Goal: Information Seeking & Learning: Check status

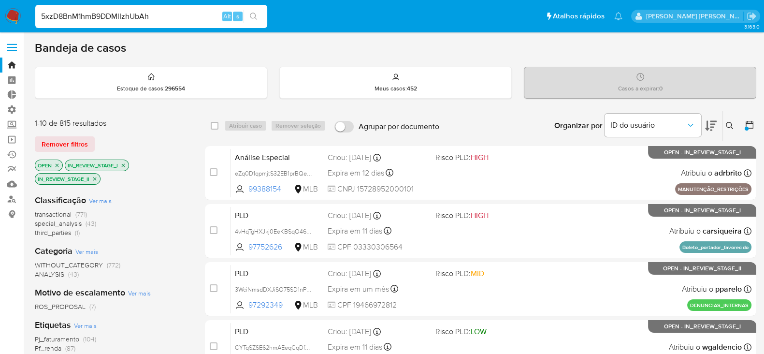
type input "5xzD8BnM1hmB9DDMlIzhUbAh"
click at [254, 10] on button "search-icon" at bounding box center [253, 17] width 20 height 14
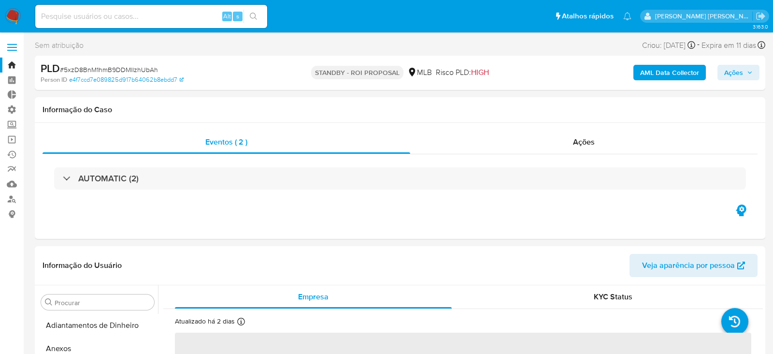
select select "10"
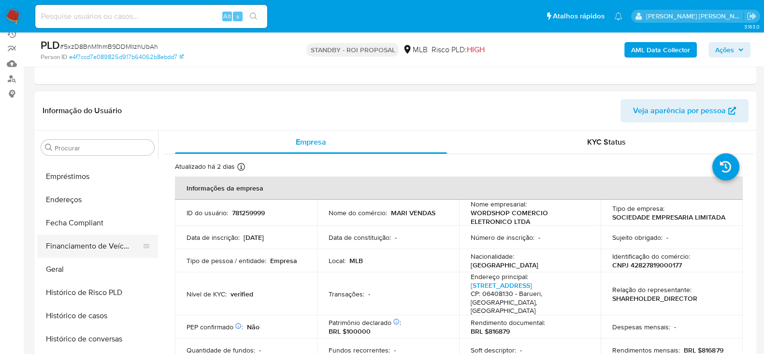
scroll to position [162, 0]
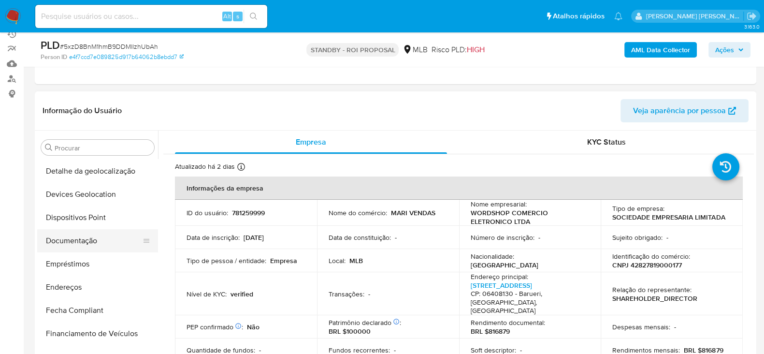
click at [85, 246] on button "Documentação" at bounding box center [93, 240] width 113 height 23
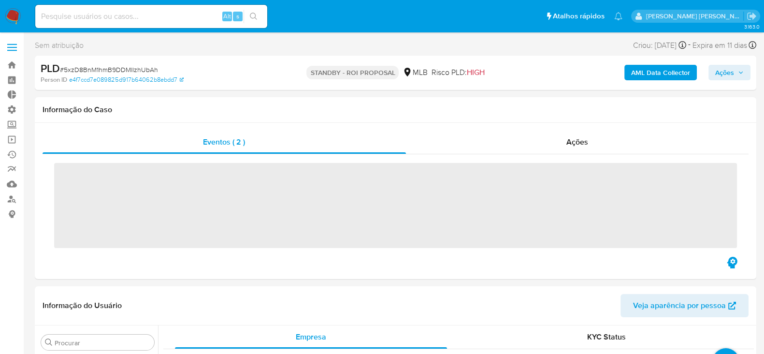
scroll to position [524, 0]
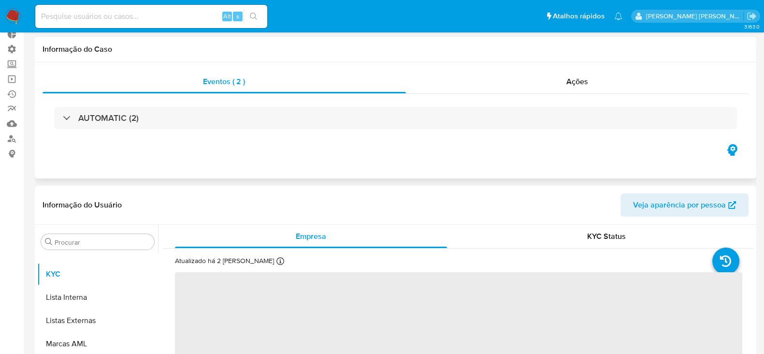
select select "10"
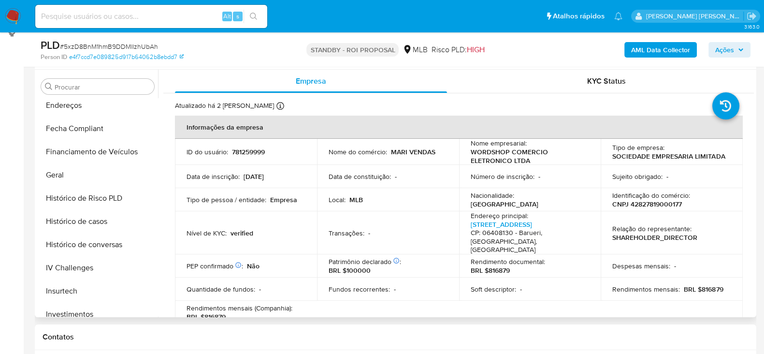
scroll to position [222, 0]
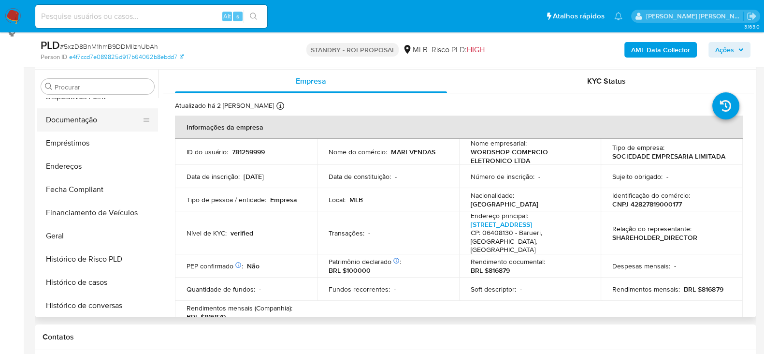
click at [89, 122] on button "Documentação" at bounding box center [93, 119] width 113 height 23
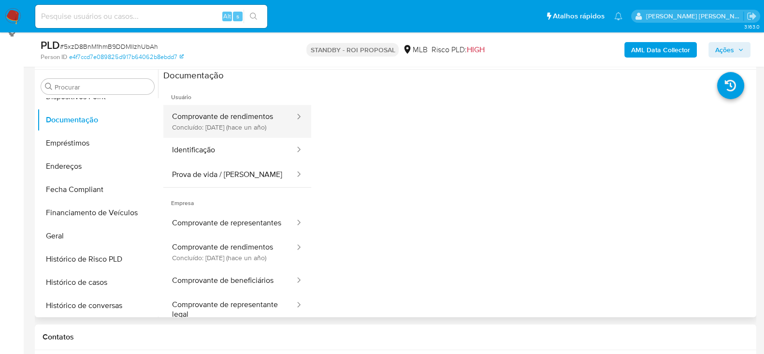
click at [239, 122] on button "Comprovante de rendimentos Concluído: 19/11/2024 (hace un año)" at bounding box center [229, 121] width 132 height 33
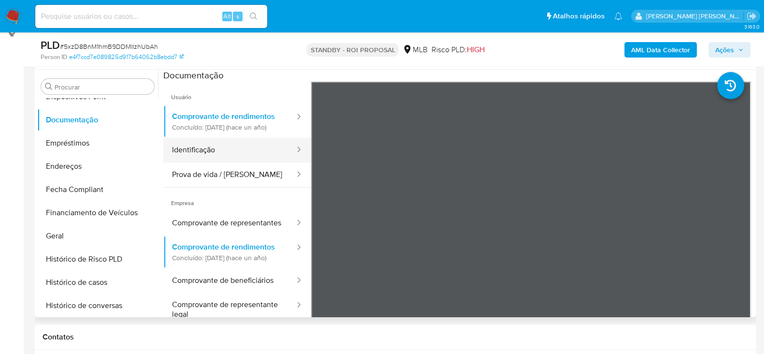
click at [244, 160] on button "Identificação" at bounding box center [229, 150] width 132 height 25
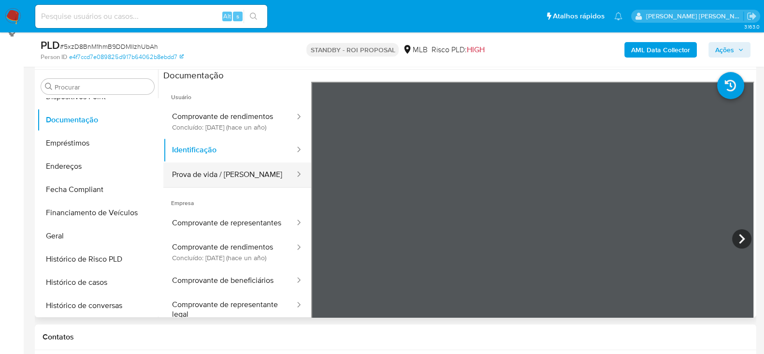
click at [247, 183] on button "Prova de vida / Selfie" at bounding box center [229, 174] width 132 height 25
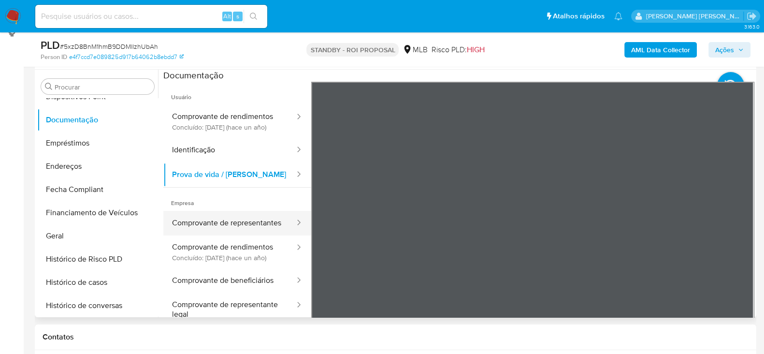
click at [247, 235] on button "Comprovante de representantes" at bounding box center [229, 223] width 132 height 25
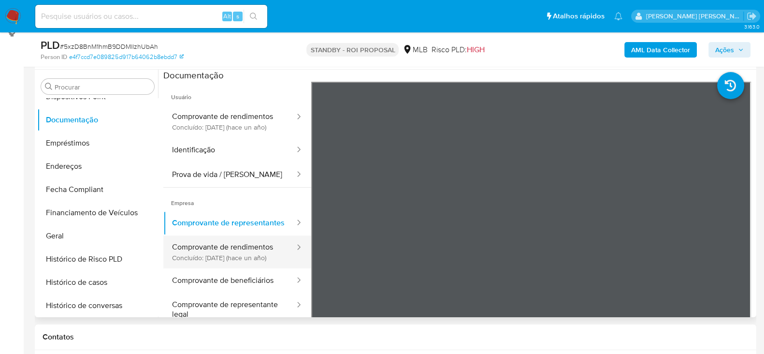
click at [249, 268] on button "Comprovante de rendimentos Concluído: 19/11/2024 (hace un año)" at bounding box center [229, 251] width 132 height 33
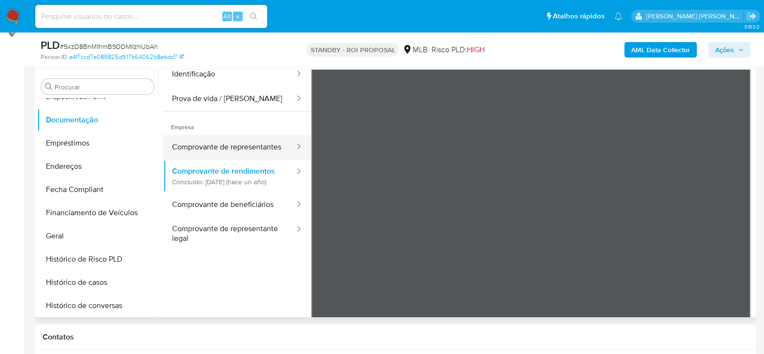
scroll to position [85, 0]
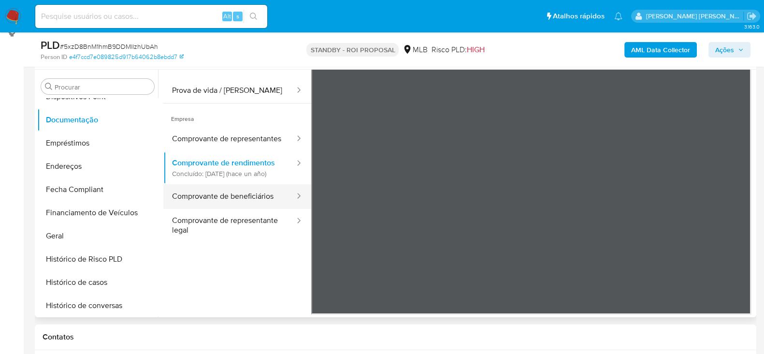
click at [241, 209] on button "Comprovante de beneficiários" at bounding box center [229, 196] width 132 height 25
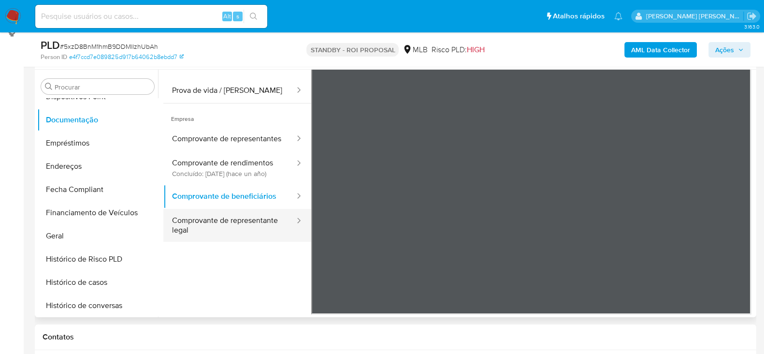
click at [227, 242] on button "Comprovante de representante legal" at bounding box center [229, 225] width 132 height 33
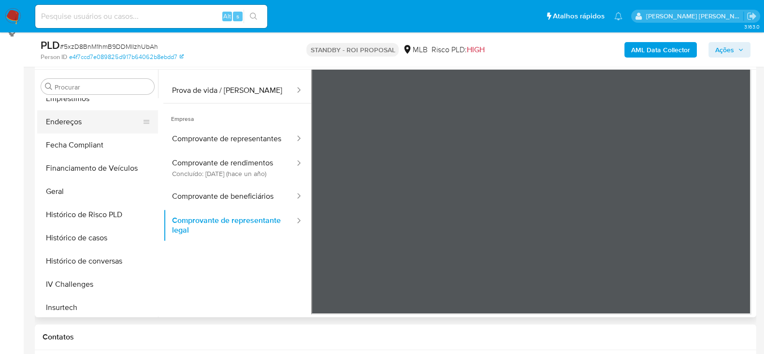
scroll to position [283, 0]
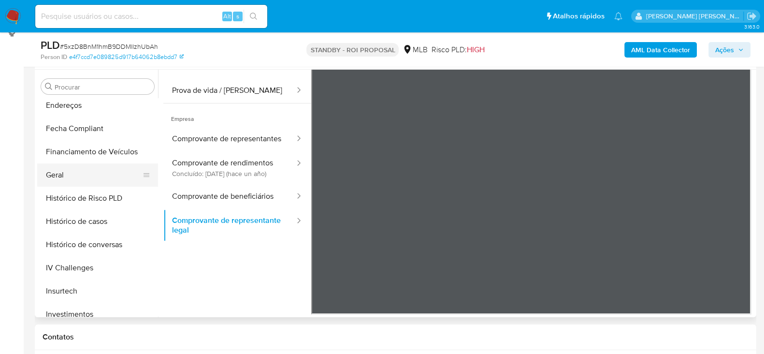
click at [81, 180] on button "Geral" at bounding box center [93, 174] width 113 height 23
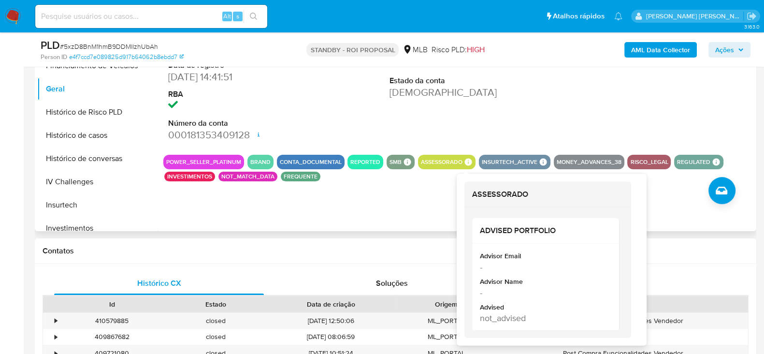
scroll to position [241, 0]
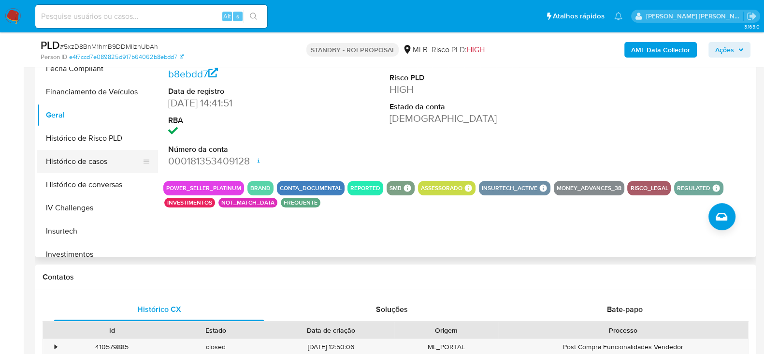
click at [93, 159] on button "Histórico de casos" at bounding box center [93, 161] width 113 height 23
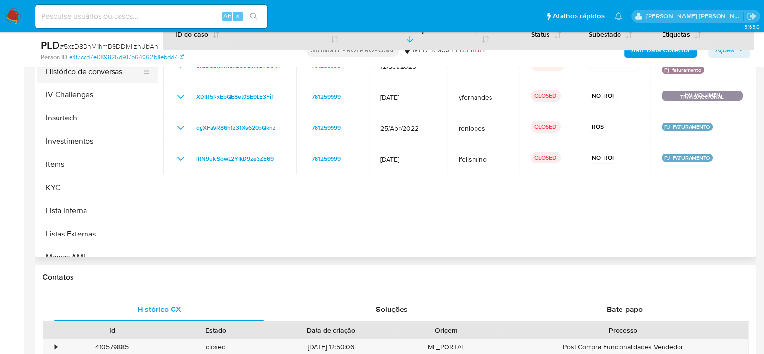
scroll to position [403, 0]
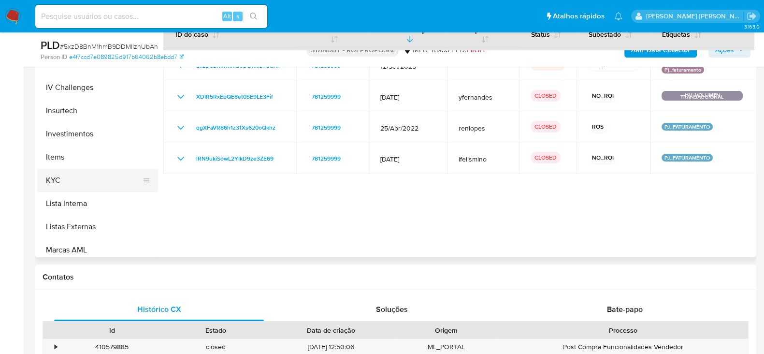
click at [73, 173] on button "KYC" at bounding box center [93, 180] width 113 height 23
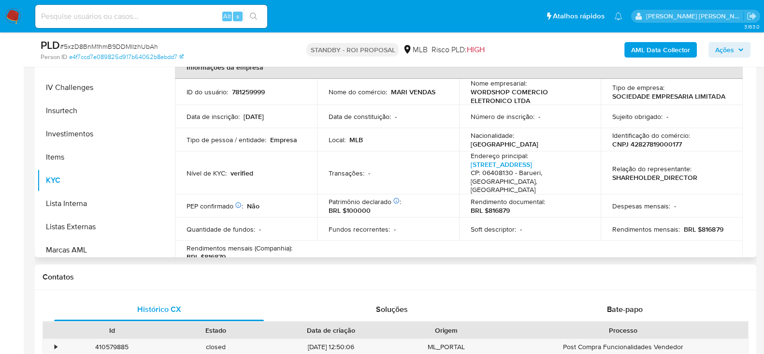
click at [654, 146] on p "CNPJ 42827819000177" at bounding box center [647, 144] width 70 height 9
copy p "42827819000177"
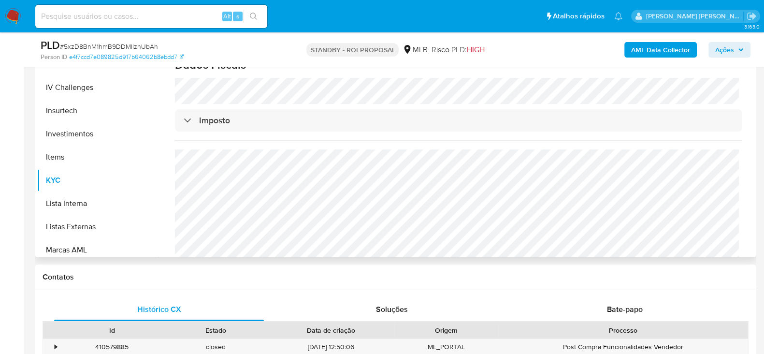
scroll to position [575, 0]
click at [90, 15] on input at bounding box center [151, 16] width 232 height 13
paste input "QAV5ho1eqdzrjwuazntjemrH"
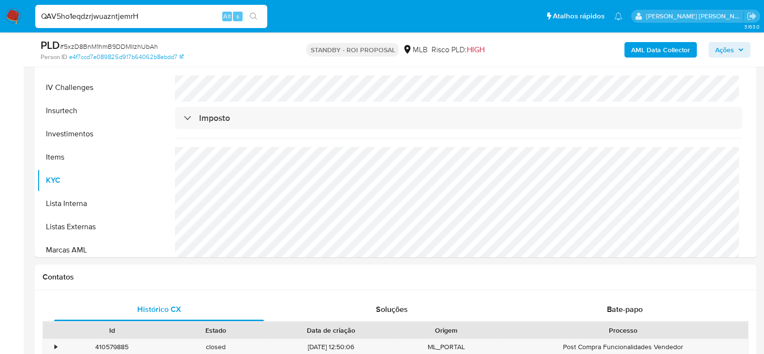
type input "QAV5ho1eqdzrjwuazntjemrH"
click at [257, 17] on icon "search-icon" at bounding box center [254, 17] width 8 height 8
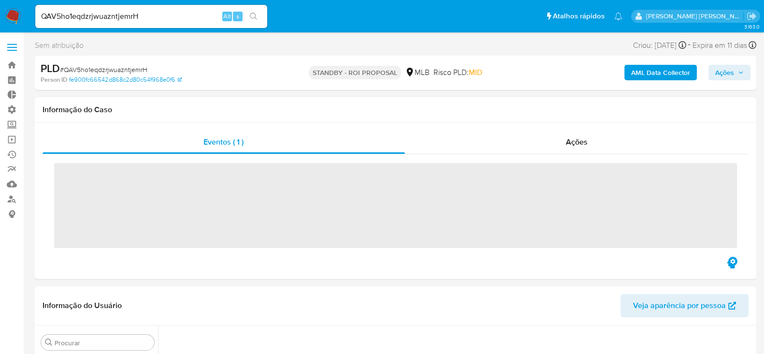
scroll to position [478, 0]
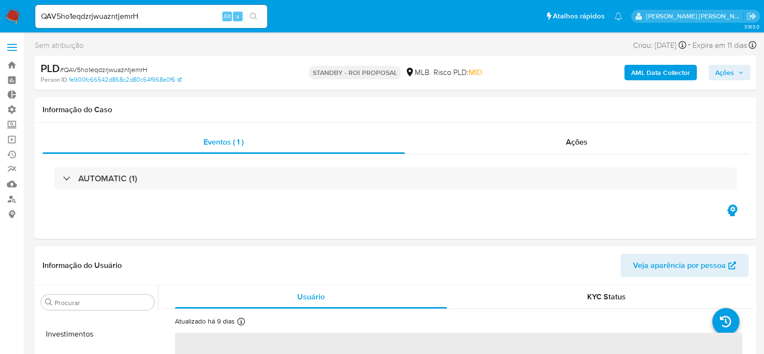
select select "10"
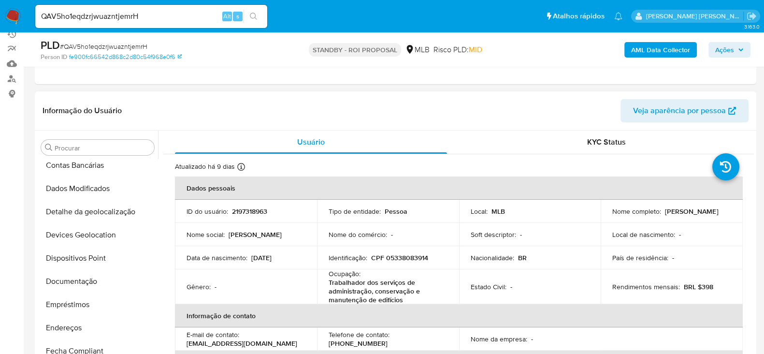
scroll to position [162, 0]
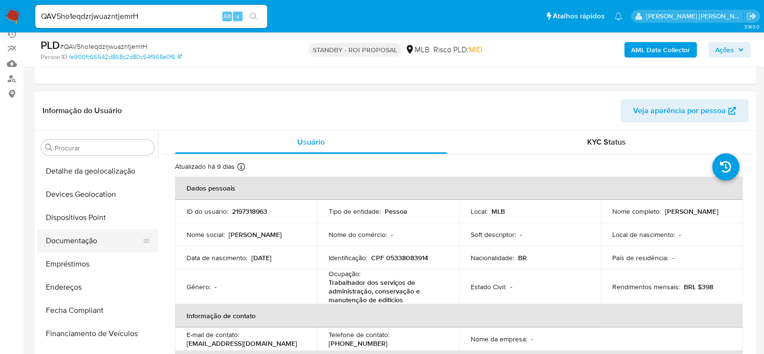
drag, startPoint x: 89, startPoint y: 241, endPoint x: 102, endPoint y: 241, distance: 13.1
click at [89, 241] on button "Documentação" at bounding box center [93, 240] width 113 height 23
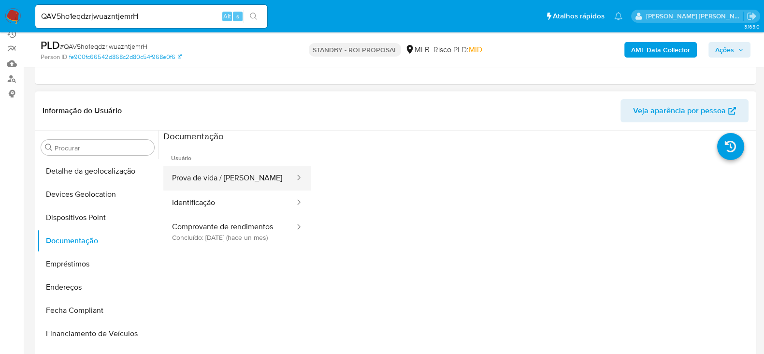
click at [221, 171] on button "Prova de vida / [PERSON_NAME]" at bounding box center [229, 178] width 132 height 25
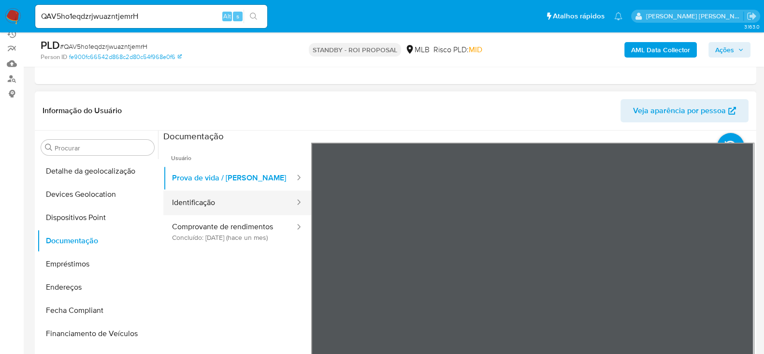
click at [230, 199] on button "Identificação" at bounding box center [229, 202] width 132 height 25
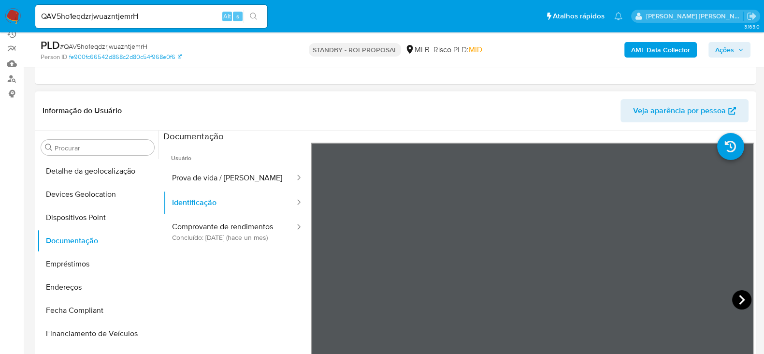
click at [737, 298] on icon at bounding box center [741, 299] width 19 height 19
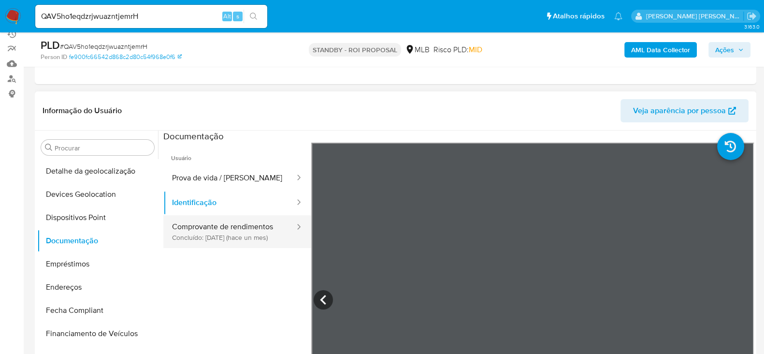
click at [218, 233] on button "Comprovante de rendimentos Concluído: 18/09/2025 (hace un mes)" at bounding box center [229, 231] width 132 height 33
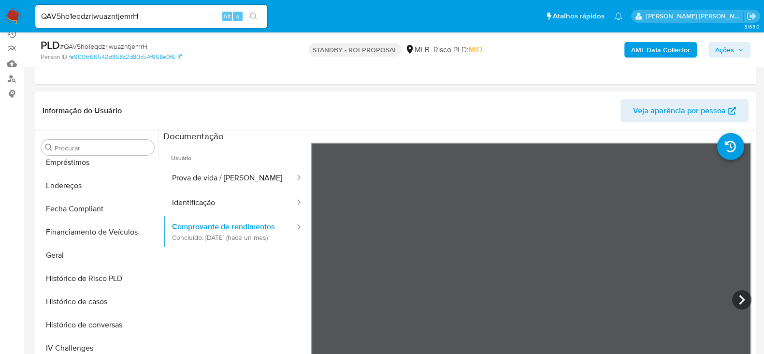
scroll to position [283, 0]
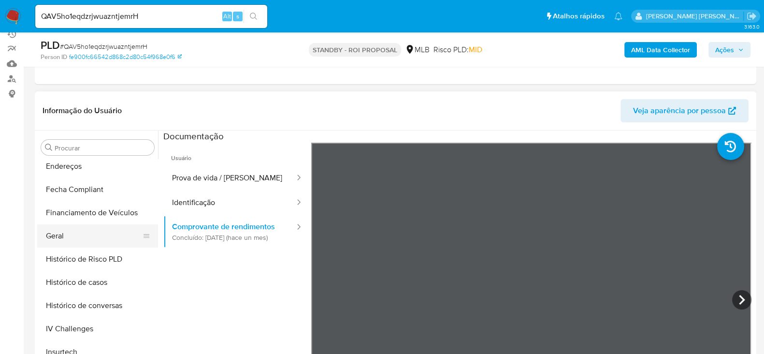
click at [78, 233] on button "Geral" at bounding box center [93, 235] width 113 height 23
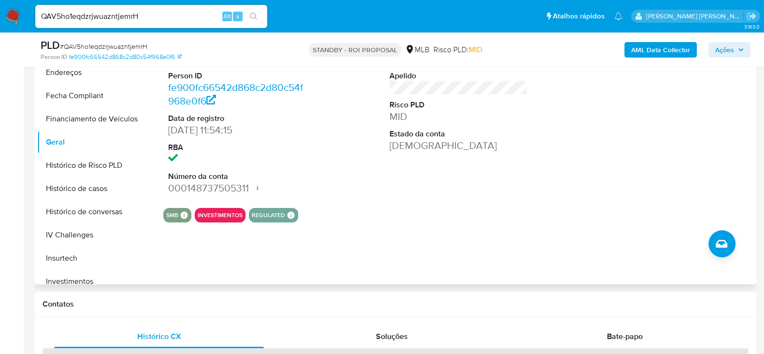
scroll to position [241, 0]
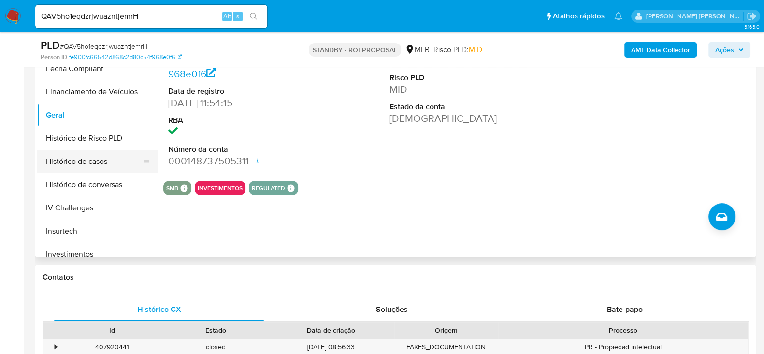
click at [105, 161] on button "Histórico de casos" at bounding box center [93, 161] width 113 height 23
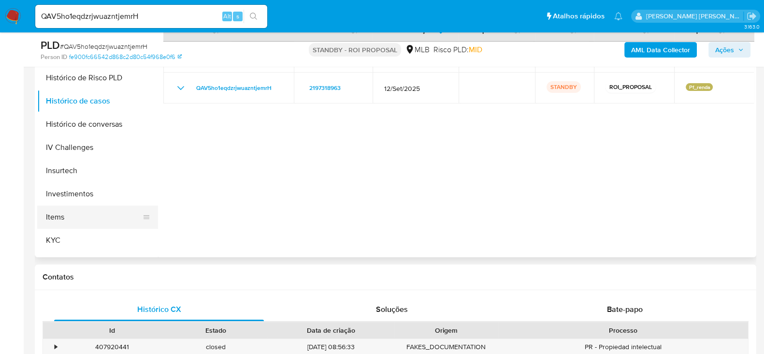
scroll to position [403, 0]
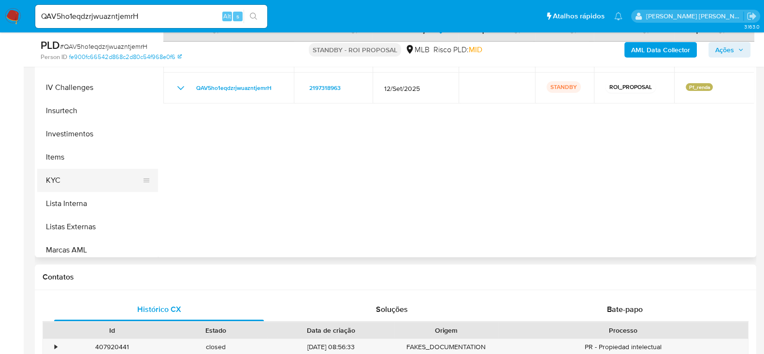
click at [66, 180] on button "KYC" at bounding box center [93, 180] width 113 height 23
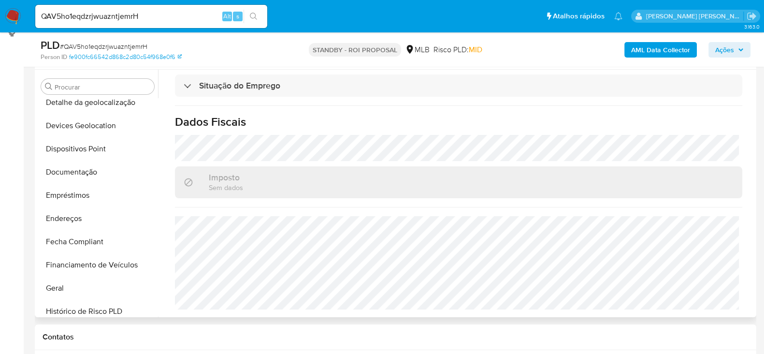
scroll to position [162, 0]
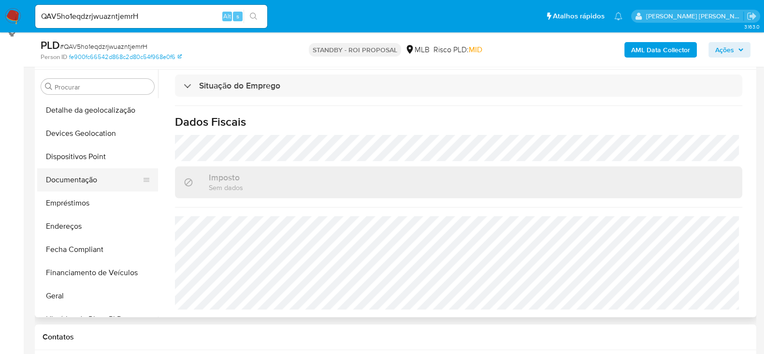
click at [84, 183] on button "Documentação" at bounding box center [93, 179] width 113 height 23
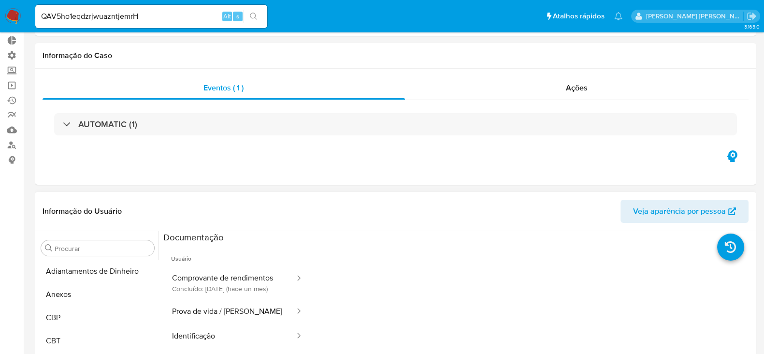
scroll to position [0, 0]
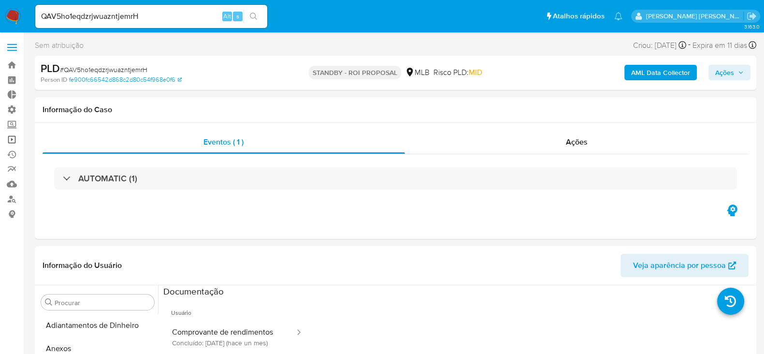
click at [19, 142] on link "Operações em massa" at bounding box center [57, 139] width 115 height 15
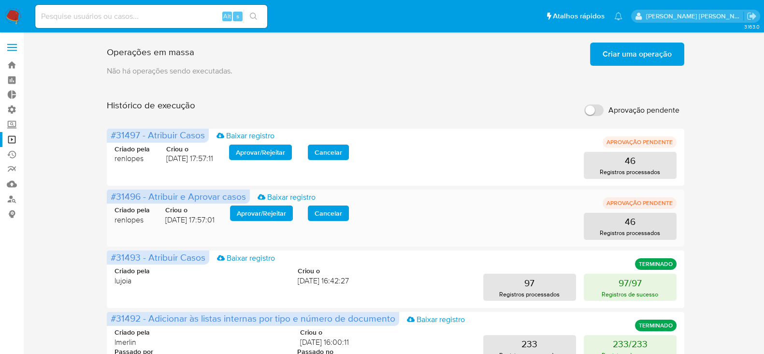
click at [258, 214] on span "Aprovar / Rejeitar" at bounding box center [261, 213] width 49 height 14
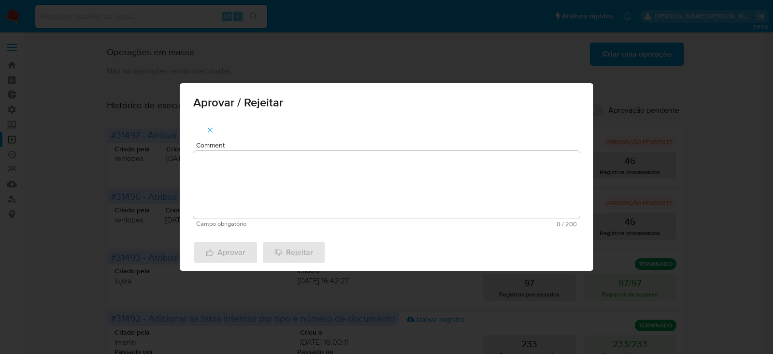
click at [268, 188] on textarea "Comment" at bounding box center [386, 185] width 386 height 68
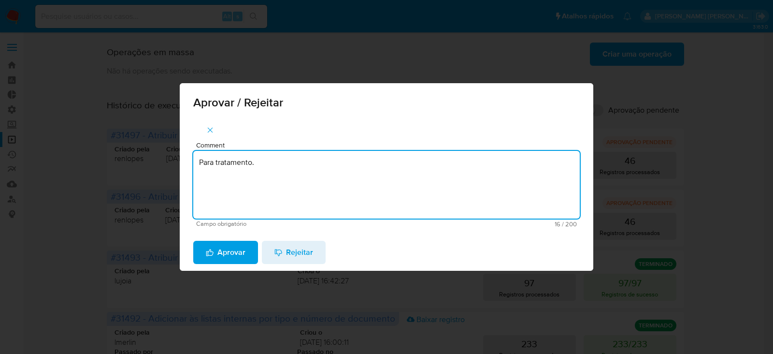
drag, startPoint x: 261, startPoint y: 163, endPoint x: 167, endPoint y: 170, distance: 94.4
click at [133, 146] on div "Aprovar / Rejeitar Comment Para tratamento. Campo obrigatório 16 / 200 184 cara…" at bounding box center [386, 177] width 773 height 354
click at [237, 185] on textarea "Para tratamento." at bounding box center [386, 185] width 386 height 68
type textarea "Para tratamento."
click at [220, 250] on span "Aprovar" at bounding box center [226, 252] width 40 height 21
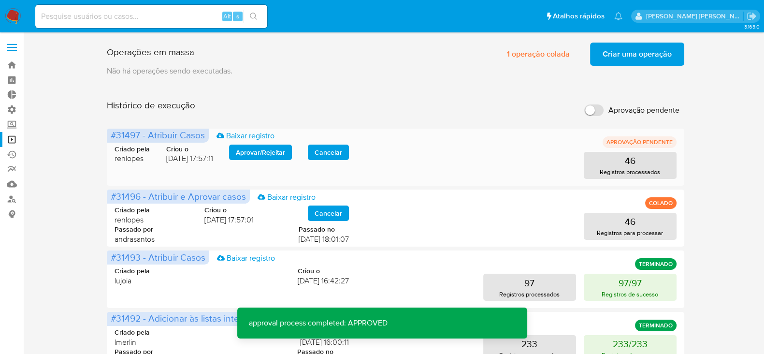
click at [257, 153] on span "Aprovar / Rejeitar" at bounding box center [260, 152] width 49 height 14
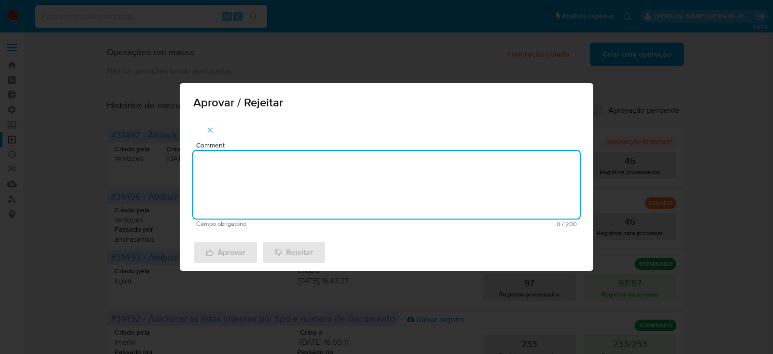
click at [246, 169] on textarea "Comment" at bounding box center [386, 185] width 386 height 68
paste textarea "Para tratamento."
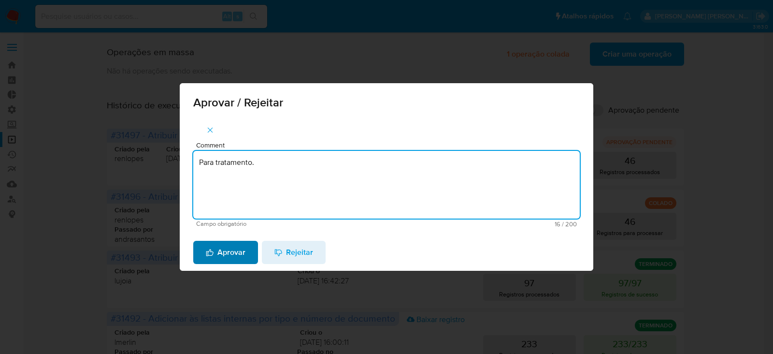
type textarea "Para tratamento."
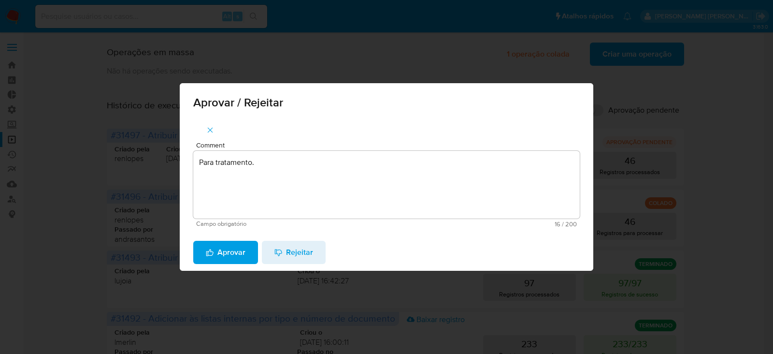
click at [227, 255] on span "Aprovar" at bounding box center [226, 252] width 40 height 21
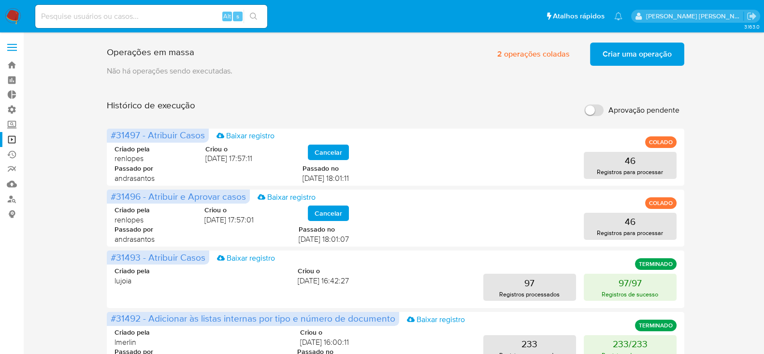
drag, startPoint x: 135, startPoint y: 25, endPoint x: 140, endPoint y: 20, distance: 6.8
click at [136, 25] on div "Alt s" at bounding box center [151, 16] width 232 height 23
click at [143, 15] on input at bounding box center [151, 16] width 232 height 13
paste input "KeoxqFgqek06tP192TqkMLaB"
type input "KeoxqFgqek06tP192TqkMLaB"
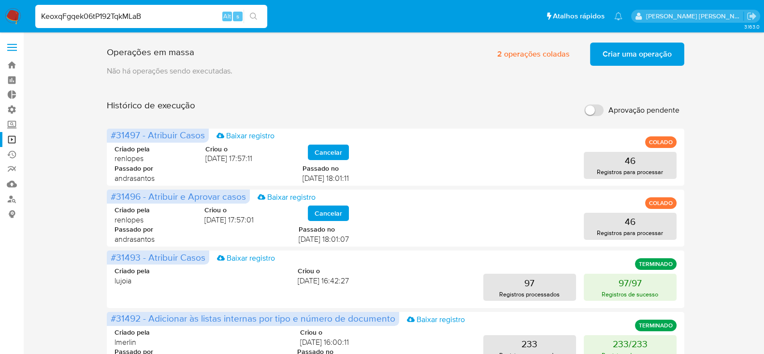
click at [256, 11] on button "search-icon" at bounding box center [253, 17] width 20 height 14
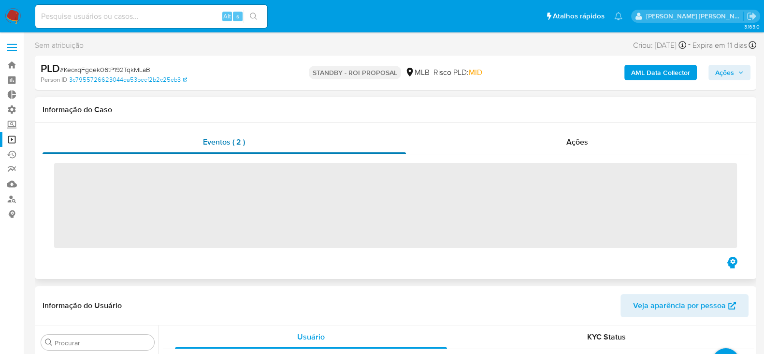
scroll to position [524, 0]
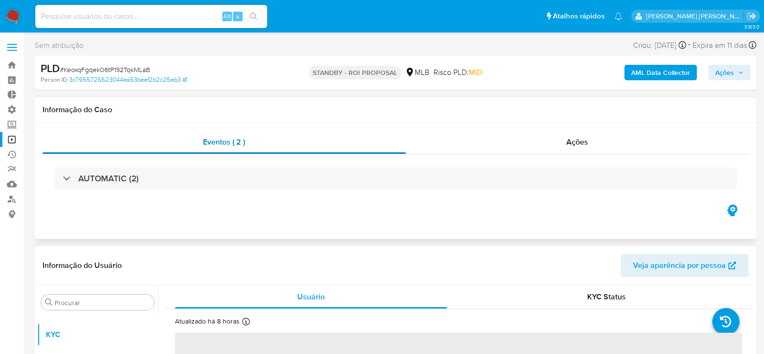
select select "10"
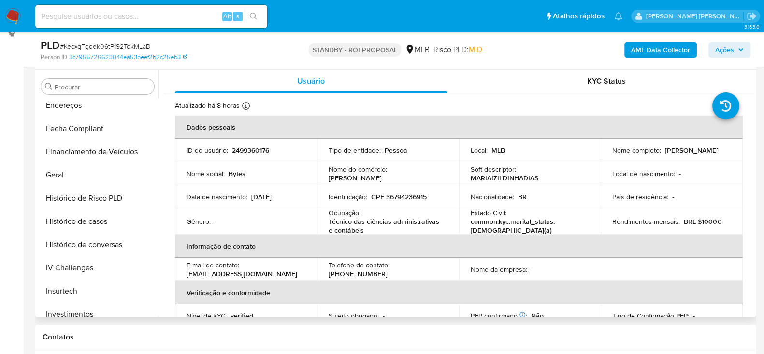
scroll to position [222, 0]
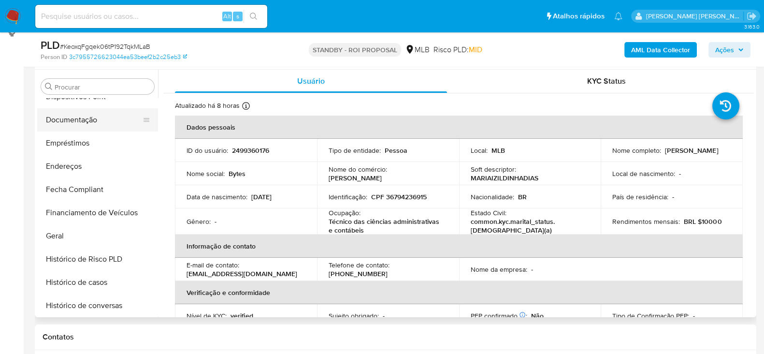
click at [84, 121] on button "Documentação" at bounding box center [93, 119] width 113 height 23
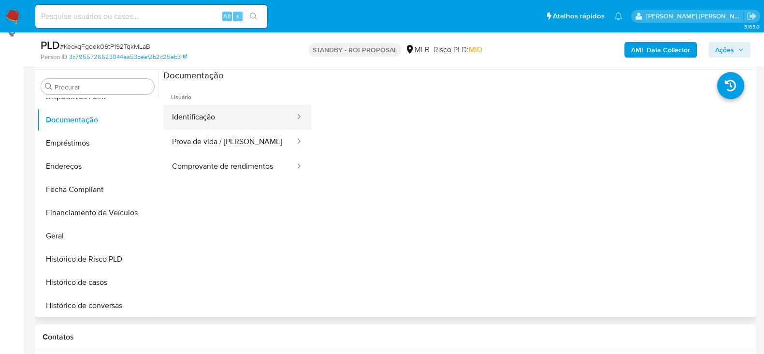
click at [211, 118] on button "Identificação" at bounding box center [229, 117] width 132 height 25
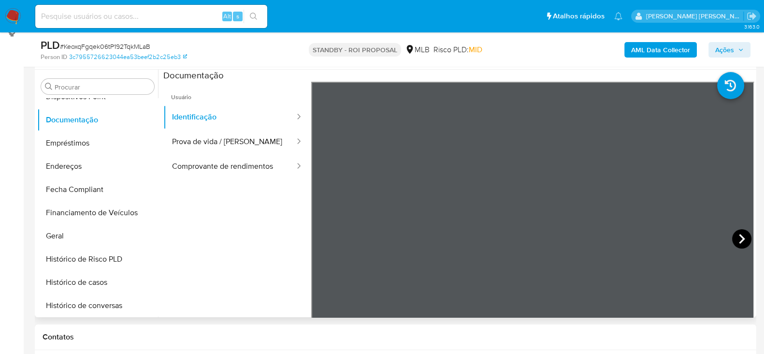
click at [740, 242] on icon at bounding box center [741, 238] width 19 height 19
click at [210, 141] on button "Prova de vida / Selfie" at bounding box center [229, 141] width 132 height 25
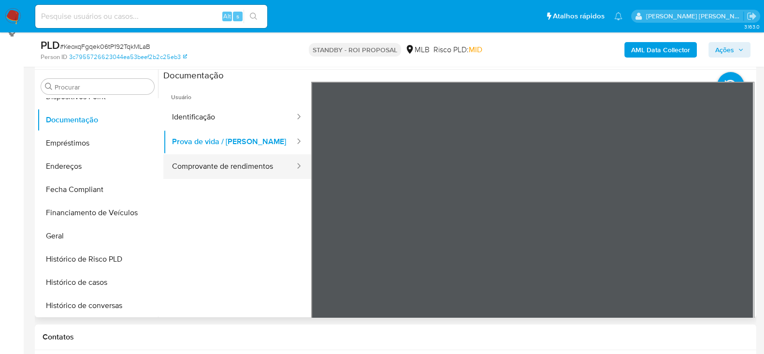
click at [213, 167] on button "Comprovante de rendimentos" at bounding box center [229, 166] width 132 height 25
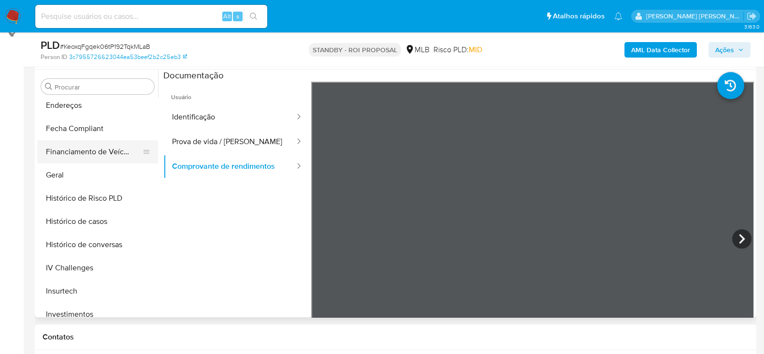
scroll to position [282, 0]
click at [58, 173] on button "Geral" at bounding box center [93, 175] width 113 height 23
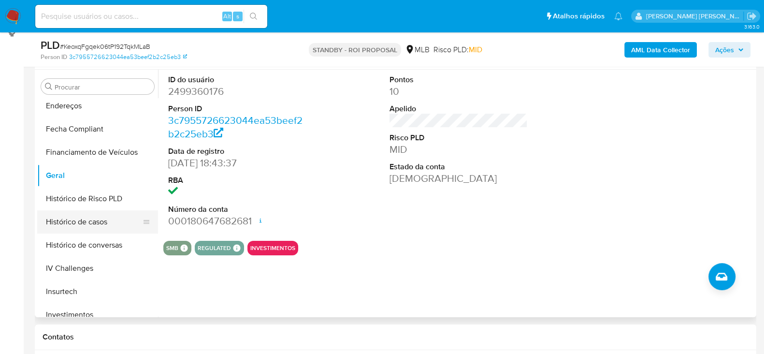
click at [84, 220] on button "Histórico de casos" at bounding box center [93, 221] width 113 height 23
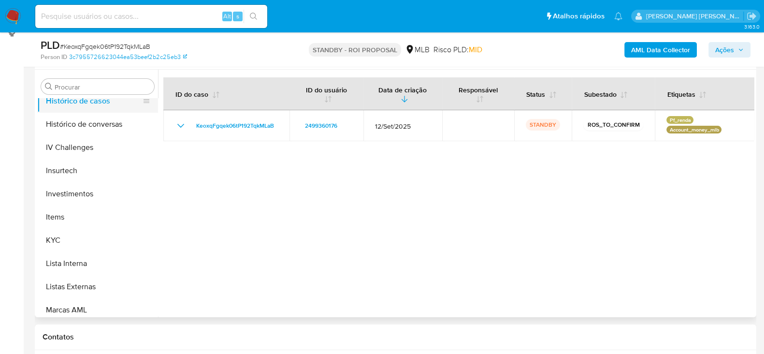
scroll to position [463, 0]
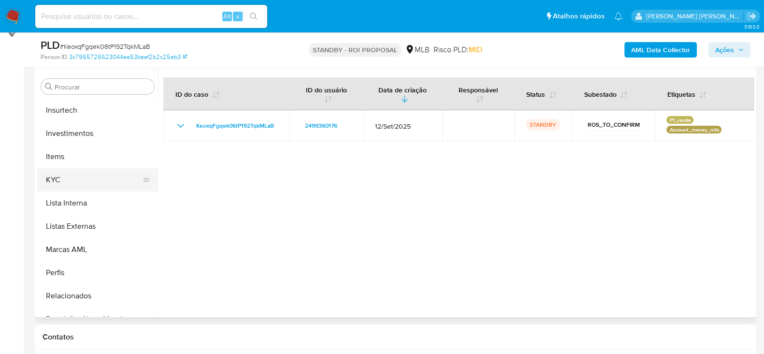
click at [64, 175] on button "KYC" at bounding box center [93, 179] width 113 height 23
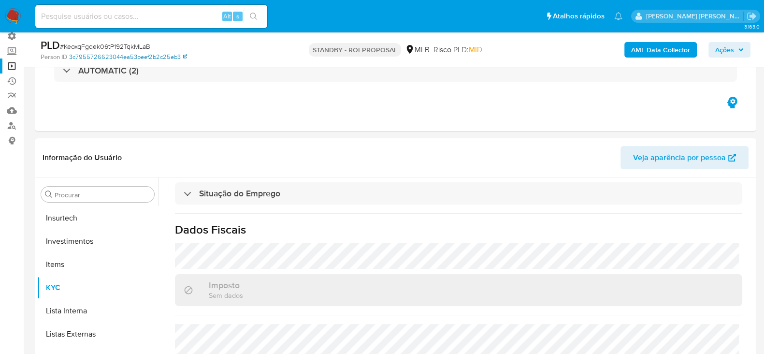
scroll to position [60, 0]
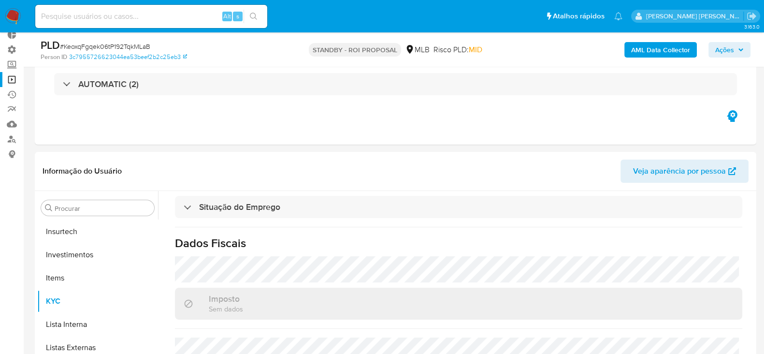
click at [106, 47] on span "# KeoxqFgqek06tP192TqkMLaB" at bounding box center [105, 47] width 90 height 10
click at [106, 48] on span "# KeoxqFgqek06tP192TqkMLaB" at bounding box center [105, 47] width 90 height 10
copy span "KeoxqFgqek06tP192TqkMLaB"
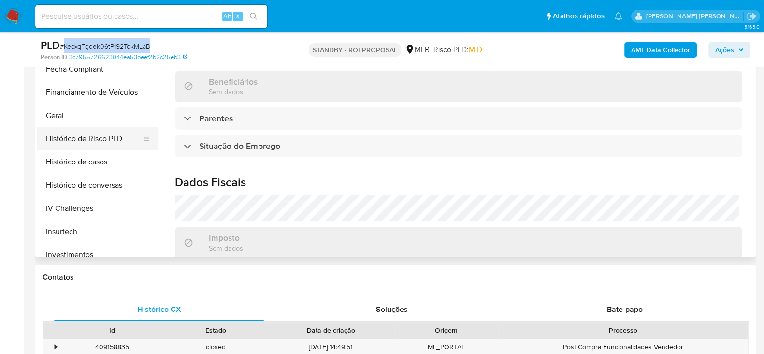
scroll to position [282, 0]
click at [88, 158] on button "Histórico de casos" at bounding box center [93, 162] width 113 height 23
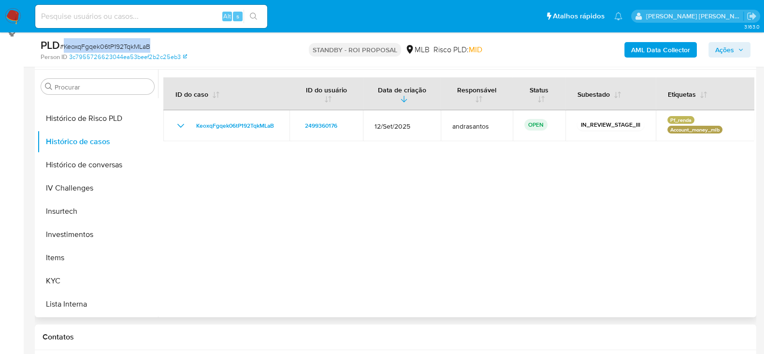
scroll to position [483, 0]
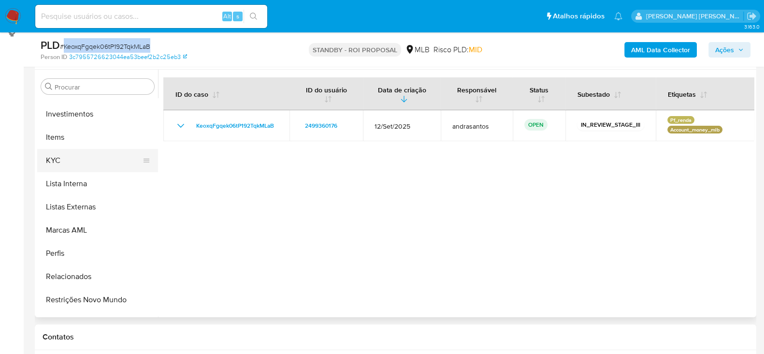
click at [73, 164] on button "KYC" at bounding box center [93, 160] width 113 height 23
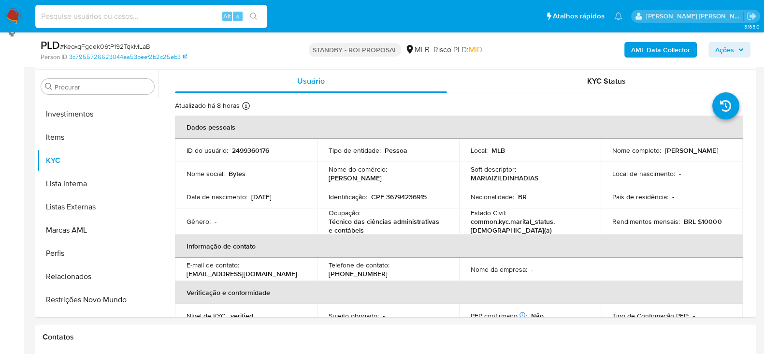
click at [105, 12] on input at bounding box center [151, 16] width 232 height 13
paste input "B7UUE5EJiF3zrEixc9wYJirA"
click at [265, 20] on input "B7UUE5EJiF3zrEixc9wYJirA" at bounding box center [151, 16] width 232 height 13
type input "B7UUE5EJiF3zrEixc9wYJirA"
click at [256, 18] on icon "search-icon" at bounding box center [254, 17] width 8 height 8
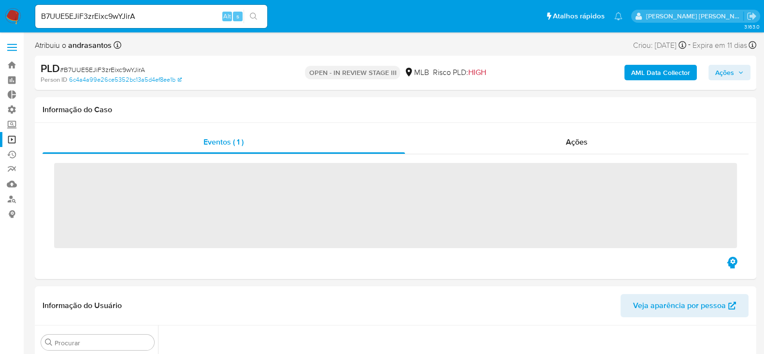
scroll to position [390, 0]
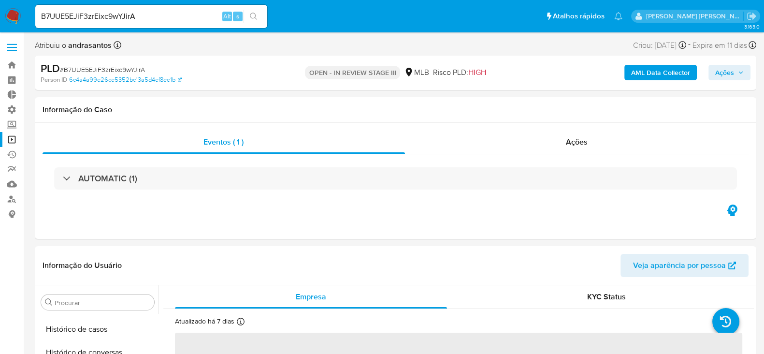
select select "10"
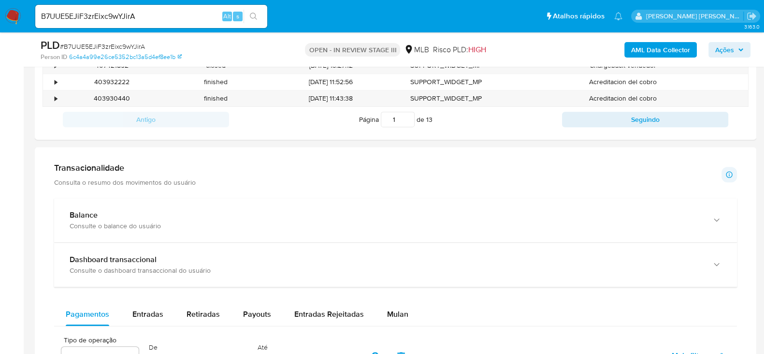
scroll to position [422, 0]
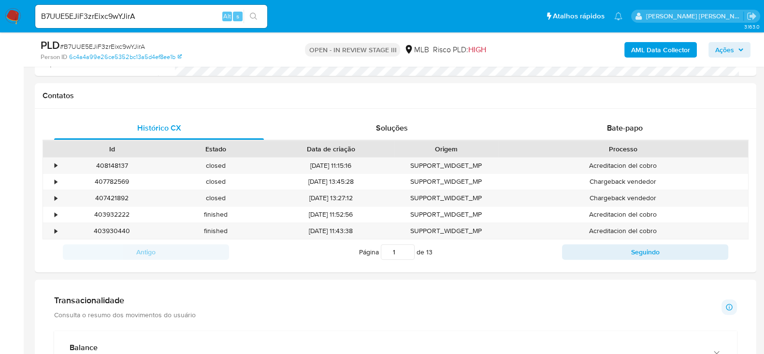
click at [111, 20] on input "B7UUE5EJiF3zrEixc9wYJirA" at bounding box center [151, 16] width 232 height 13
paste input "KeoxqFgqek06tP192TqkMLaB"
type input "KeoxqFgqek06tP192TqkMLaB"
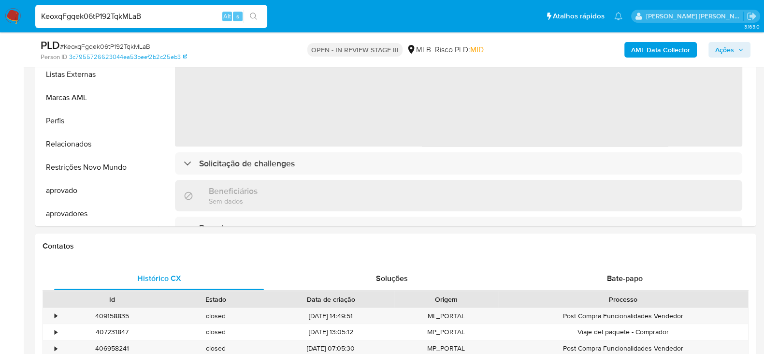
scroll to position [302, 0]
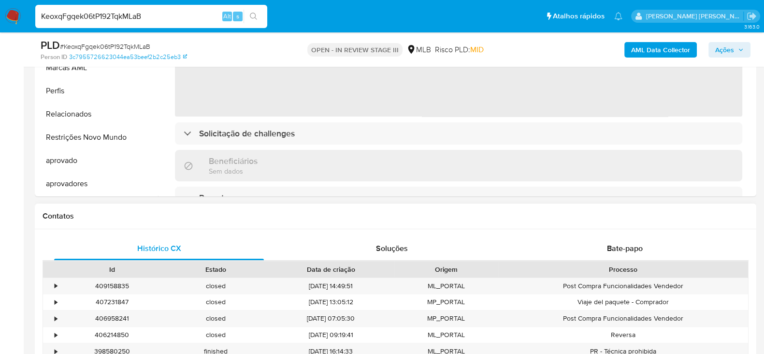
select select "10"
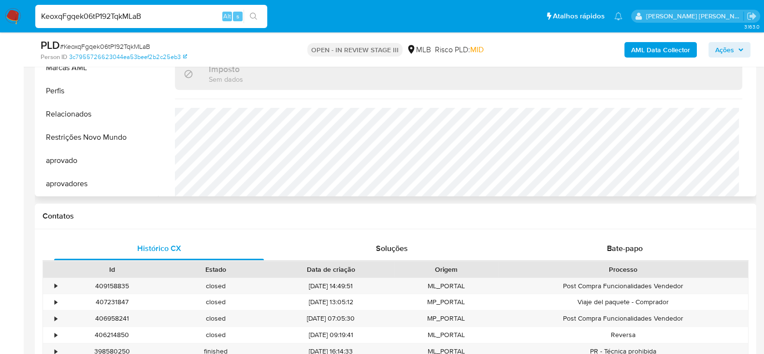
scroll to position [422, 0]
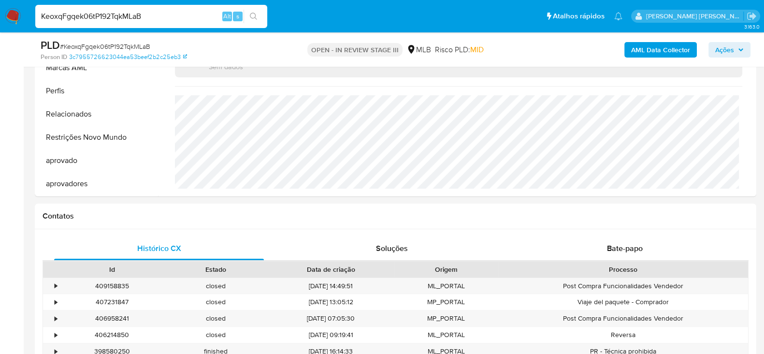
click at [88, 7] on div "KeoxqFgqek06tP192TqkMLaB Alt s" at bounding box center [151, 16] width 232 height 23
click at [86, 14] on input "KeoxqFgqek06tP192TqkMLaB" at bounding box center [151, 16] width 232 height 13
paste input "B7UUE5EJiF3zrEixc9wYJirA"
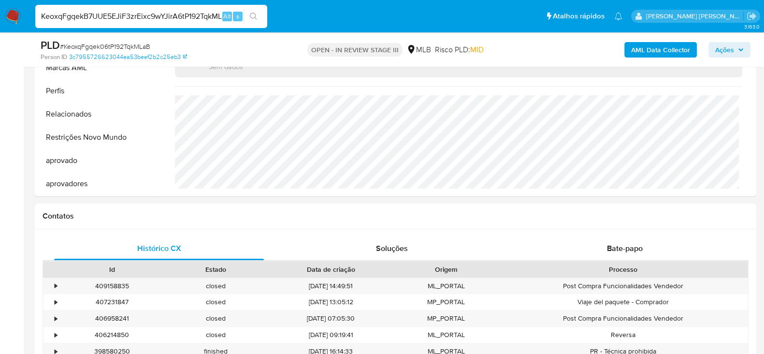
click at [86, 14] on input "KeoxqFgqekB7UUE5EJiF3zrEixc9wYJirA6tP192TqkMLaB" at bounding box center [151, 16] width 232 height 13
paste input "B7UUE5EJiF3zrEixc9wYJirA"
type input "B7UUE5EJiF3zrEixc9wYJirA"
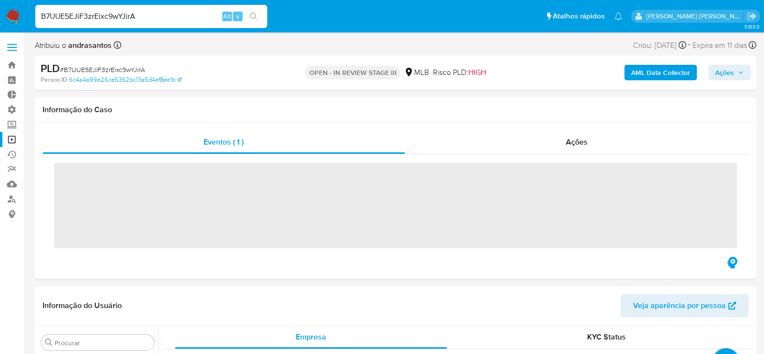
scroll to position [524, 0]
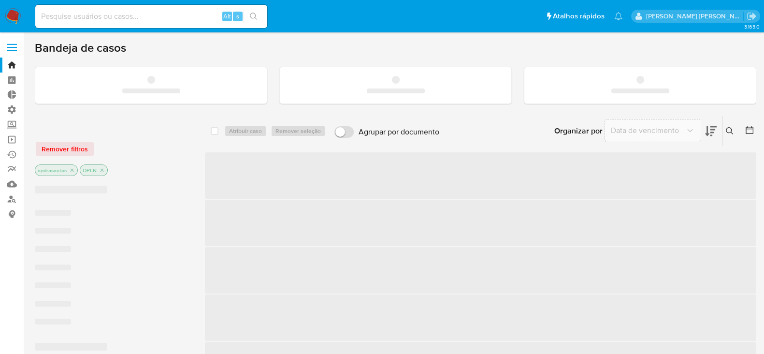
click at [71, 16] on input at bounding box center [151, 16] width 232 height 13
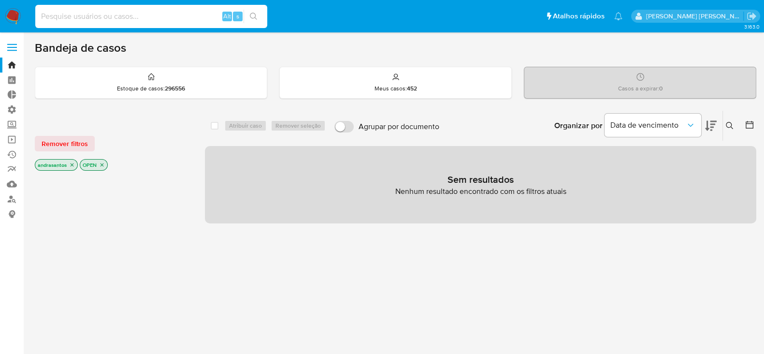
paste input "QAV5ho1eqdzrjwuazntjemrH"
type input "QAV5ho1eqdzrjwuazntjemrH"
click at [254, 15] on icon "search-icon" at bounding box center [254, 17] width 8 height 8
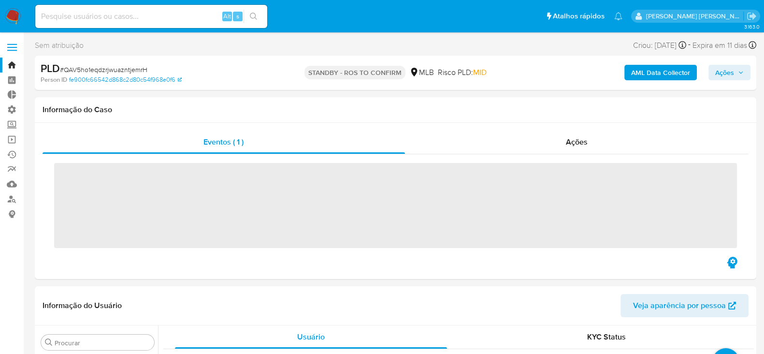
scroll to position [524, 0]
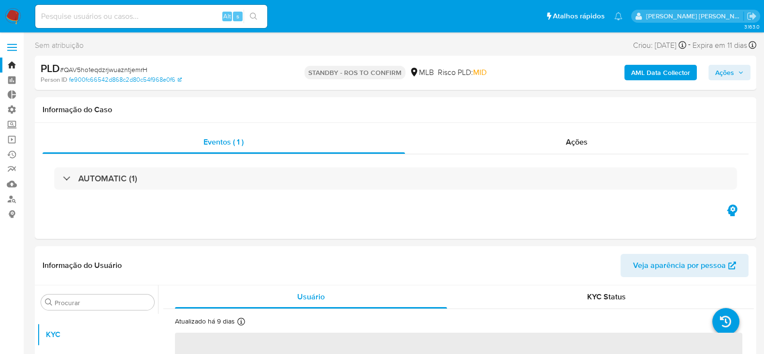
select select "10"
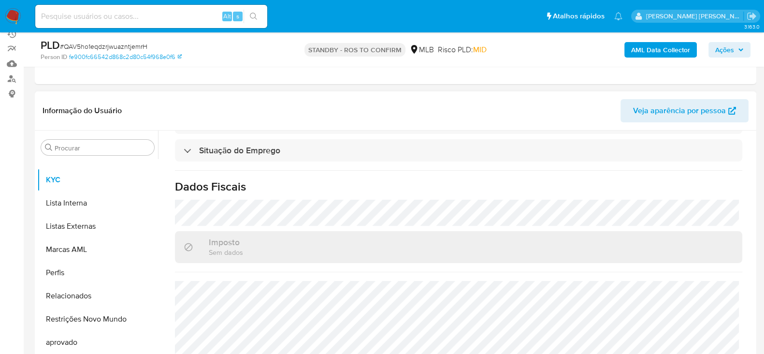
scroll to position [431, 0]
click at [82, 43] on span "# QAV5ho1eqdzrjwuazntjemrH" at bounding box center [103, 47] width 87 height 10
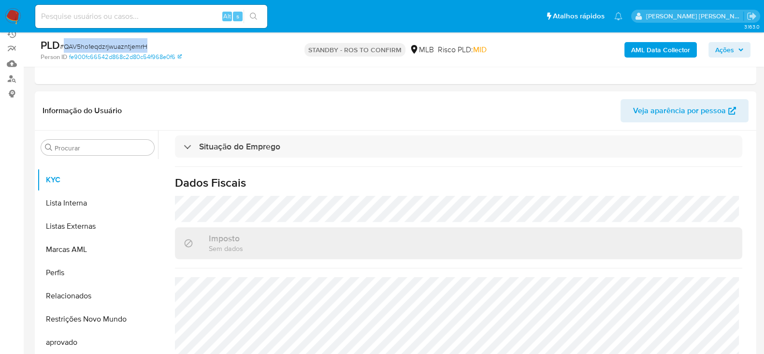
click at [82, 43] on span "# QAV5ho1eqdzrjwuazntjemrH" at bounding box center [103, 47] width 87 height 10
copy span "QAV5ho1eqdzrjwuazntjemrH"
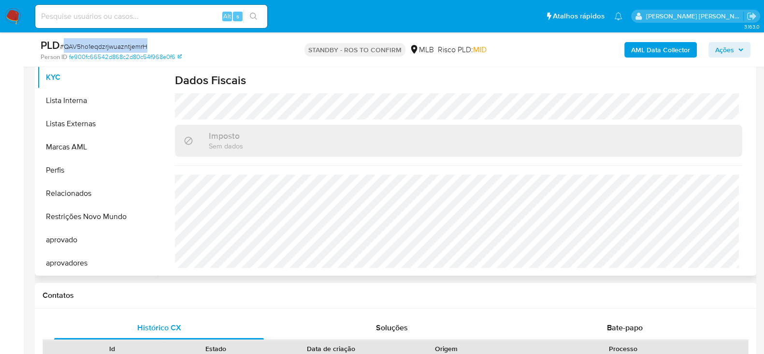
scroll to position [181, 0]
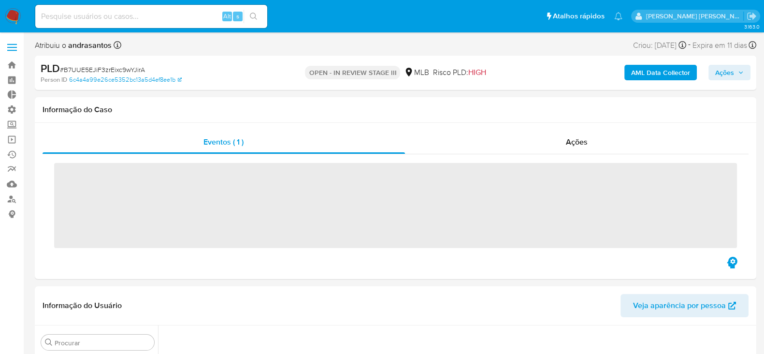
scroll to position [150, 0]
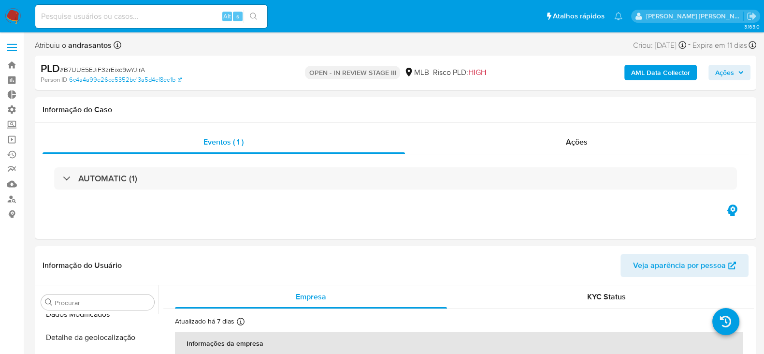
select select "10"
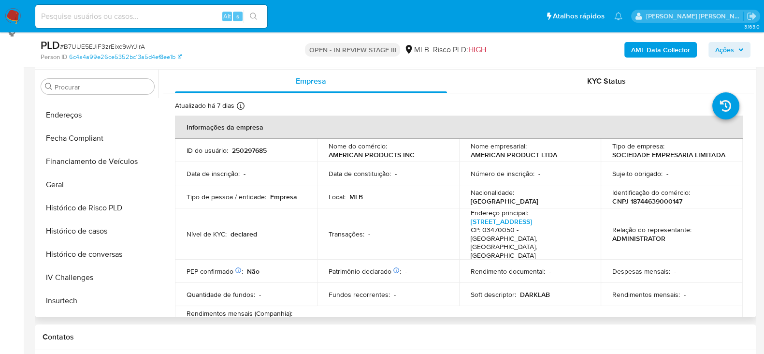
scroll to position [222, 0]
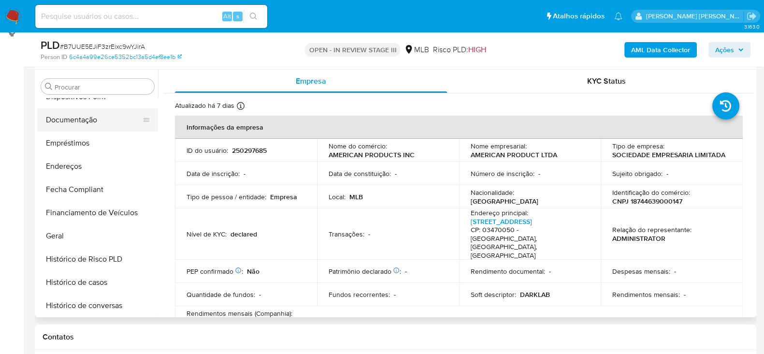
click at [87, 121] on button "Documentação" at bounding box center [93, 119] width 113 height 23
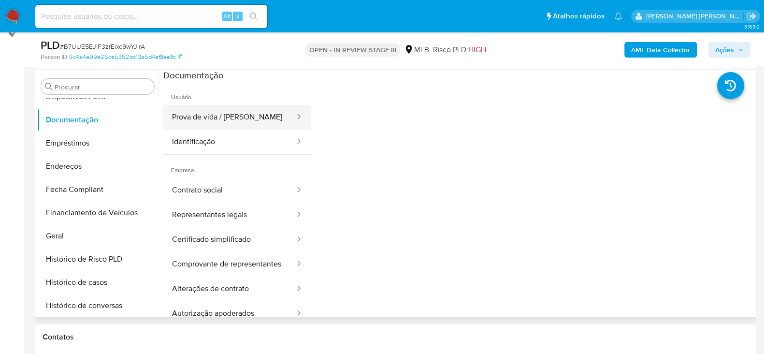
click at [263, 119] on button "Prova de vida / [PERSON_NAME]" at bounding box center [229, 117] width 132 height 25
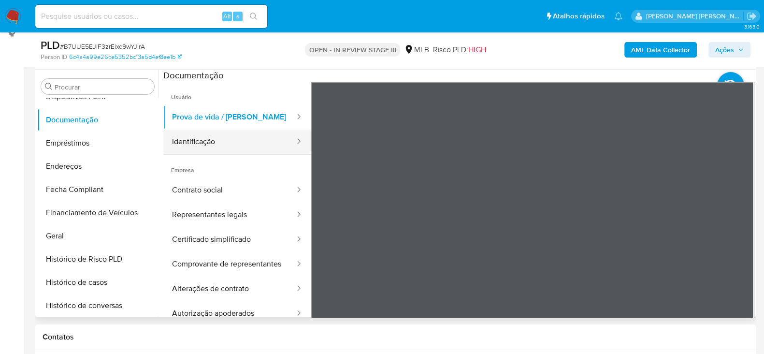
click at [231, 146] on button "Identificação" at bounding box center [229, 141] width 132 height 25
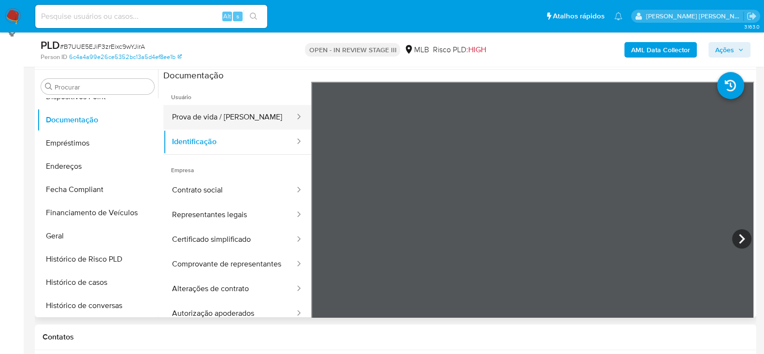
click at [219, 119] on button "Prova de vida / [PERSON_NAME]" at bounding box center [229, 117] width 132 height 25
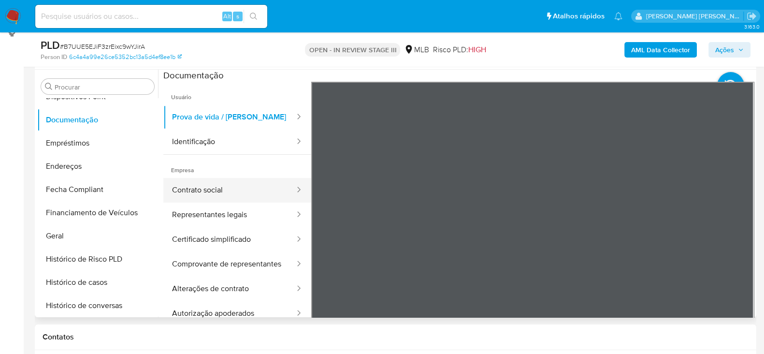
click at [219, 187] on button "Contrato social" at bounding box center [229, 190] width 132 height 25
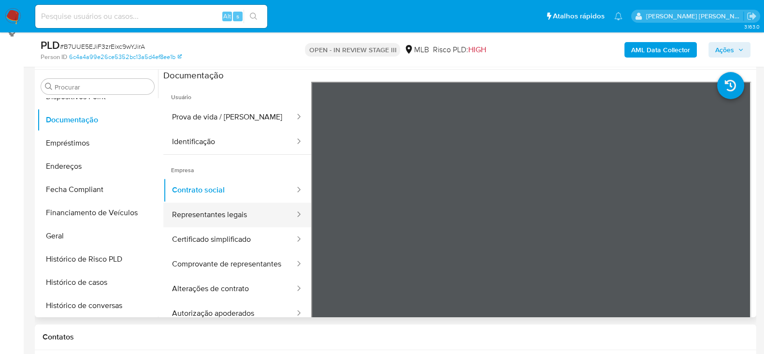
click at [197, 212] on button "Representantes legais" at bounding box center [229, 214] width 132 height 25
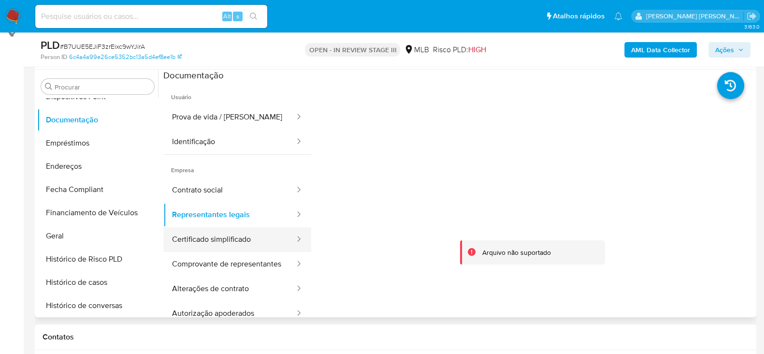
click at [226, 242] on button "Certificado simplificado" at bounding box center [229, 239] width 132 height 25
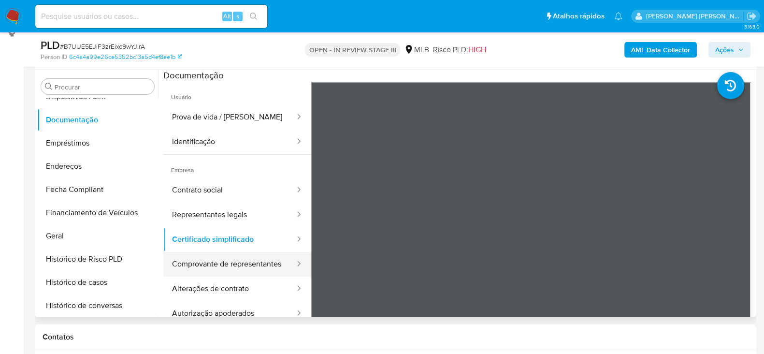
click at [204, 271] on button "Comprovante de representantes" at bounding box center [229, 264] width 132 height 25
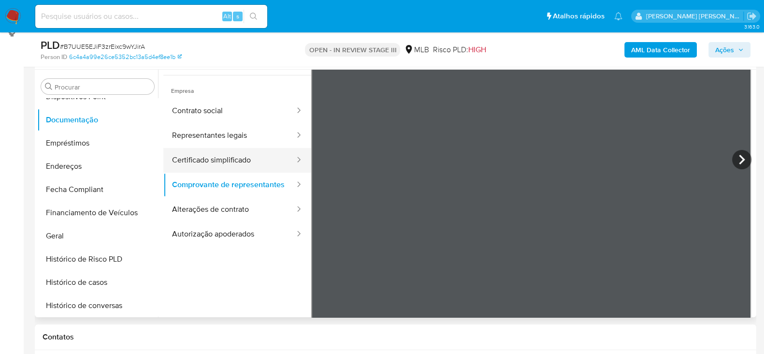
scroll to position [85, 0]
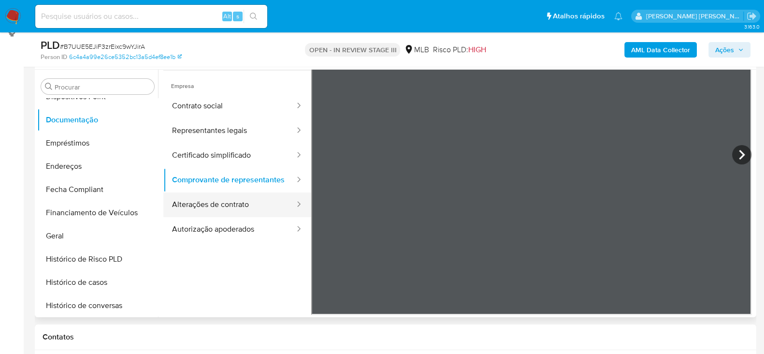
click at [234, 211] on button "Alterações de contrato" at bounding box center [229, 204] width 132 height 25
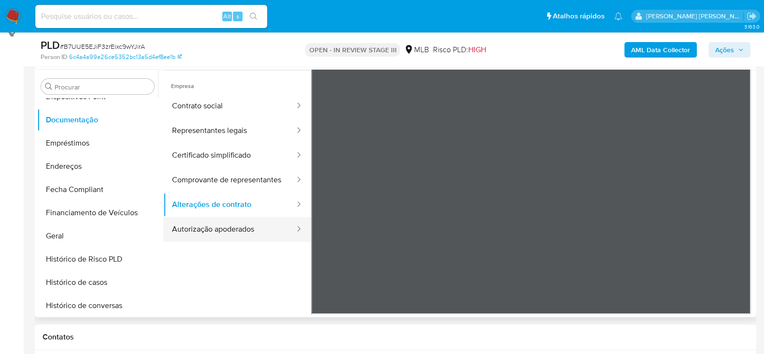
click at [217, 238] on button "Autorização apoderados" at bounding box center [229, 229] width 132 height 25
click at [266, 235] on button "Autorização apoderados" at bounding box center [229, 229] width 132 height 25
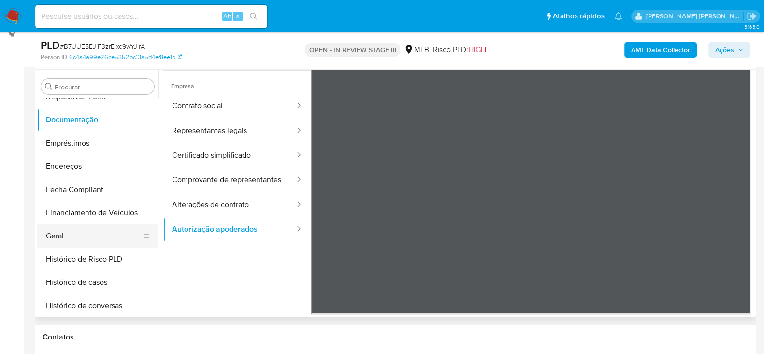
click at [85, 227] on button "Geral" at bounding box center [93, 235] width 113 height 23
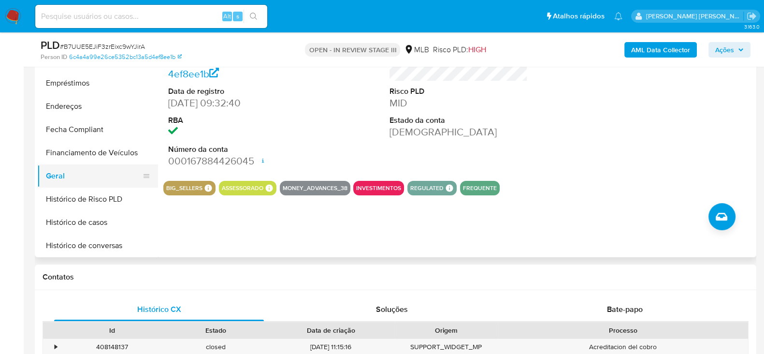
scroll to position [283, 0]
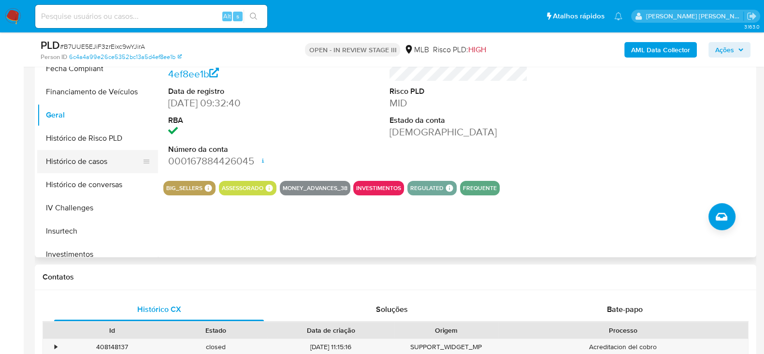
click at [99, 165] on button "Histórico de casos" at bounding box center [93, 161] width 113 height 23
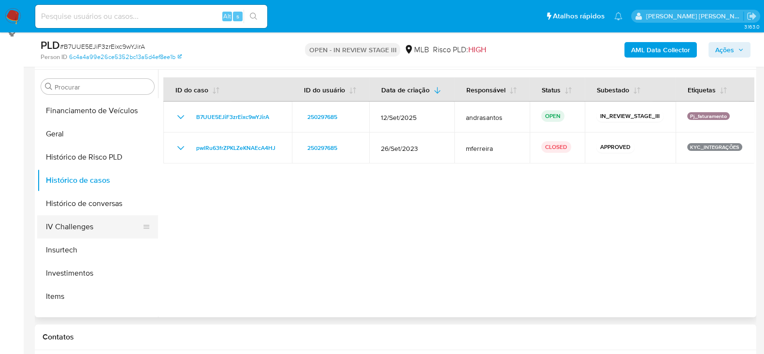
scroll to position [343, 0]
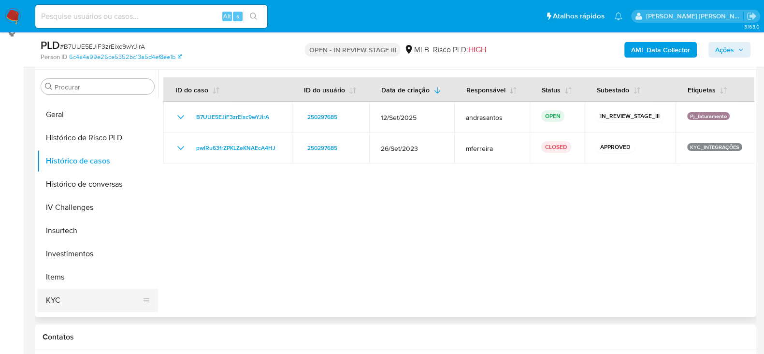
click at [57, 301] on button "KYC" at bounding box center [93, 299] width 113 height 23
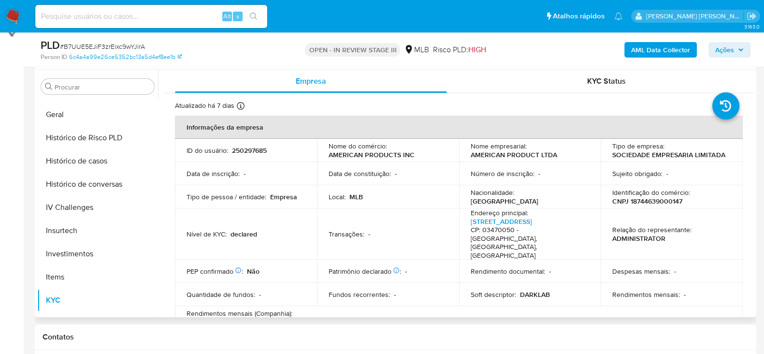
click at [642, 202] on p "CNPJ 18744639000147" at bounding box center [647, 201] width 70 height 9
copy p "18744639000147"
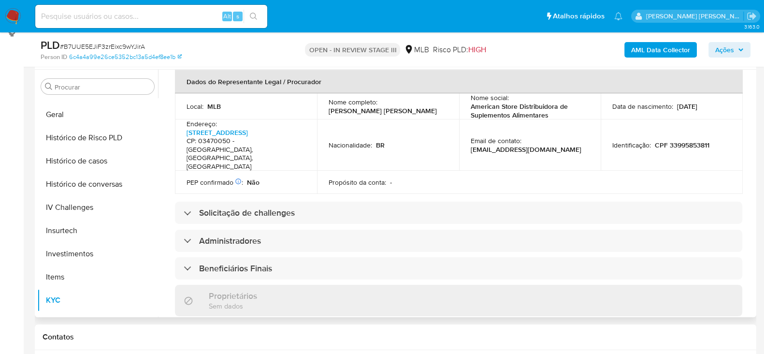
scroll to position [287, 0]
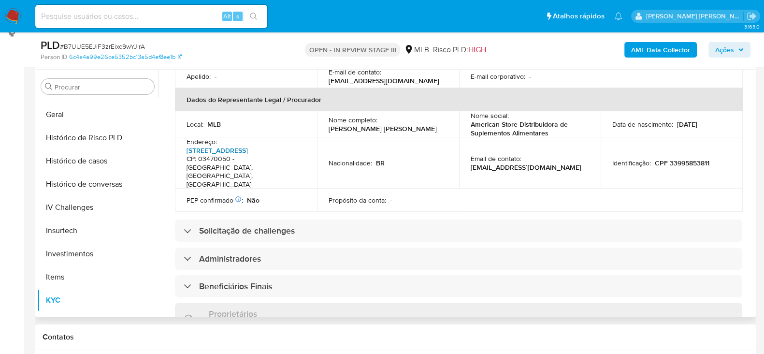
click at [241, 145] on link "Avenida Dos Pequis 126, Jardim Vila Formosa" at bounding box center [216, 150] width 61 height 10
click at [94, 158] on button "Histórico de casos" at bounding box center [93, 160] width 113 height 23
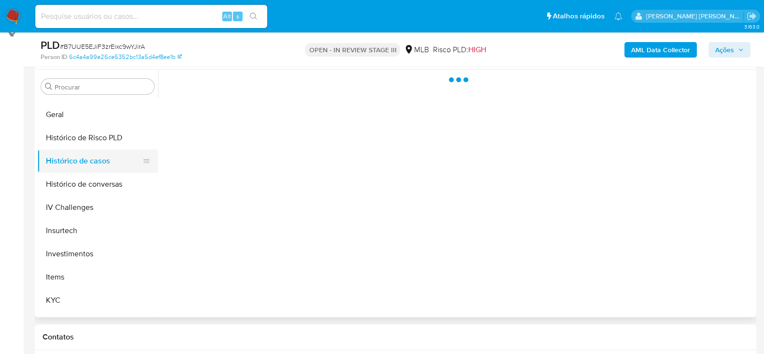
scroll to position [0, 0]
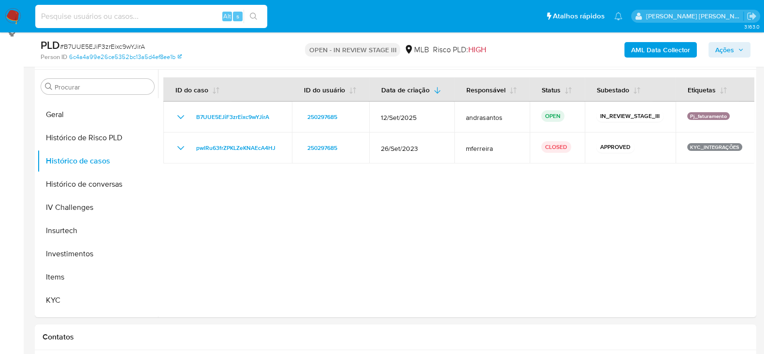
click at [108, 16] on input at bounding box center [151, 16] width 232 height 13
paste input "w96N8t9d0pKNCQxpn355G5Te"
type input "w96N8t9d0pKNCQxpn355G5Te"
click at [261, 20] on button "search-icon" at bounding box center [253, 17] width 20 height 14
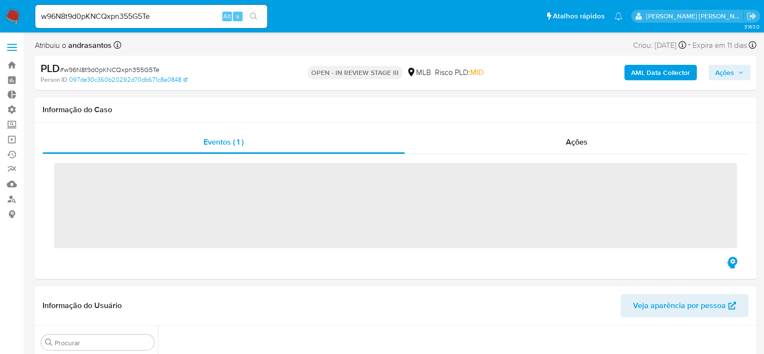
scroll to position [341, 0]
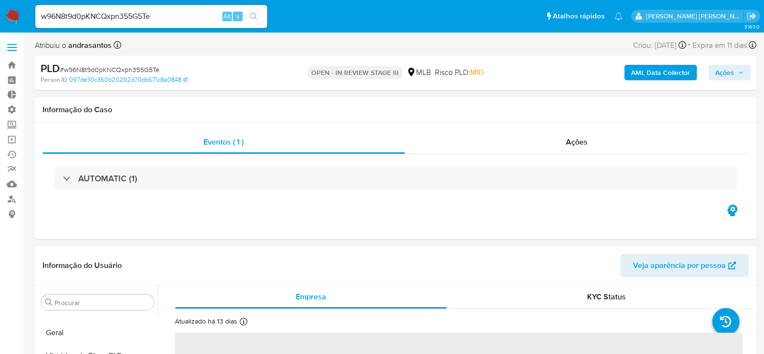
select select "10"
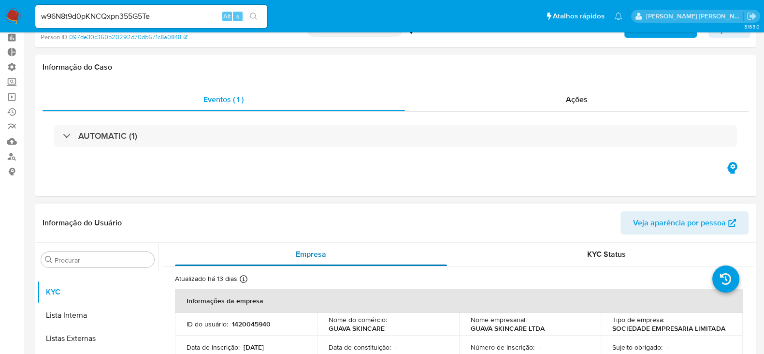
scroll to position [0, 0]
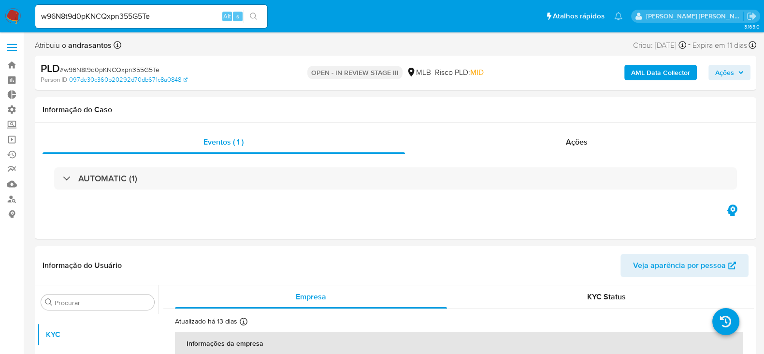
click at [96, 14] on input "w96N8t9d0pKNCQxpn355G5Te" at bounding box center [151, 16] width 232 height 13
paste input "KeoxqFgqek06tP192TqkMLaB"
type input "KeoxqFgqek06tP192TqkMLaB"
click at [253, 13] on icon "search-icon" at bounding box center [254, 17] width 8 height 8
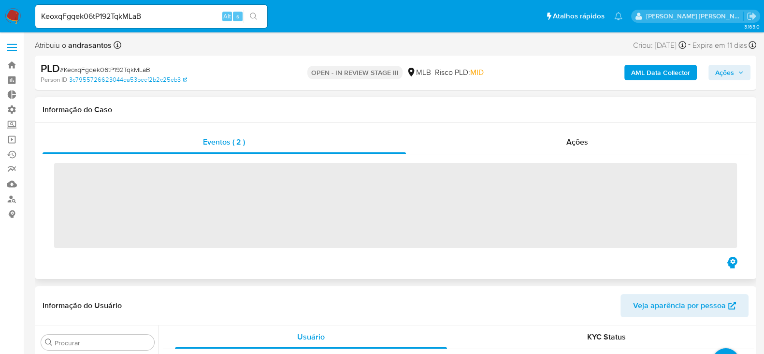
scroll to position [524, 0]
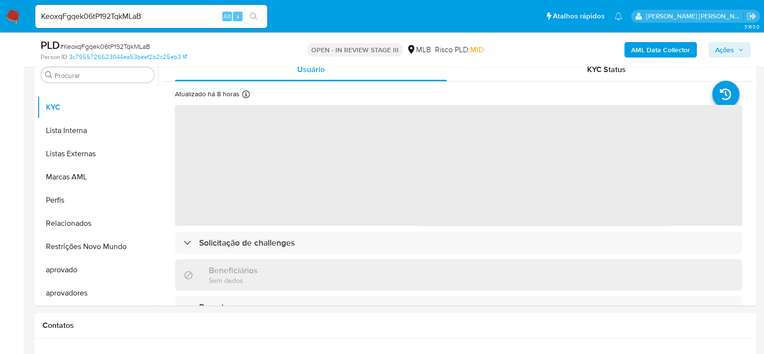
select select "10"
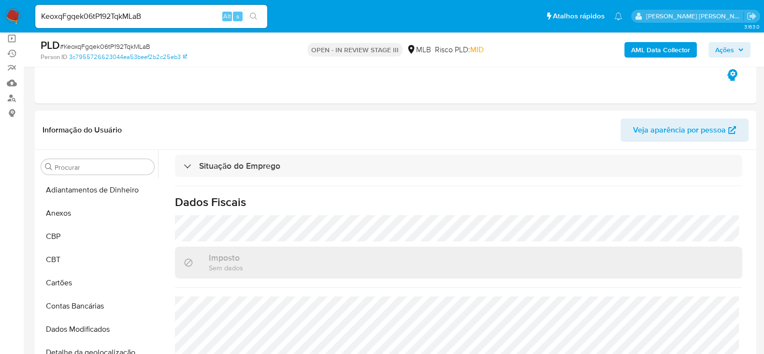
scroll to position [0, 0]
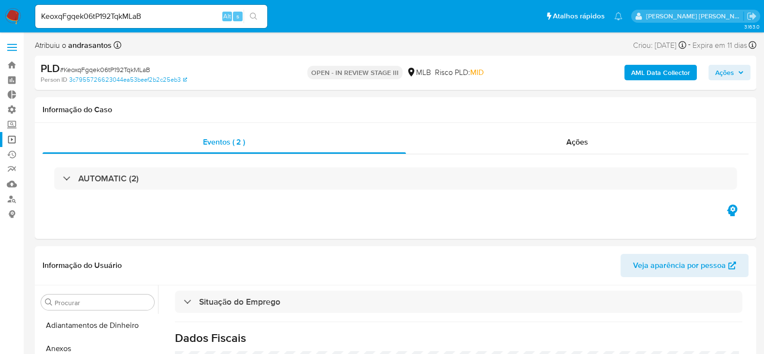
click at [8, 141] on link "Operações em massa" at bounding box center [57, 139] width 115 height 15
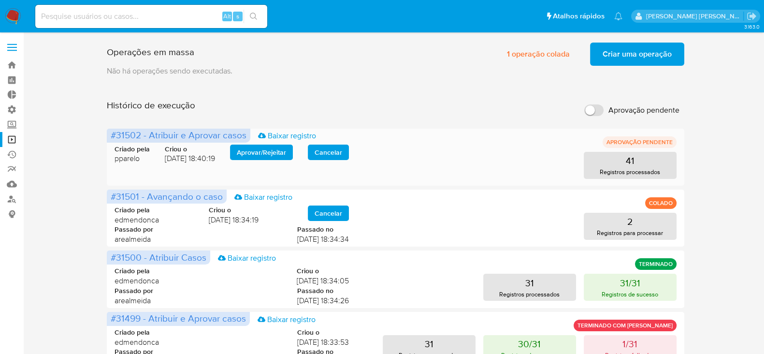
click at [253, 151] on span "Aprovar / Rejeitar" at bounding box center [261, 152] width 49 height 14
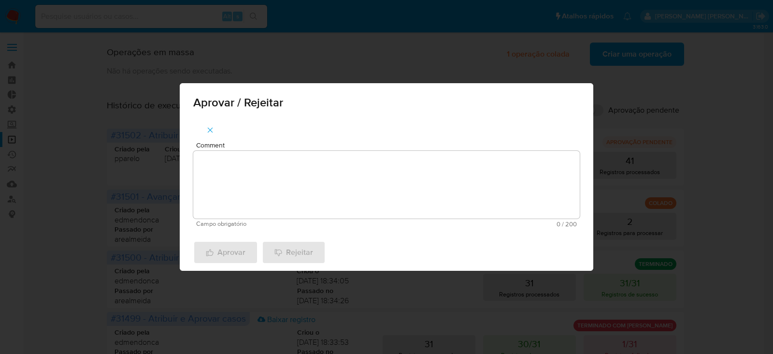
click at [221, 171] on textarea "Comment" at bounding box center [386, 185] width 386 height 68
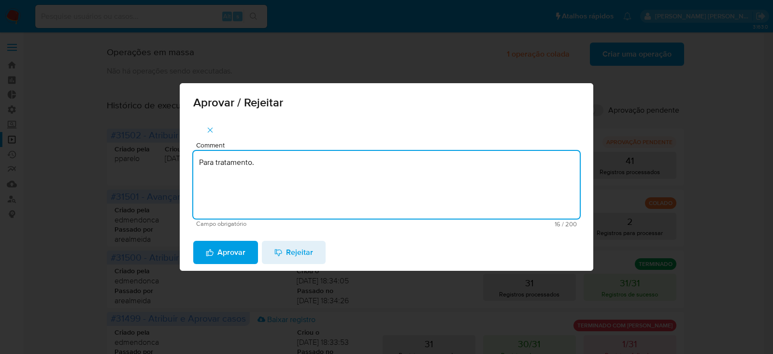
type textarea "Para tratamento."
click at [230, 238] on div "Aprovar Rejeitar" at bounding box center [386, 252] width 413 height 37
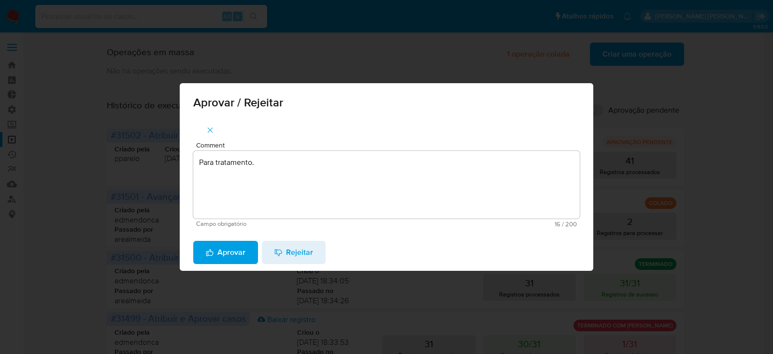
click at [228, 248] on span "Aprovar" at bounding box center [226, 252] width 40 height 21
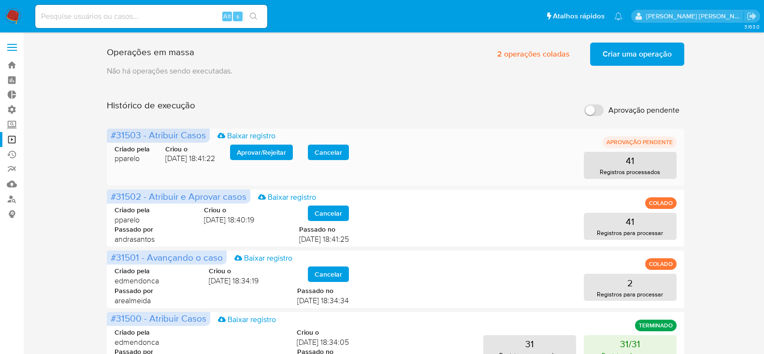
click at [264, 153] on span "Aprovar / Rejeitar" at bounding box center [261, 152] width 49 height 14
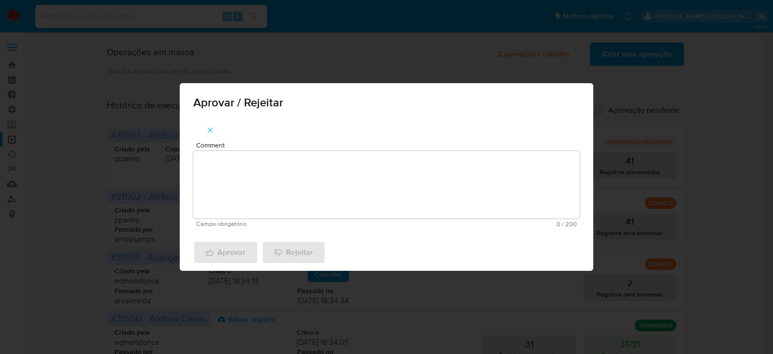
click at [270, 149] on div "Comment Campo obrigatório 0 / 200 200 caracteres restantes" at bounding box center [386, 184] width 386 height 85
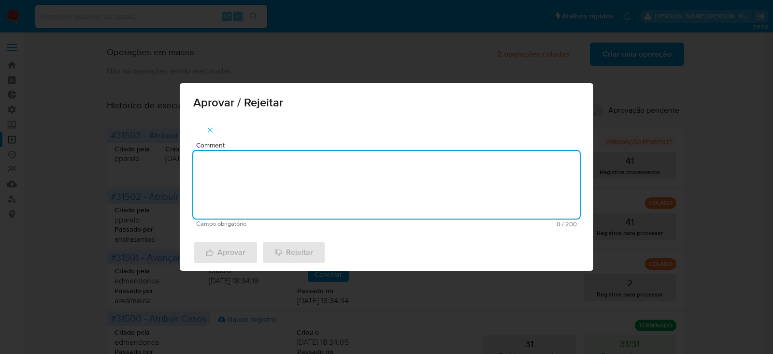
click at [272, 169] on textarea "Comment" at bounding box center [386, 185] width 386 height 68
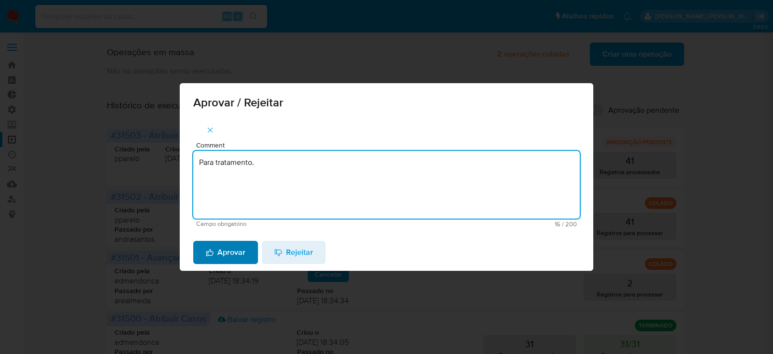
type textarea "Para tratamento."
click at [233, 254] on span "Aprovar" at bounding box center [226, 252] width 40 height 21
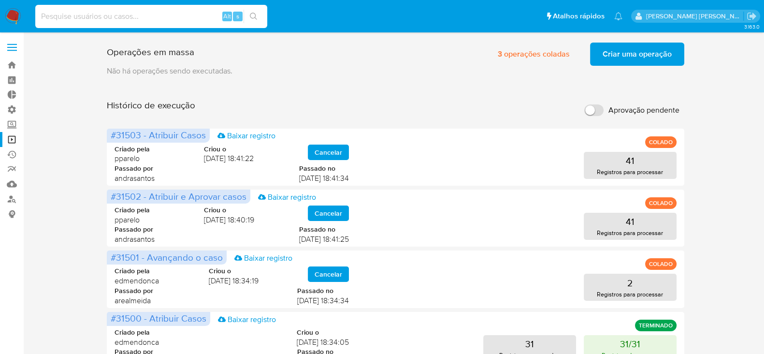
click at [101, 15] on input at bounding box center [151, 16] width 232 height 13
paste input "w96N8t9d0pKNCQxpn355G5Te"
type input "w96N8t9d0pKNCQxpn355G5Te"
click at [250, 19] on icon "search-icon" at bounding box center [254, 17] width 8 height 8
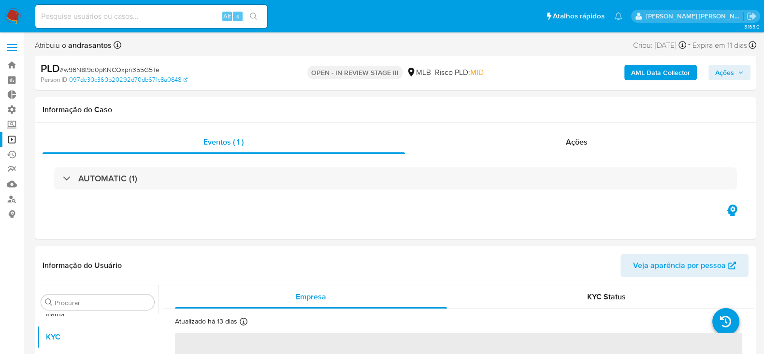
scroll to position [524, 0]
select select "10"
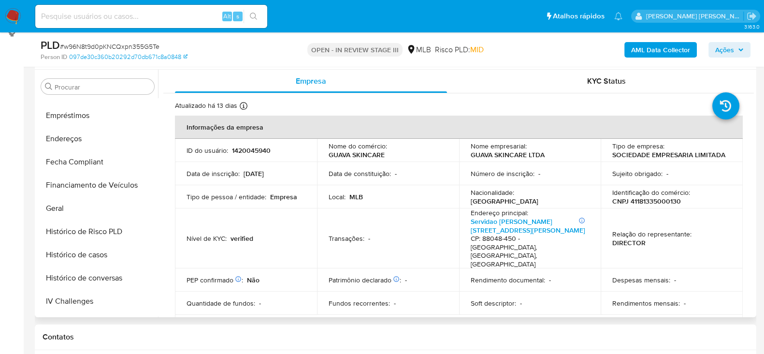
scroll to position [222, 0]
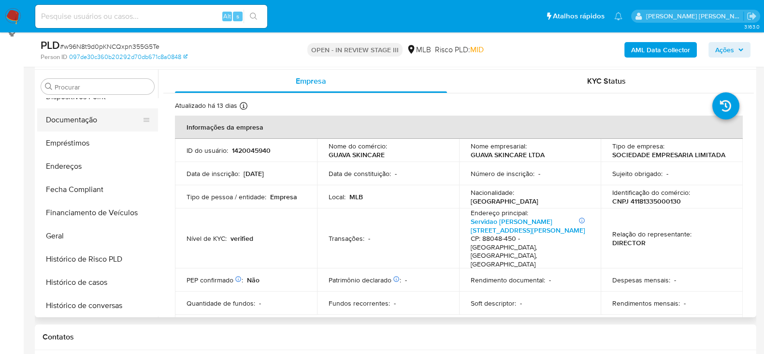
click at [99, 118] on button "Documentação" at bounding box center [93, 119] width 113 height 23
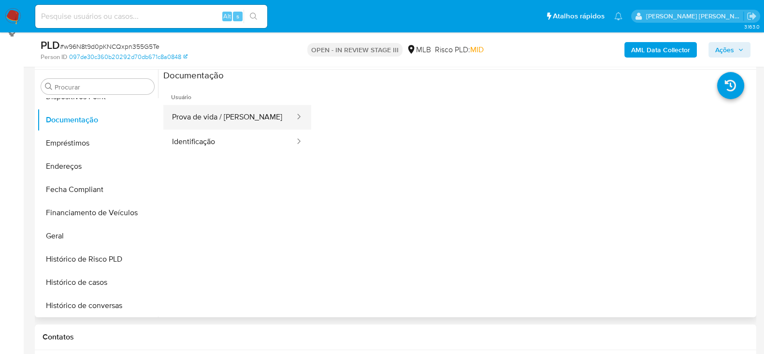
click at [256, 119] on button "Prova de vida / [PERSON_NAME]" at bounding box center [229, 117] width 132 height 25
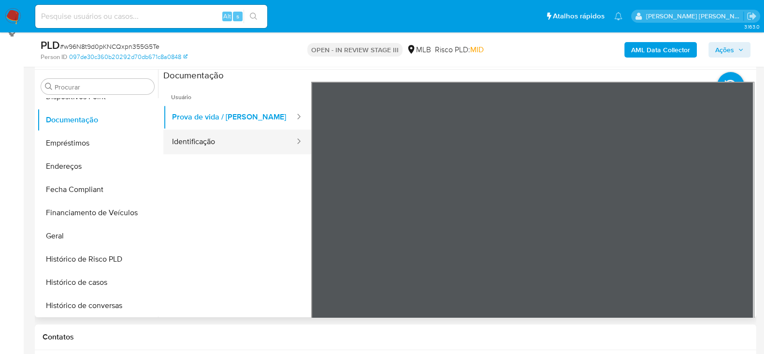
click at [211, 136] on button "Identificação" at bounding box center [229, 141] width 132 height 25
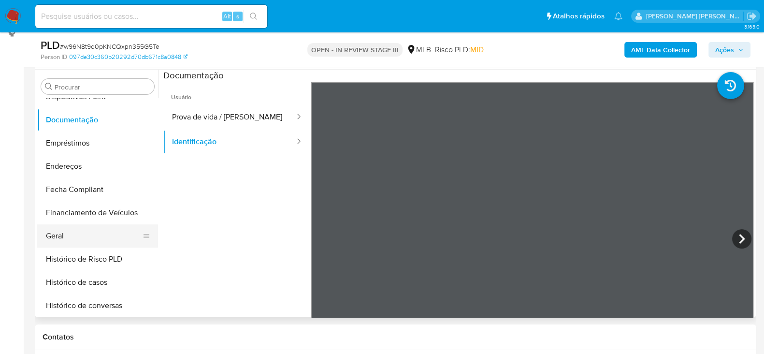
click at [84, 227] on button "Geral" at bounding box center [93, 235] width 113 height 23
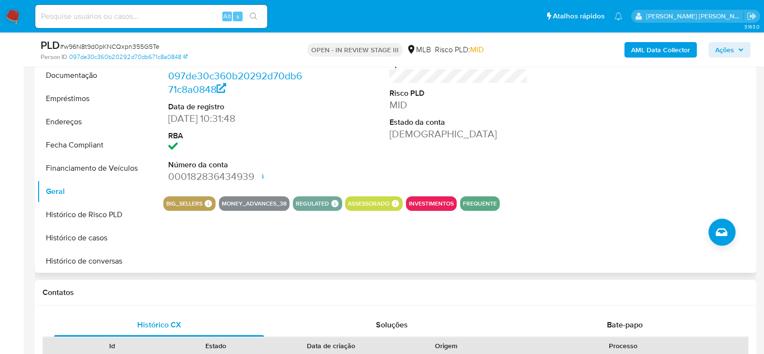
scroll to position [241, 0]
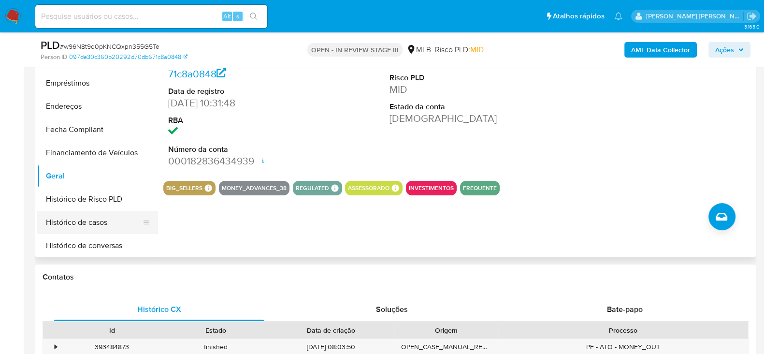
click at [77, 227] on button "Histórico de casos" at bounding box center [93, 222] width 113 height 23
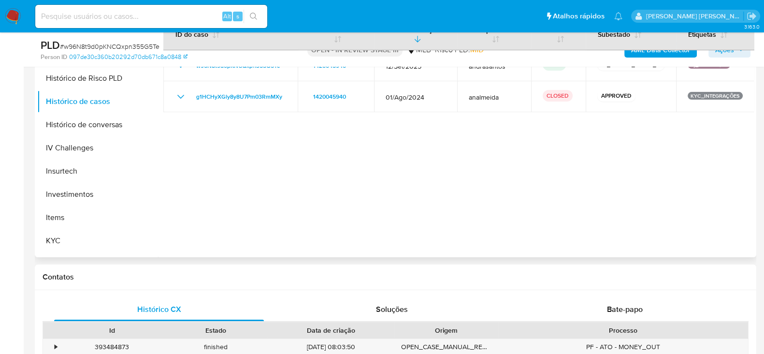
scroll to position [343, 0]
click at [60, 239] on button "KYC" at bounding box center [93, 239] width 113 height 23
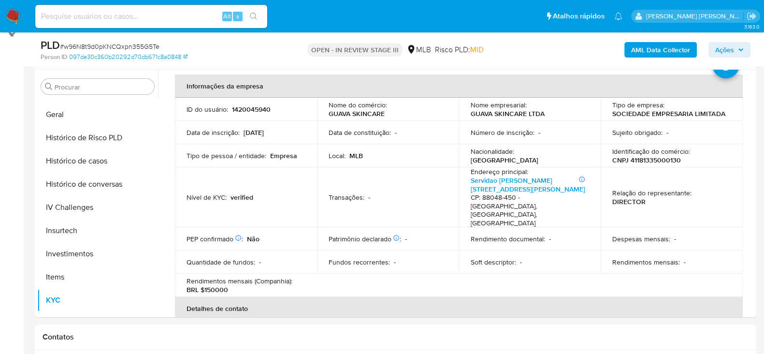
scroll to position [60, 0]
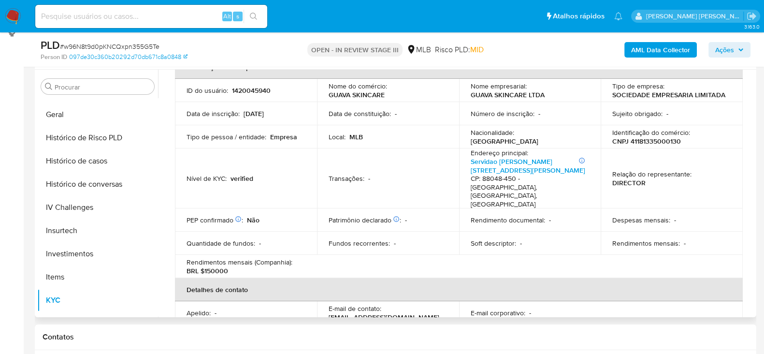
click at [651, 140] on p "CNPJ 41181335000130" at bounding box center [646, 141] width 69 height 9
copy p "41181335000130"
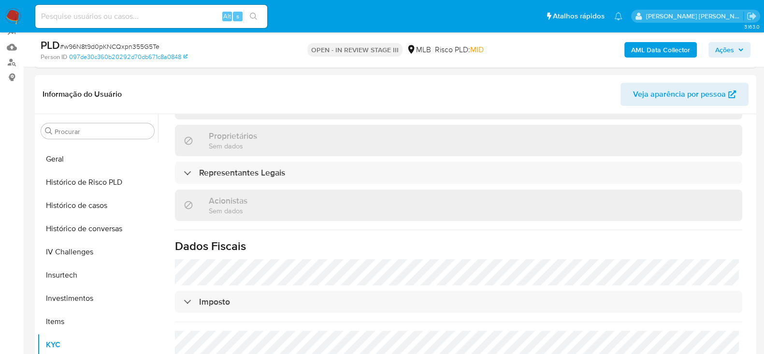
scroll to position [120, 0]
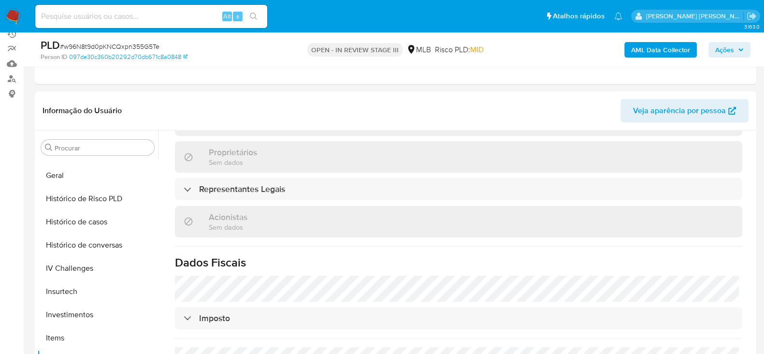
click at [77, 13] on input at bounding box center [151, 16] width 232 height 13
paste input "hqNrYJPbanqetqMGMFZS4ExB"
type input "hqNrYJPbanqetqMGMFZS4ExB"
click at [256, 15] on icon "search-icon" at bounding box center [254, 17] width 8 height 8
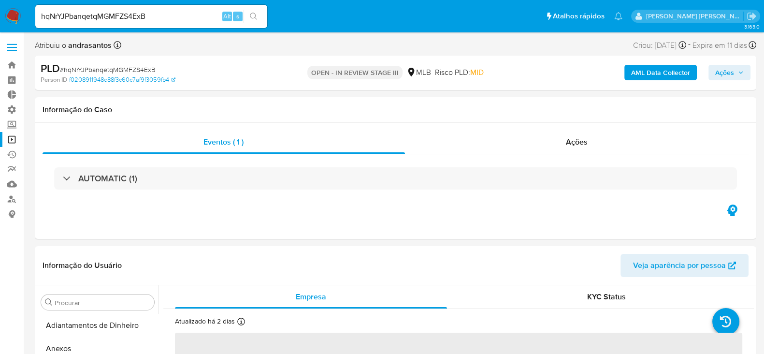
select select "10"
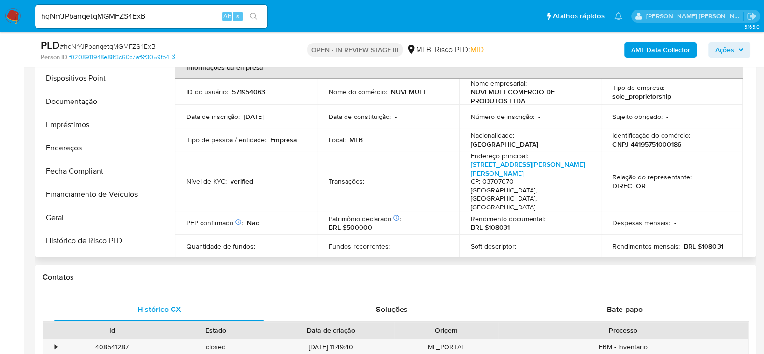
scroll to position [162, 0]
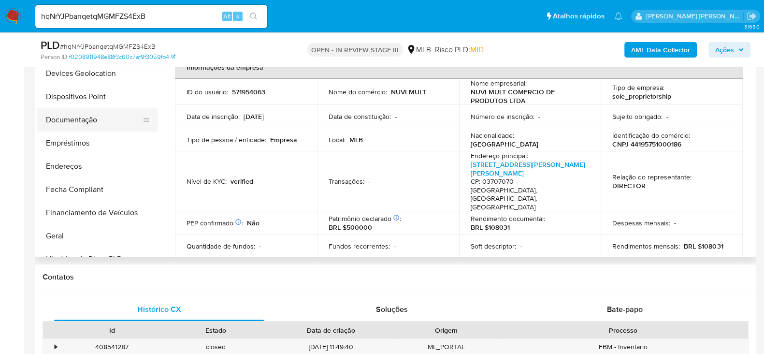
click at [89, 121] on button "Documentação" at bounding box center [93, 119] width 113 height 23
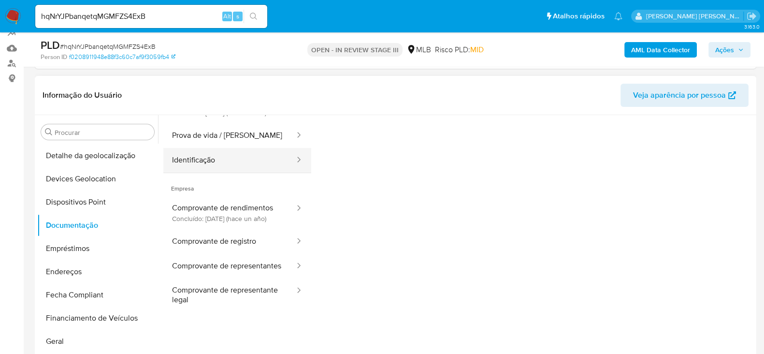
scroll to position [0, 0]
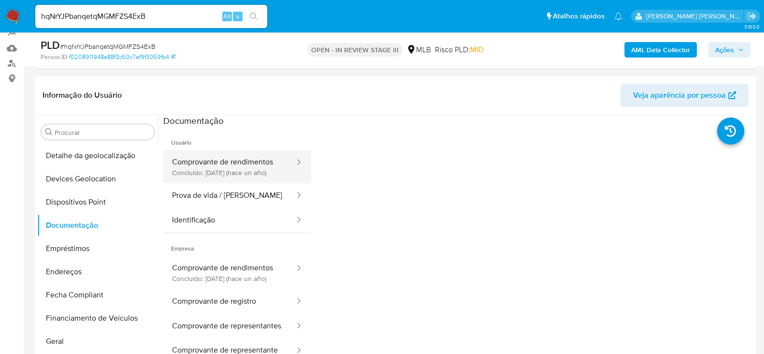
click at [206, 170] on button "Comprovante de rendimentos Concluído: 29/10/2024 (hace un año)" at bounding box center [229, 166] width 132 height 33
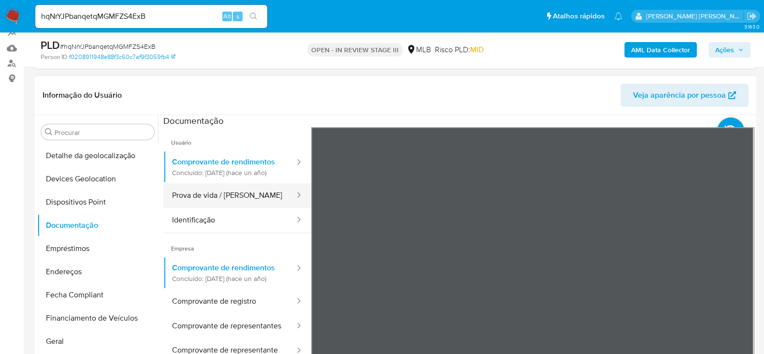
click at [226, 207] on button "Prova de vida / Selfie" at bounding box center [229, 195] width 132 height 25
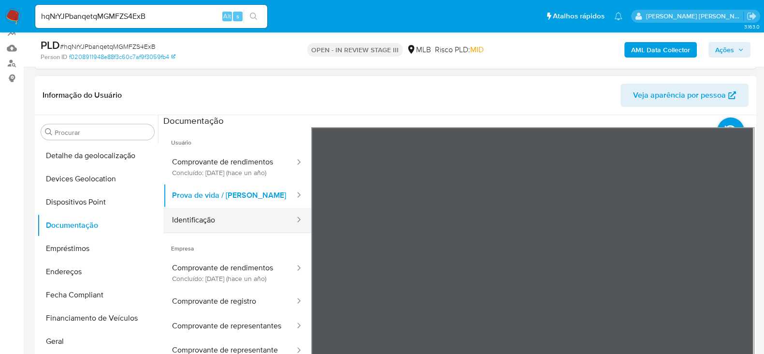
click at [224, 232] on button "Identificação" at bounding box center [229, 220] width 132 height 25
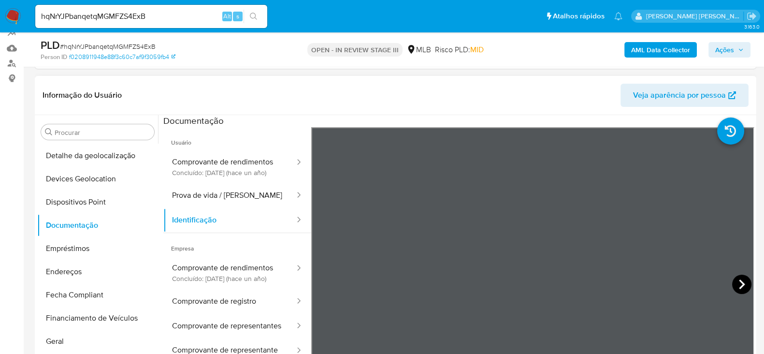
click at [739, 281] on icon at bounding box center [742, 284] width 6 height 10
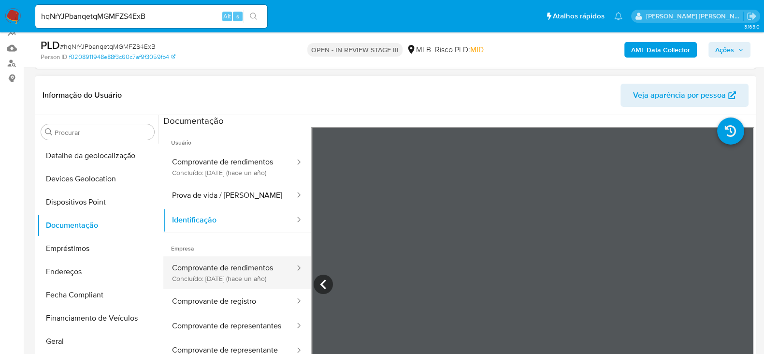
click at [213, 280] on button "Comprovante de rendimentos Concluído: 29/10/2024 (hace un año)" at bounding box center [229, 272] width 132 height 33
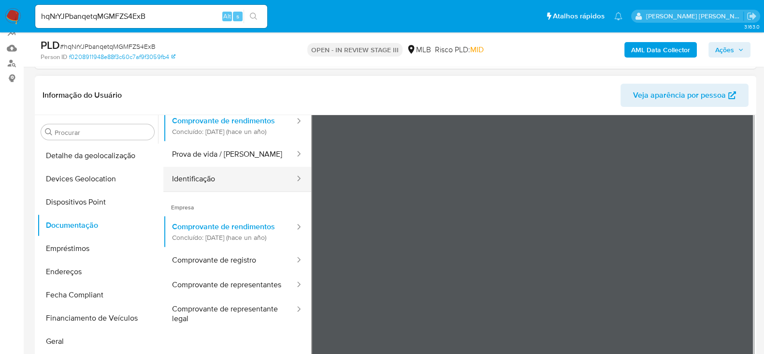
scroll to position [60, 0]
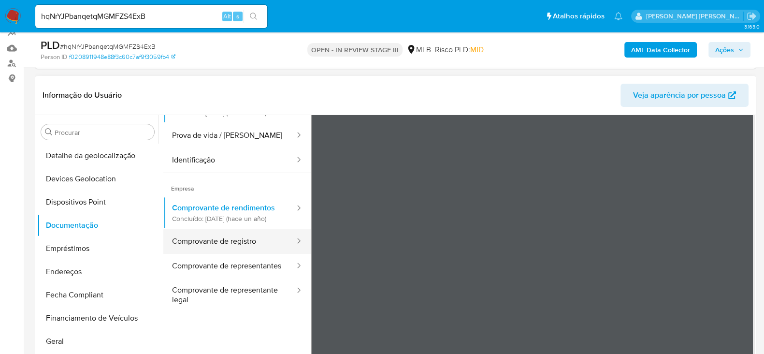
click at [217, 254] on button "Comprovante de registro" at bounding box center [229, 241] width 132 height 25
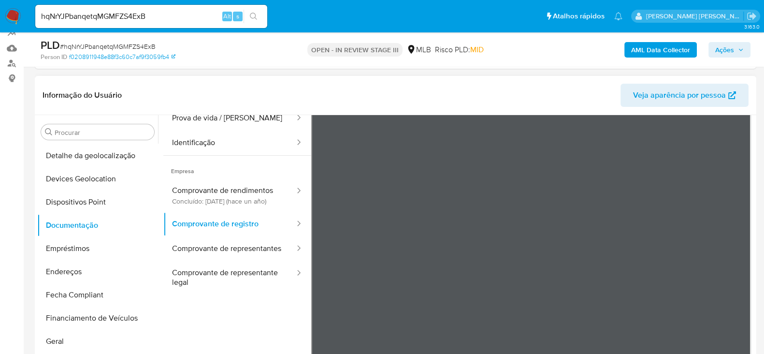
scroll to position [85, 0]
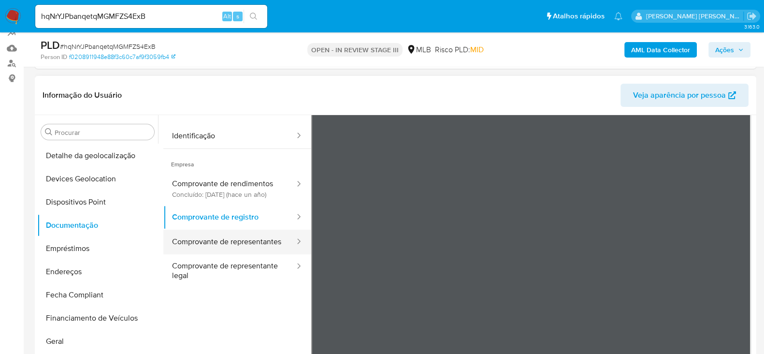
click at [246, 254] on button "Comprovante de representantes" at bounding box center [229, 241] width 132 height 25
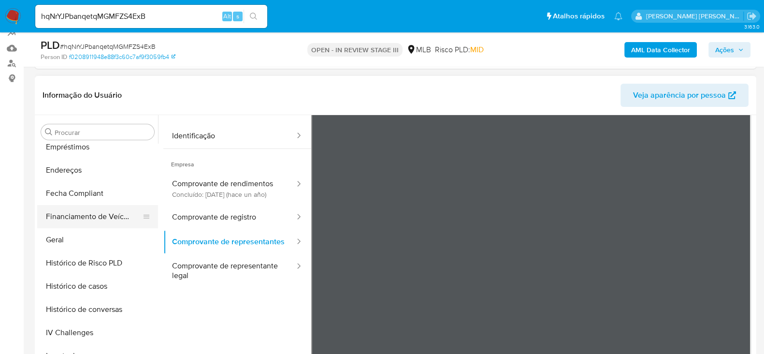
scroll to position [283, 0]
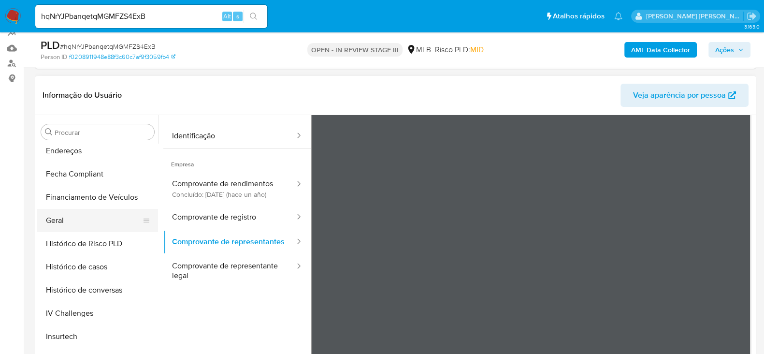
click at [82, 218] on button "Geral" at bounding box center [93, 220] width 113 height 23
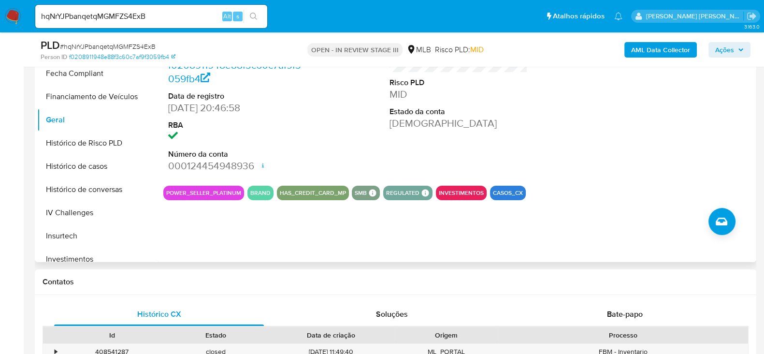
scroll to position [256, 0]
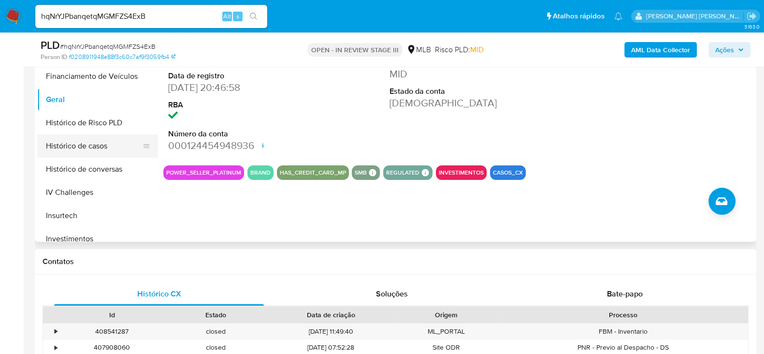
click at [82, 149] on button "Histórico de casos" at bounding box center [93, 145] width 113 height 23
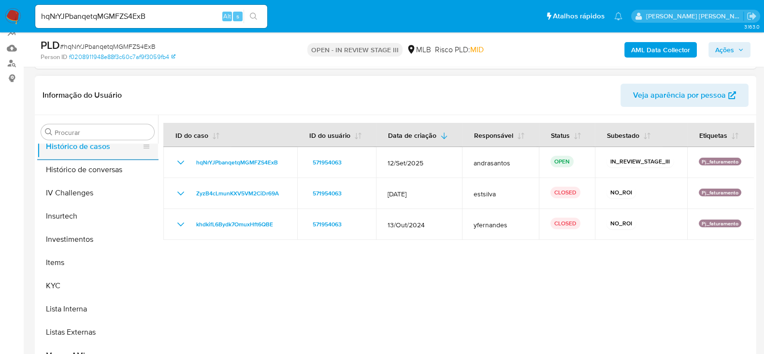
scroll to position [403, 0]
click at [60, 284] on button "KYC" at bounding box center [93, 285] width 113 height 23
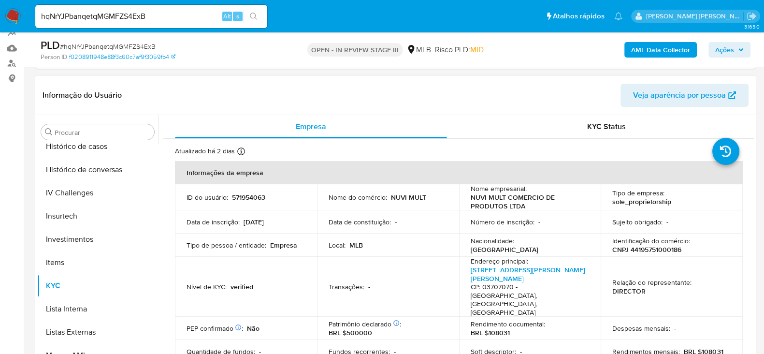
click at [657, 252] on p "CNPJ 44195751000186" at bounding box center [646, 249] width 69 height 9
copy p "44195751000186"
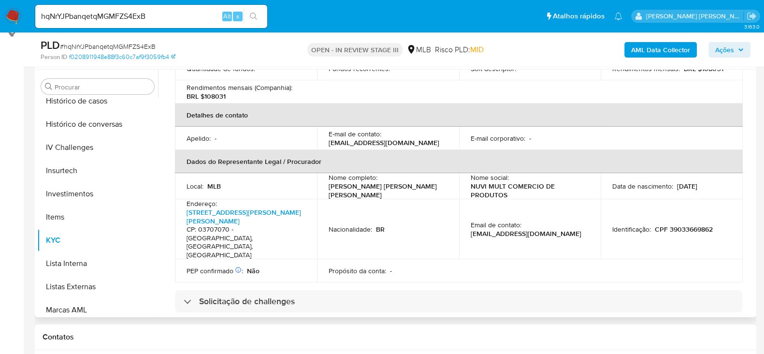
scroll to position [229, 0]
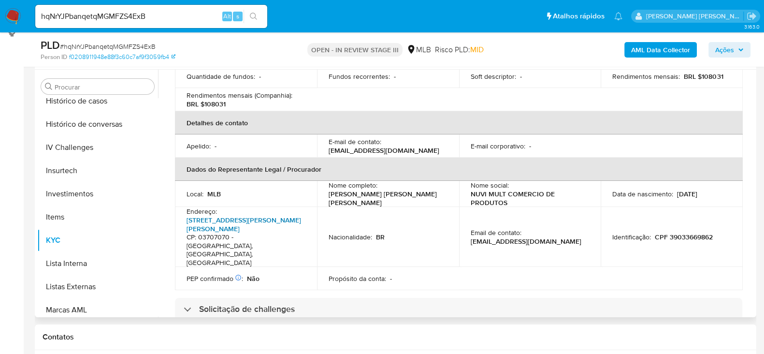
click at [235, 215] on link "Rua Bartolomeu Felici 33, Vila Santo Henrique" at bounding box center [243, 224] width 114 height 18
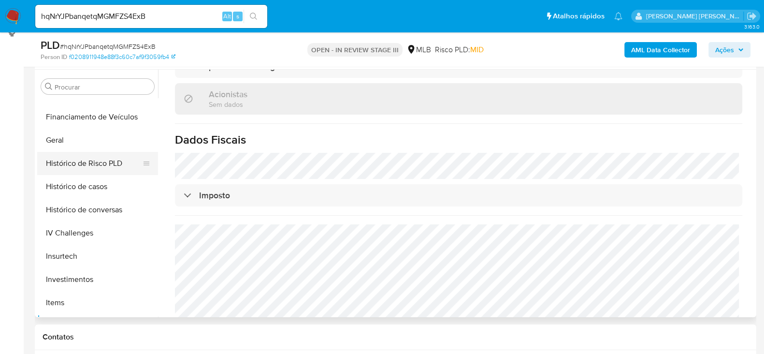
scroll to position [343, 0]
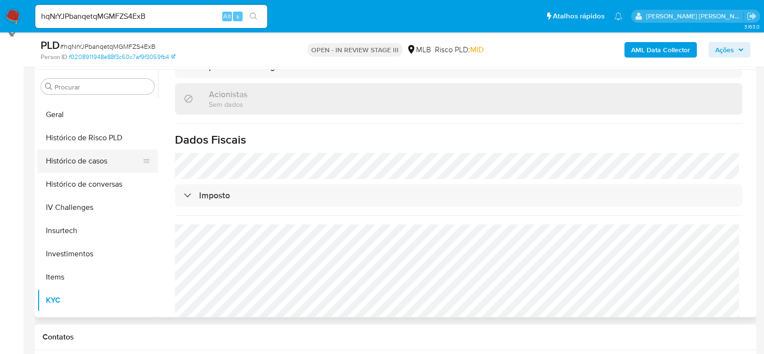
click at [82, 158] on button "Histórico de casos" at bounding box center [93, 160] width 113 height 23
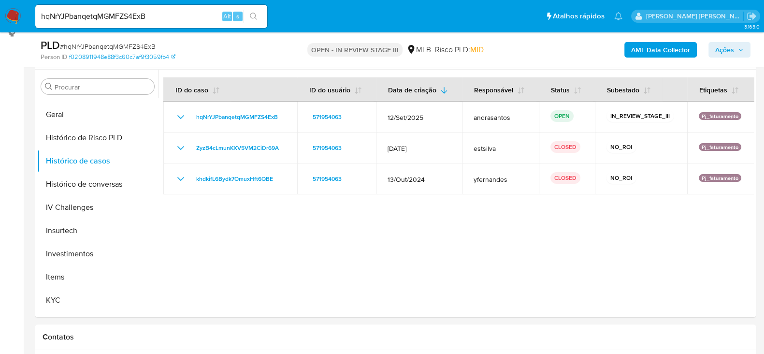
click at [92, 14] on input "hqNrYJPbanqetqMGMFZS4ExB" at bounding box center [151, 16] width 232 height 13
paste input "ioOJzxs0gDet6EX0omp52NEK"
type input "ioOJzxs0gDet6EX0omp52NEK"
click at [255, 20] on button "search-icon" at bounding box center [253, 17] width 20 height 14
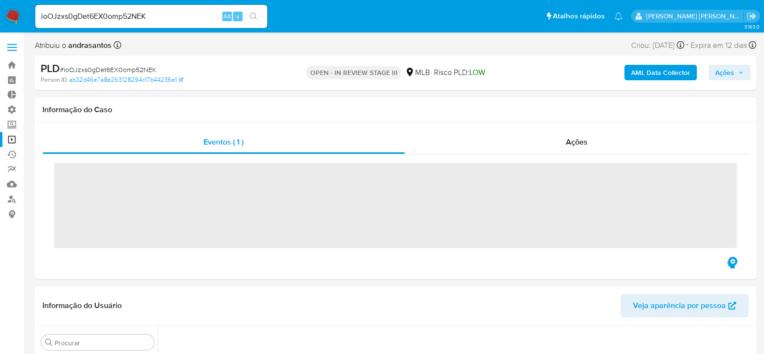
scroll to position [492, 0]
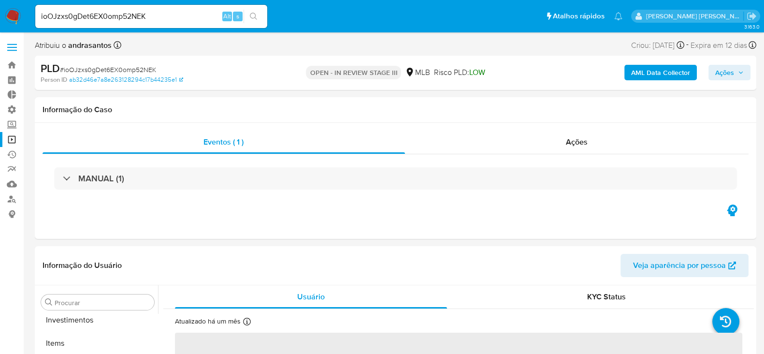
select select "10"
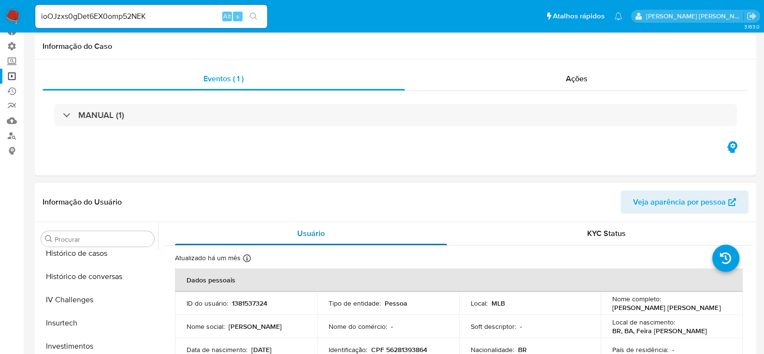
scroll to position [0, 0]
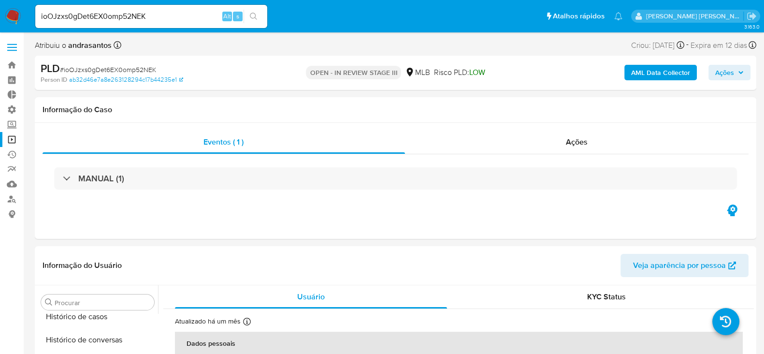
click at [99, 16] on input "ioOJzxs0gDet6EX0omp52NEK" at bounding box center [151, 16] width 232 height 13
paste input "Eg4rmUhfTTB5KEoThKLkLgYd"
type input "Eg4rmUhfTTB5KEoThKLkLgYd"
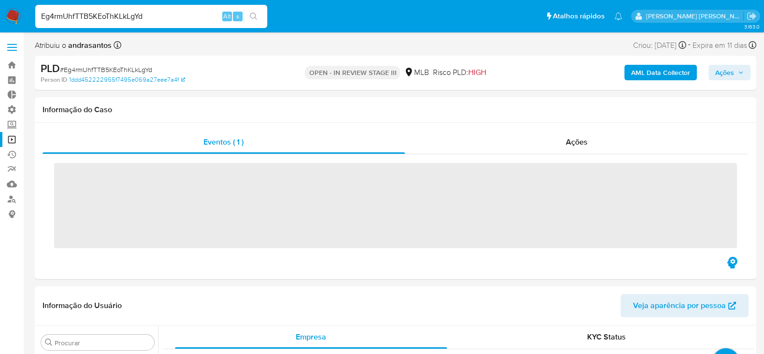
scroll to position [524, 0]
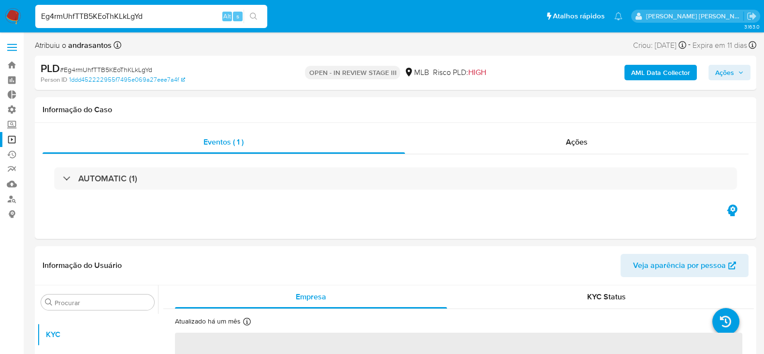
select select "10"
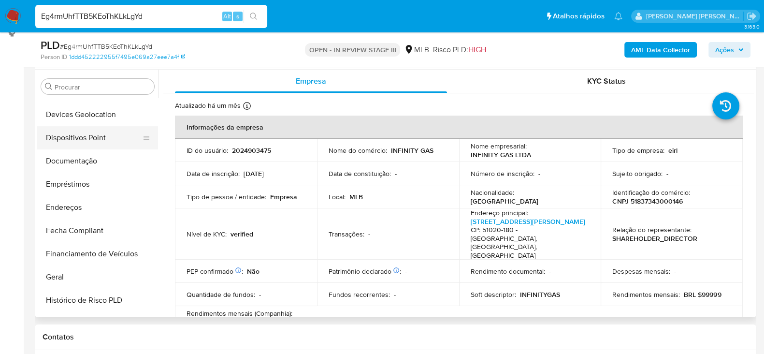
scroll to position [162, 0]
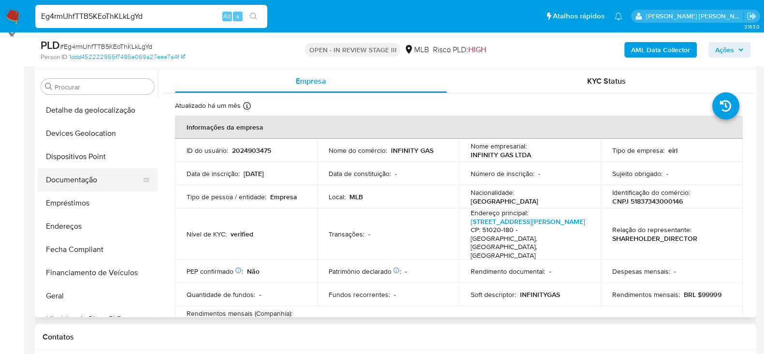
click at [75, 182] on button "Documentação" at bounding box center [93, 179] width 113 height 23
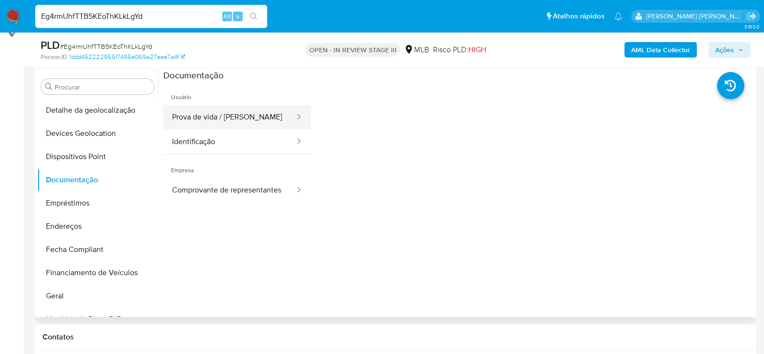
click at [243, 120] on button "Prova de vida / Selfie" at bounding box center [229, 117] width 132 height 25
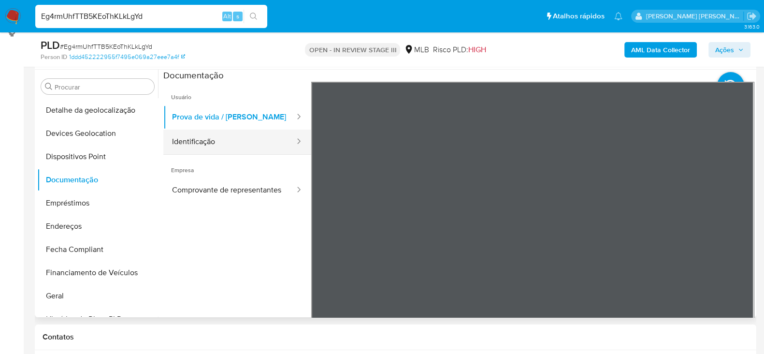
click at [218, 140] on button "Identificação" at bounding box center [229, 141] width 132 height 25
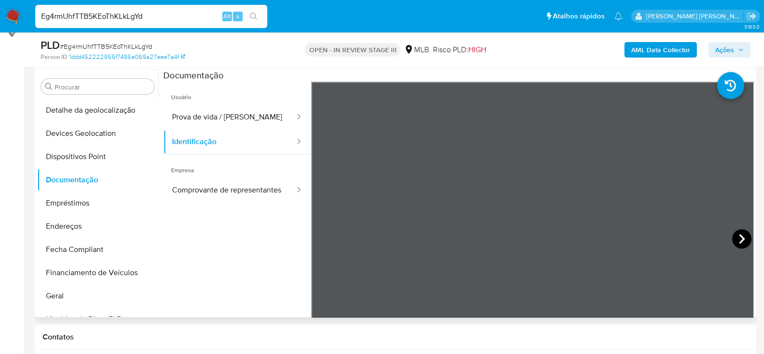
click at [738, 238] on icon at bounding box center [741, 238] width 19 height 19
click at [226, 195] on button "Comprovante de representantes" at bounding box center [229, 190] width 132 height 25
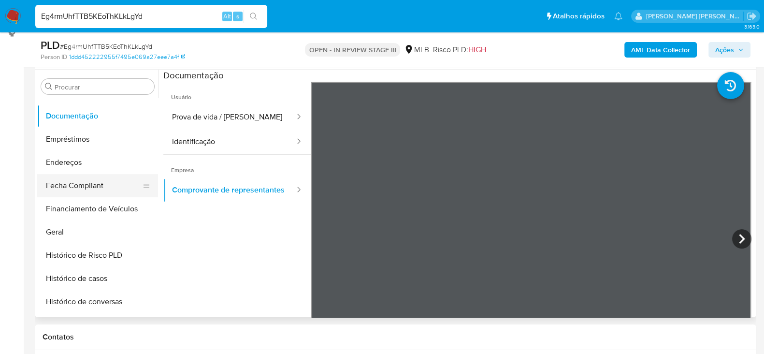
scroll to position [283, 0]
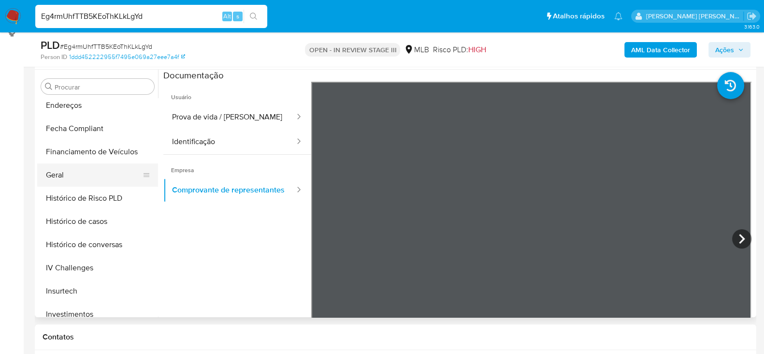
click at [75, 181] on button "Geral" at bounding box center [93, 174] width 113 height 23
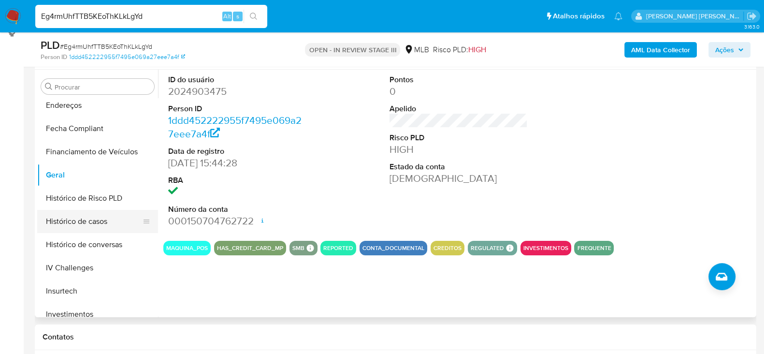
click at [103, 227] on button "Histórico de casos" at bounding box center [93, 221] width 113 height 23
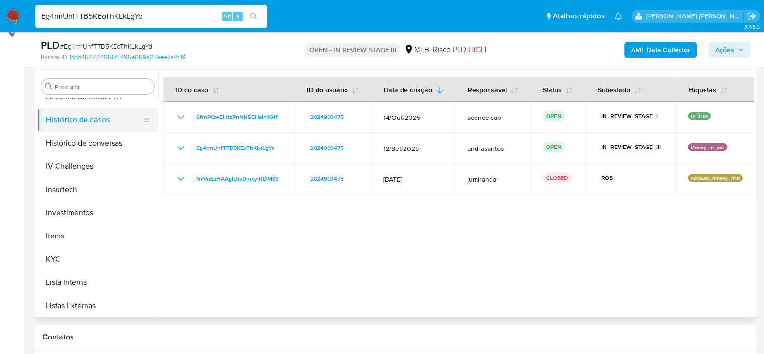
scroll to position [403, 0]
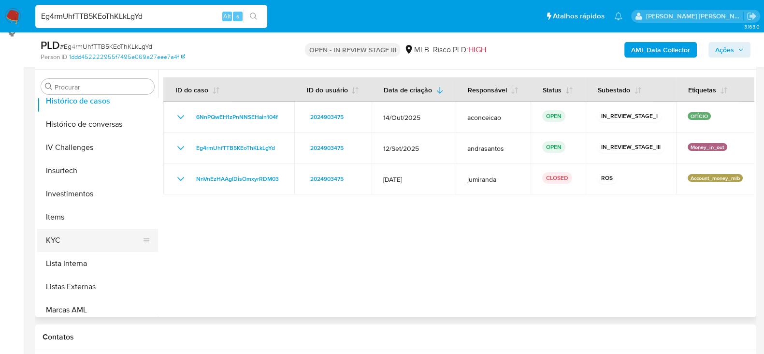
click at [90, 237] on button "KYC" at bounding box center [93, 239] width 113 height 23
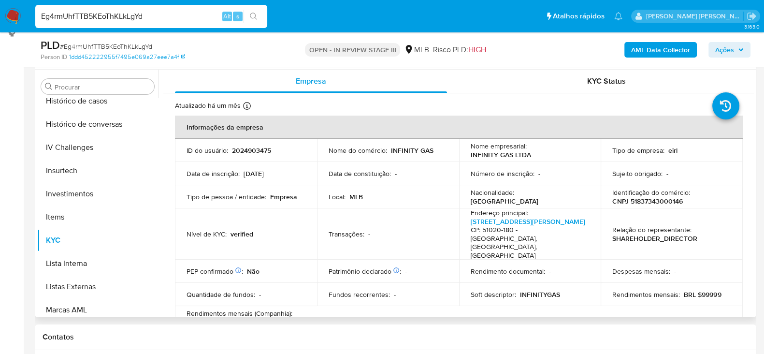
click at [659, 201] on p "CNPJ 51837343000146" at bounding box center [647, 201] width 71 height 9
copy p "51837343000146"
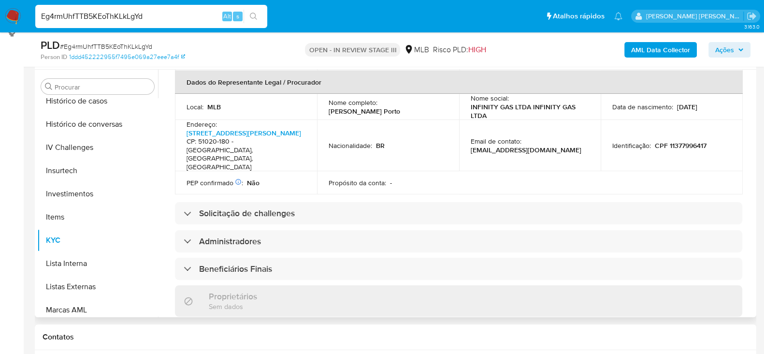
scroll to position [290, 0]
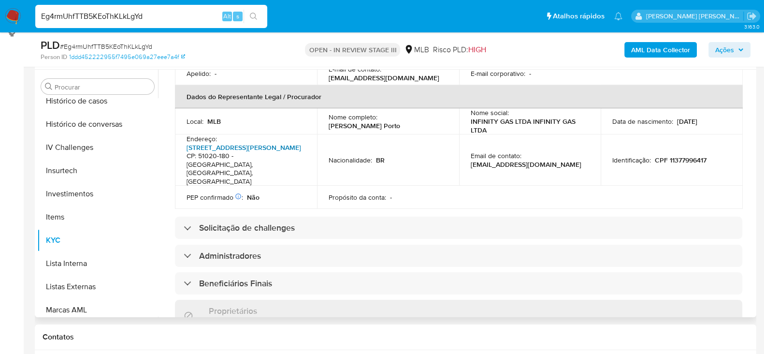
click at [234, 142] on link "Rua Professor José Brandão 135, Boa Viagem" at bounding box center [243, 147] width 114 height 10
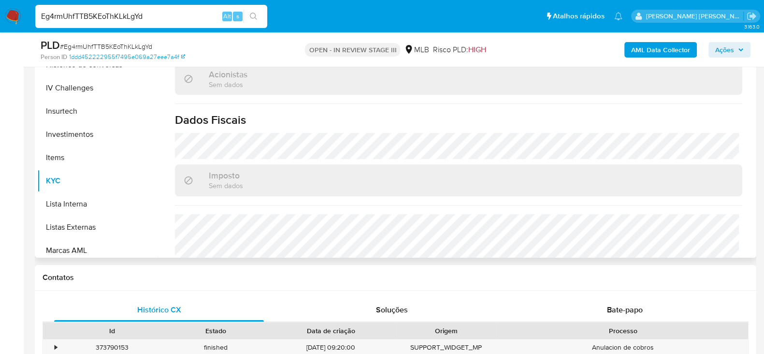
scroll to position [241, 0]
click at [99, 14] on input "Eg4rmUhfTTB5KEoThKLkLgYd" at bounding box center [151, 16] width 232 height 13
paste input "f5r7QDqiw3gOogL0sifNJBCk"
type input "f5r7QDqiw3gOogL0sifNJBCk"
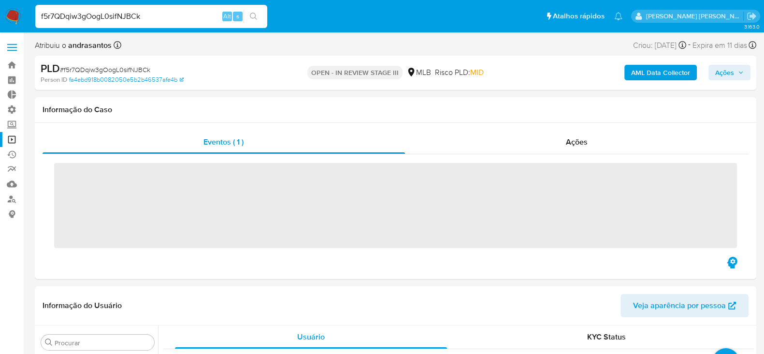
scroll to position [524, 0]
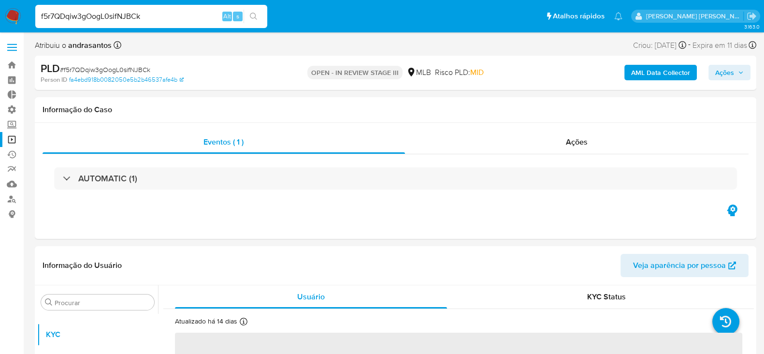
select select "10"
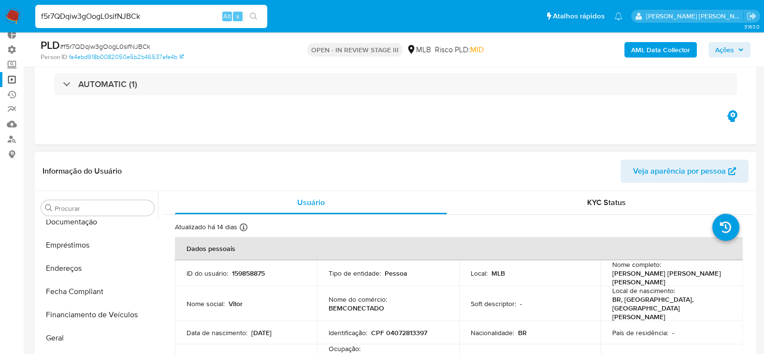
scroll to position [222, 0]
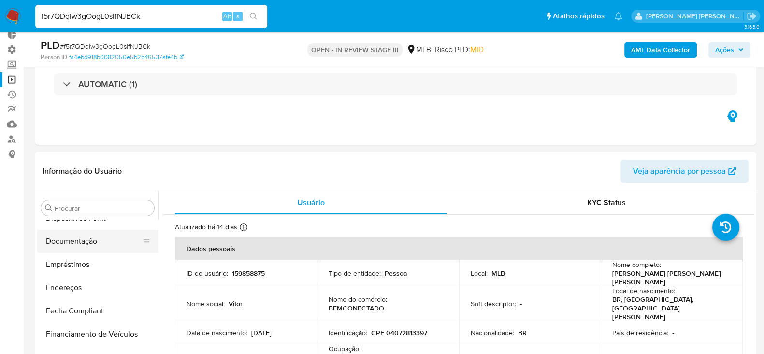
click at [89, 246] on button "Documentação" at bounding box center [93, 240] width 113 height 23
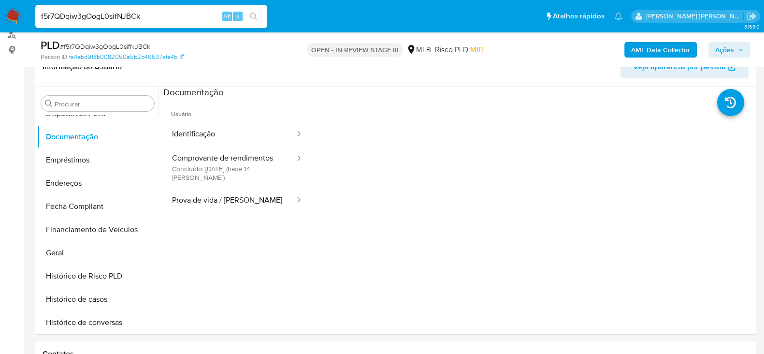
scroll to position [170, 0]
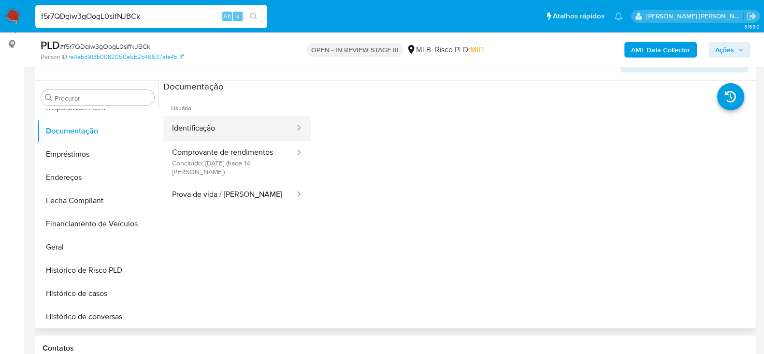
click at [223, 131] on button "Identificação" at bounding box center [229, 128] width 132 height 25
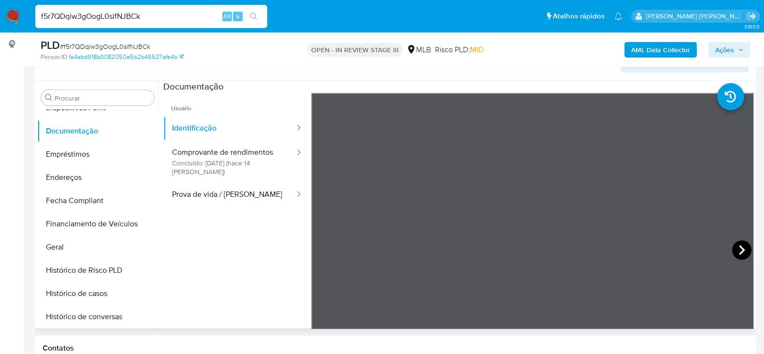
click at [739, 250] on icon at bounding box center [742, 250] width 6 height 10
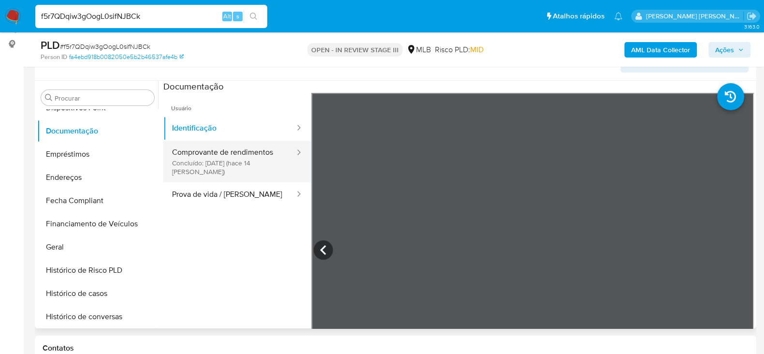
click at [205, 148] on button "Comprovante de rendimentos Concluído: 01/10/2025 (hace 14 días)" at bounding box center [229, 162] width 132 height 42
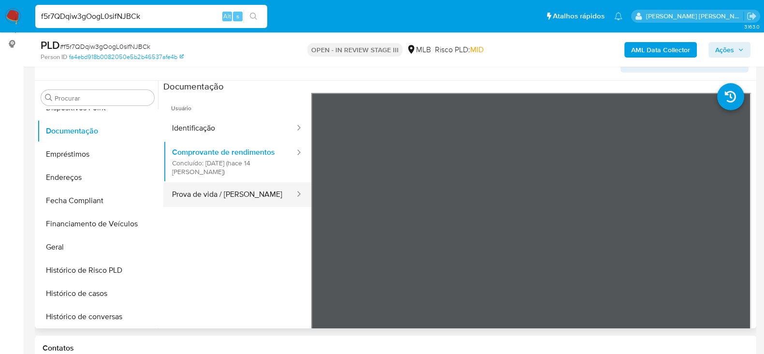
click at [215, 194] on button "Prova de vida / Selfie" at bounding box center [229, 194] width 132 height 25
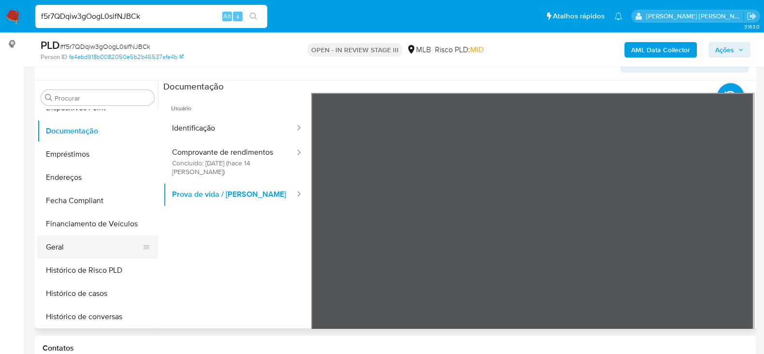
click at [76, 252] on button "Geral" at bounding box center [93, 246] width 113 height 23
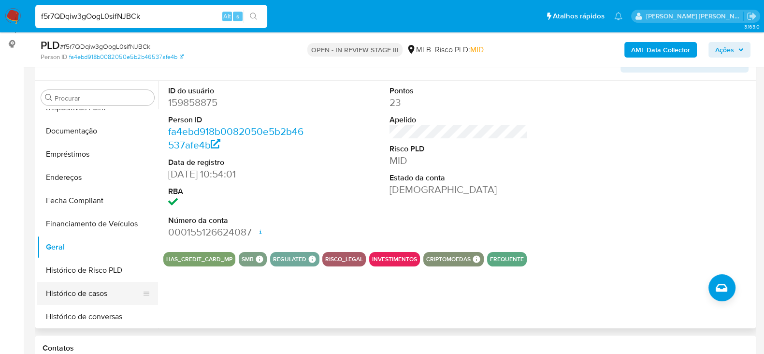
click at [70, 292] on button "Histórico de casos" at bounding box center [93, 293] width 113 height 23
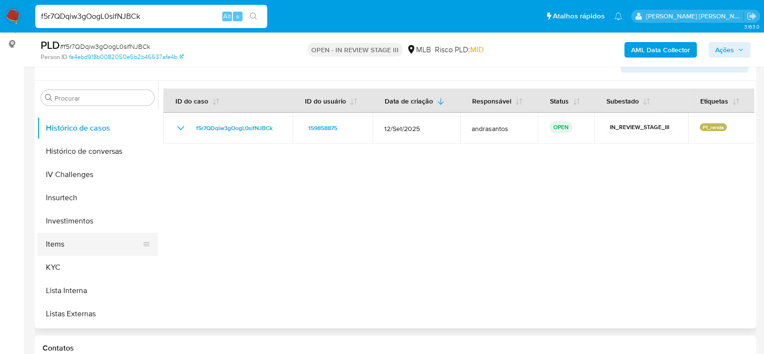
scroll to position [403, 0]
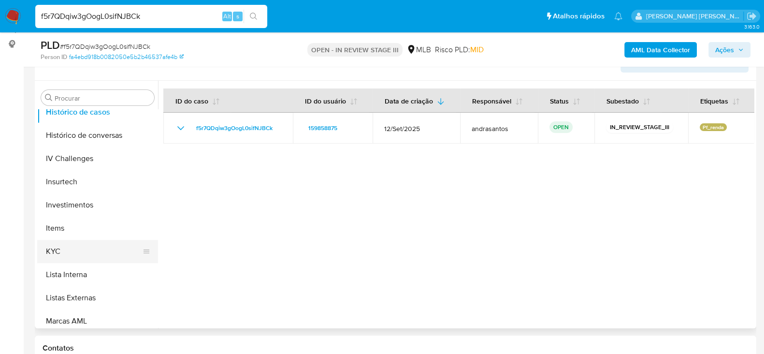
click at [68, 250] on button "KYC" at bounding box center [93, 251] width 113 height 23
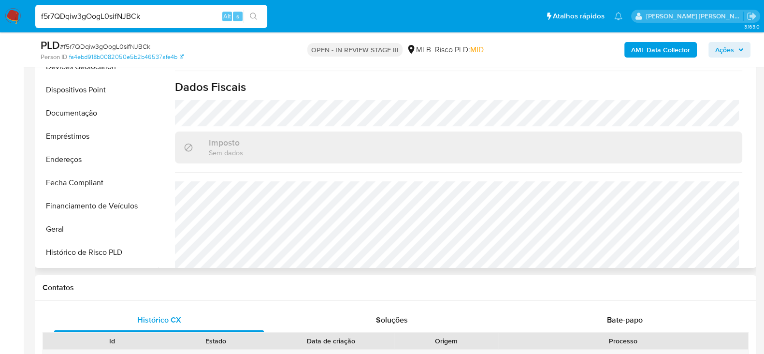
scroll to position [162, 0]
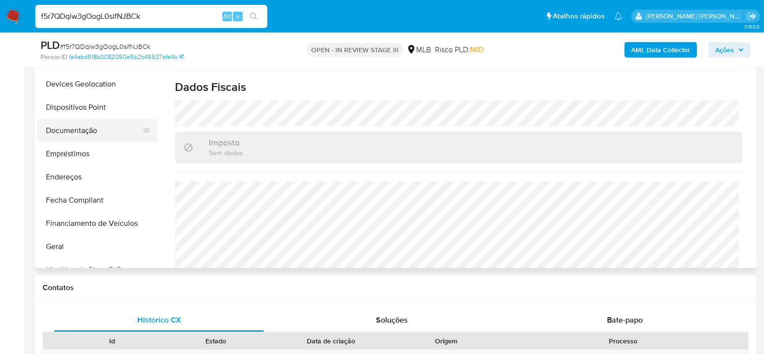
click at [96, 133] on button "Documentação" at bounding box center [93, 130] width 113 height 23
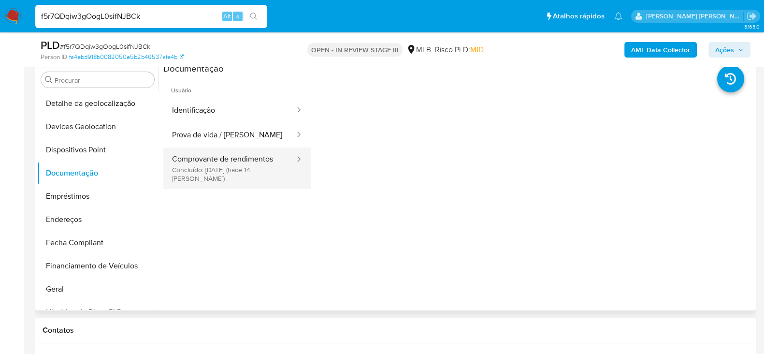
scroll to position [170, 0]
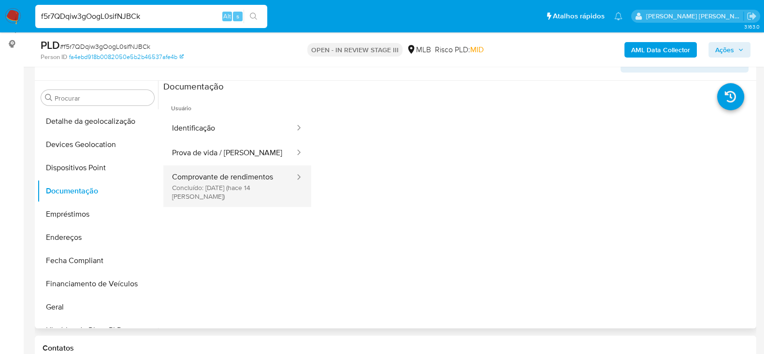
click at [235, 183] on button "Comprovante de rendimentos Concluído: 01/10/2025 (hace 14 días)" at bounding box center [229, 186] width 132 height 42
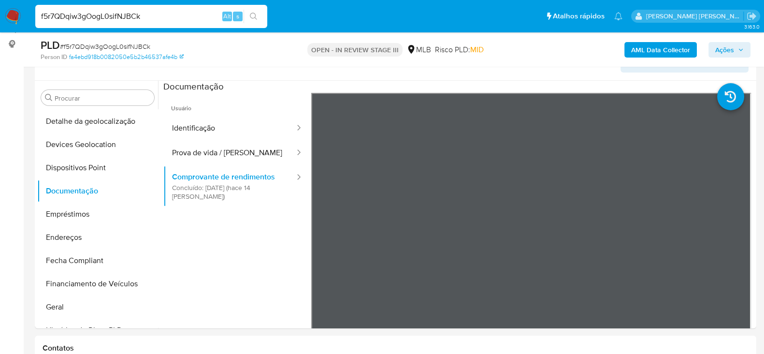
click at [104, 12] on input "f5r7QDqiw3gOogL0sifNJBCk" at bounding box center [151, 16] width 232 height 13
paste input "vzmshb4EsfGiCDo7hiC6wned"
type input "vzmshb4EsfGiCDo7hiC6wned"
click at [251, 16] on icon "search-icon" at bounding box center [254, 17] width 8 height 8
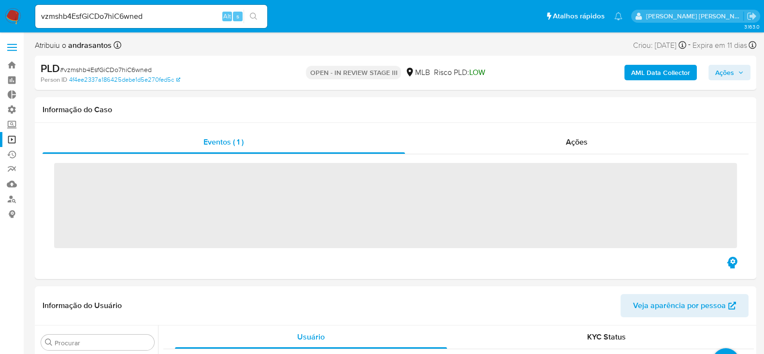
scroll to position [524, 0]
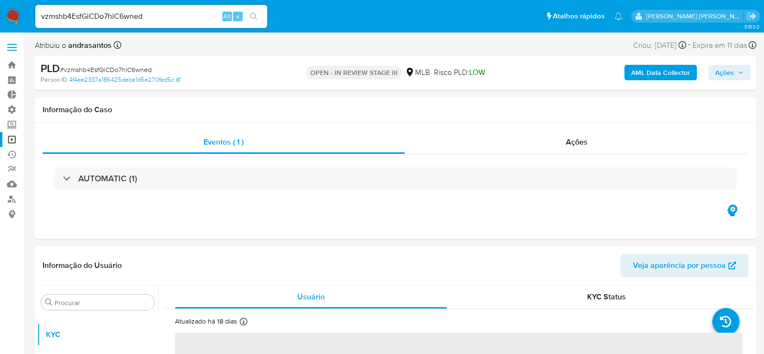
select select "10"
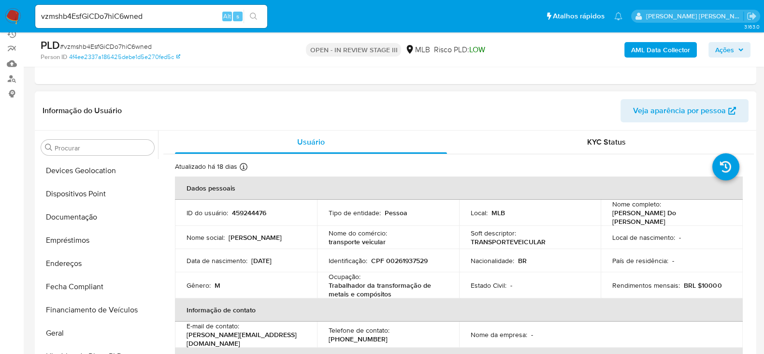
scroll to position [162, 0]
click at [89, 234] on button "Documentação" at bounding box center [93, 240] width 113 height 23
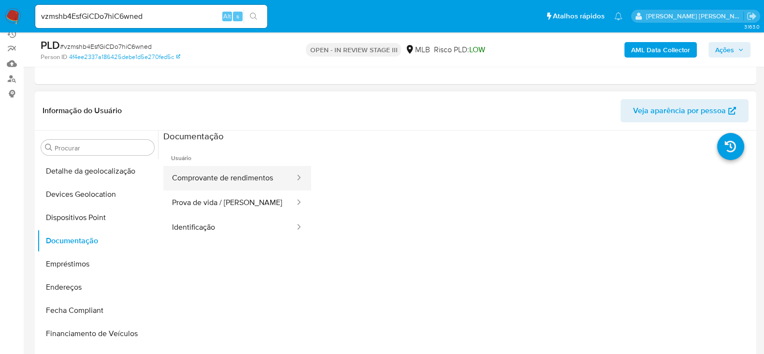
click at [255, 176] on button "Comprovante de rendimentos" at bounding box center [229, 178] width 132 height 25
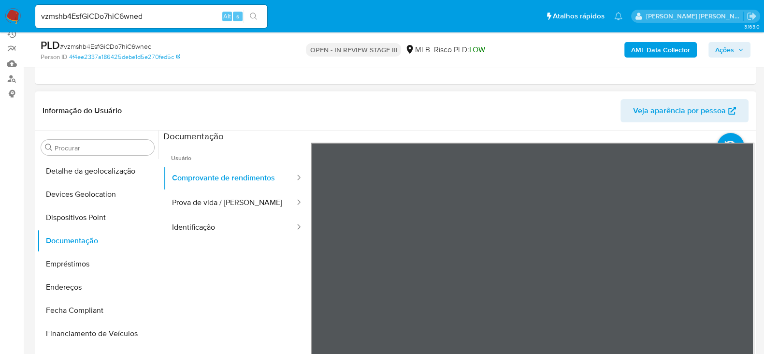
scroll to position [0, 0]
click at [210, 200] on button "Prova de vida / Selfie" at bounding box center [229, 202] width 132 height 25
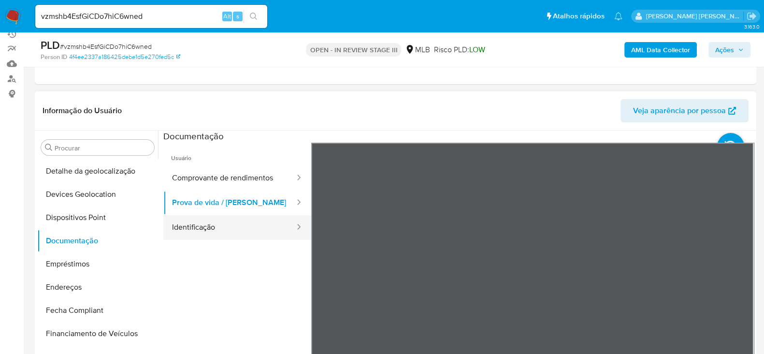
click at [215, 222] on button "Identificação" at bounding box center [229, 227] width 132 height 25
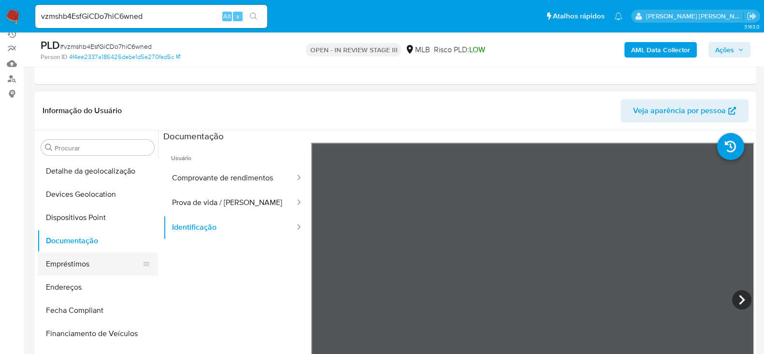
scroll to position [222, 0]
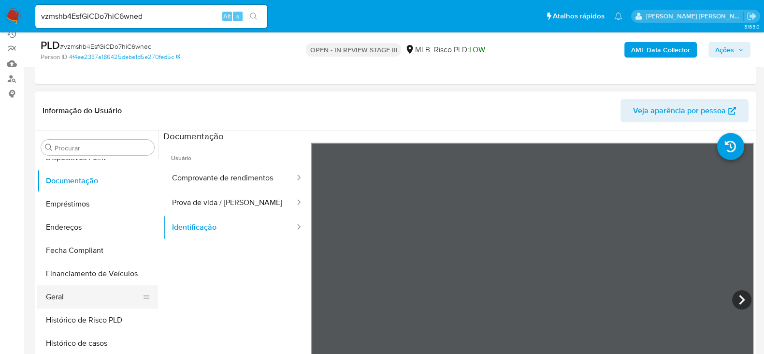
click at [63, 291] on button "Geral" at bounding box center [93, 296] width 113 height 23
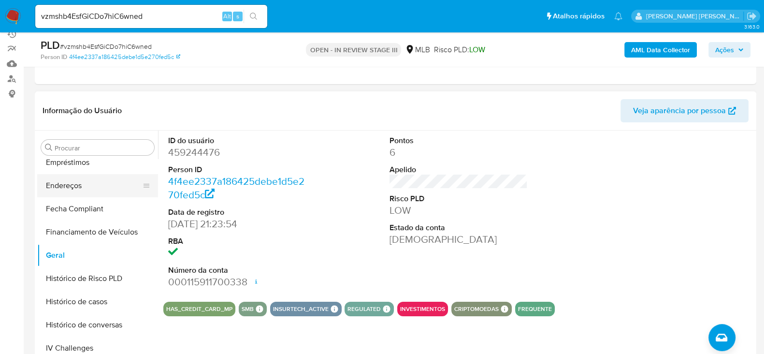
scroll to position [283, 0]
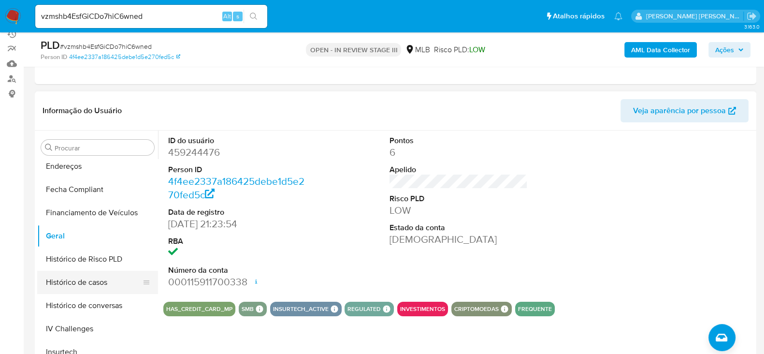
click at [78, 276] on button "Histórico de casos" at bounding box center [93, 281] width 113 height 23
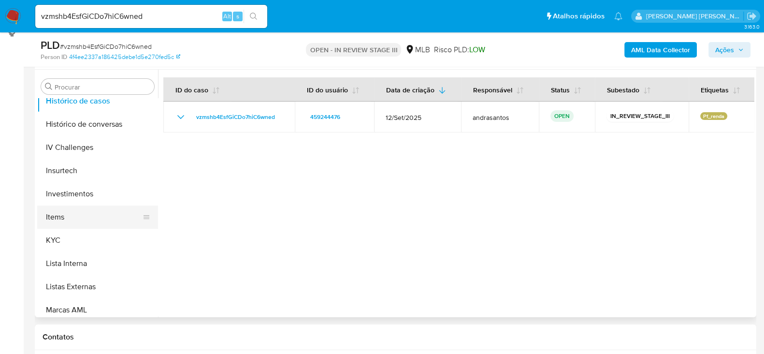
scroll to position [403, 0]
click at [73, 233] on button "KYC" at bounding box center [93, 239] width 113 height 23
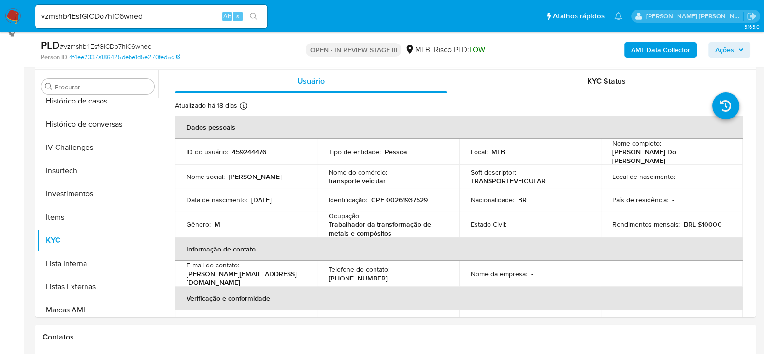
click at [93, 23] on div "vzmshb4EsfGiCDo7hiC6wned Alt s" at bounding box center [151, 16] width 232 height 23
click at [92, 16] on input "vzmshb4EsfGiCDo7hiC6wned" at bounding box center [151, 16] width 232 height 13
paste input "dd421Yhzu1HdjydnIAIm4sbw"
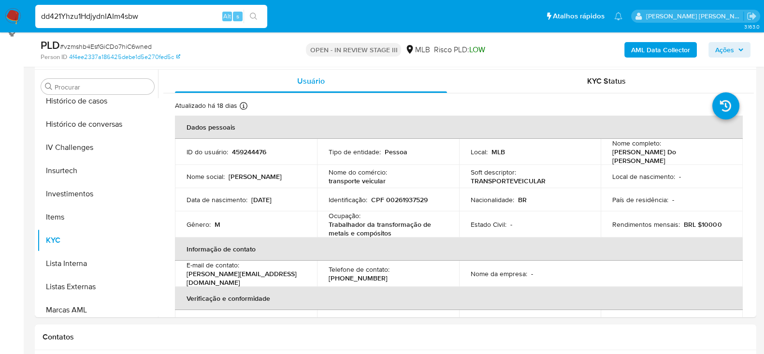
type input "dd421Yhzu1HdjydnIAIm4sbw"
click at [256, 18] on icon "search-icon" at bounding box center [254, 17] width 8 height 8
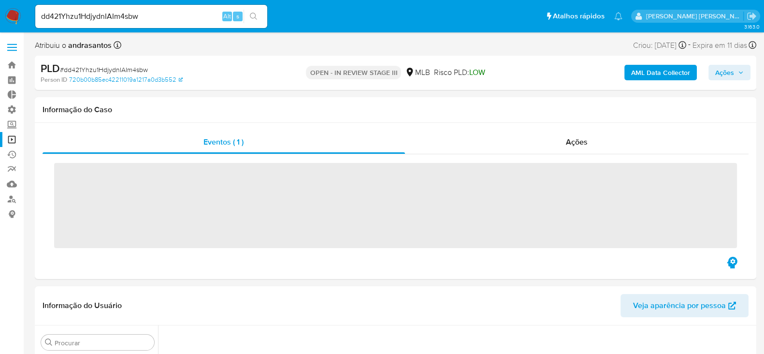
scroll to position [390, 0]
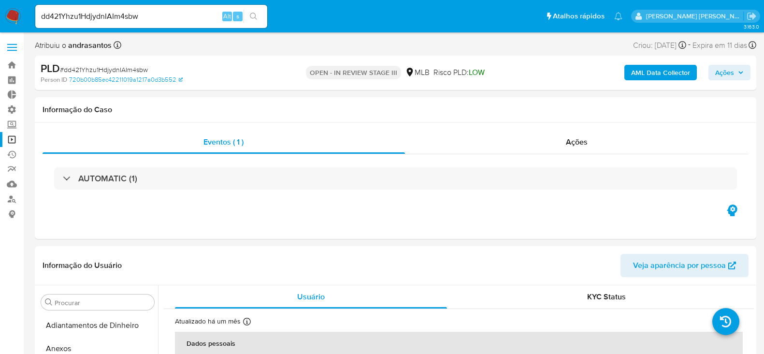
select select "10"
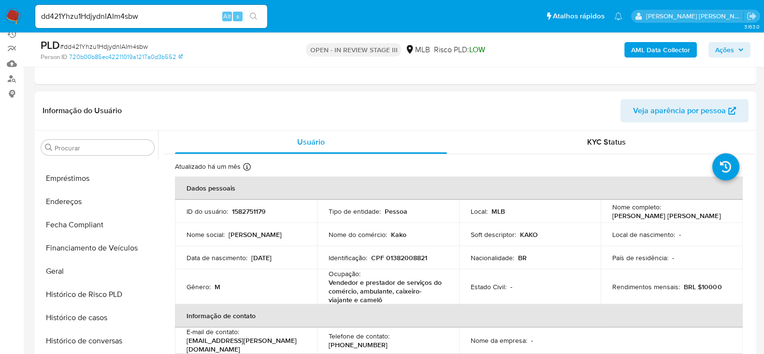
scroll to position [222, 0]
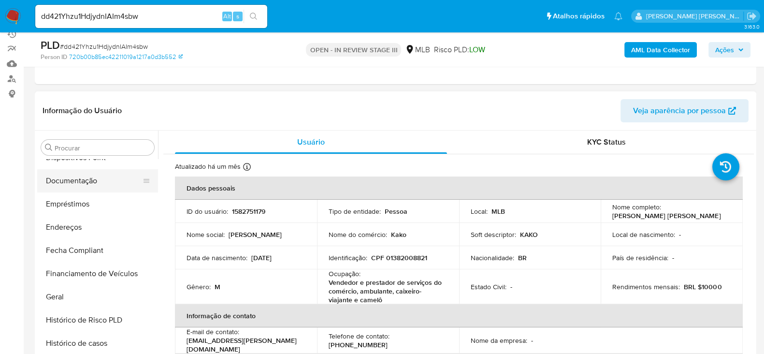
click at [85, 178] on button "Documentação" at bounding box center [93, 180] width 113 height 23
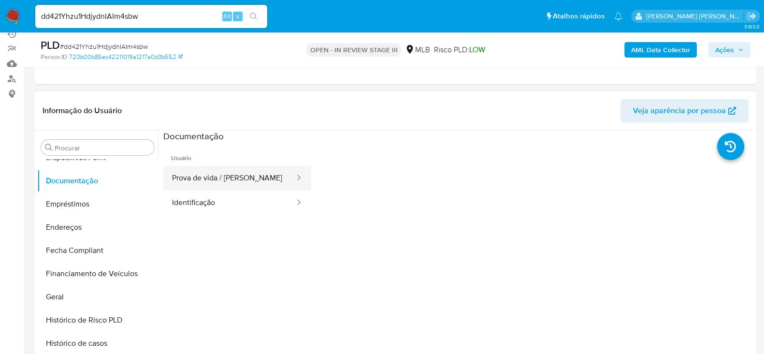
click at [220, 178] on button "Prova de vida / [PERSON_NAME]" at bounding box center [229, 178] width 132 height 25
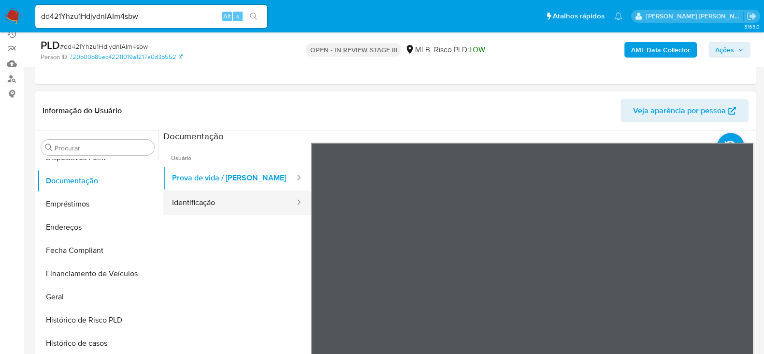
click at [239, 204] on button "Identificação" at bounding box center [229, 202] width 132 height 25
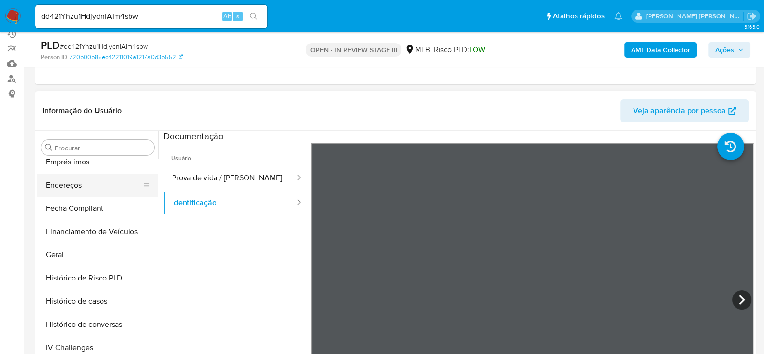
scroll to position [283, 0]
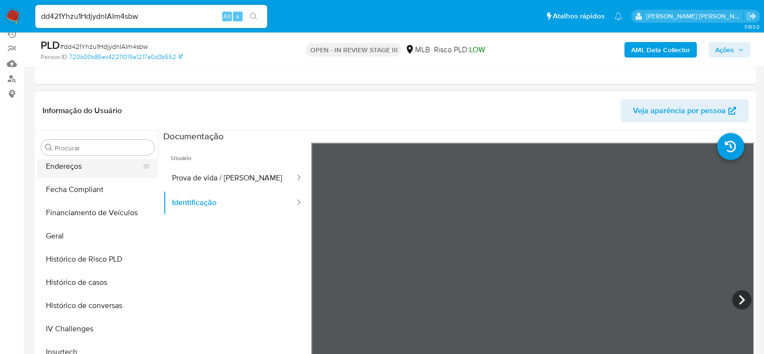
click at [76, 232] on button "Geral" at bounding box center [97, 235] width 121 height 23
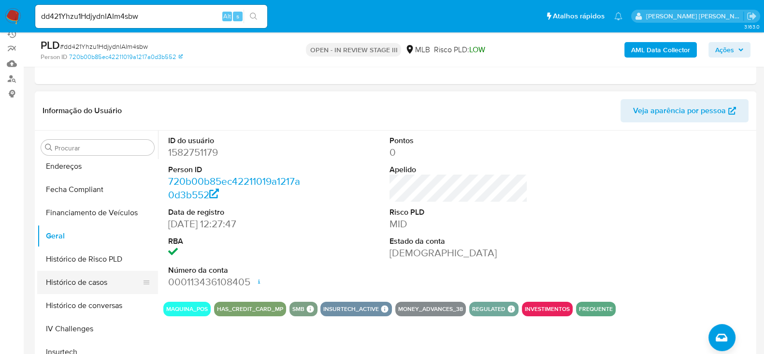
click at [90, 284] on button "Histórico de casos" at bounding box center [93, 281] width 113 height 23
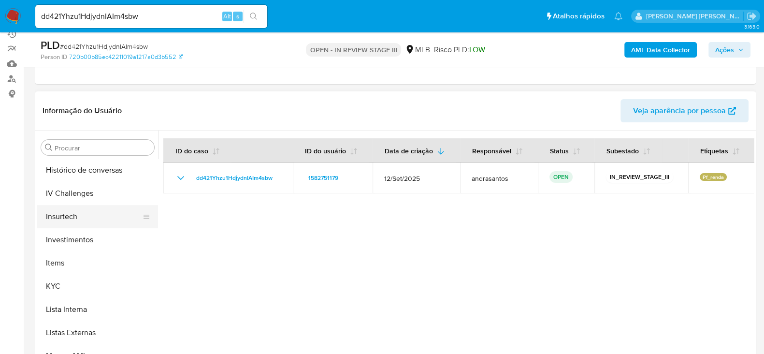
scroll to position [463, 0]
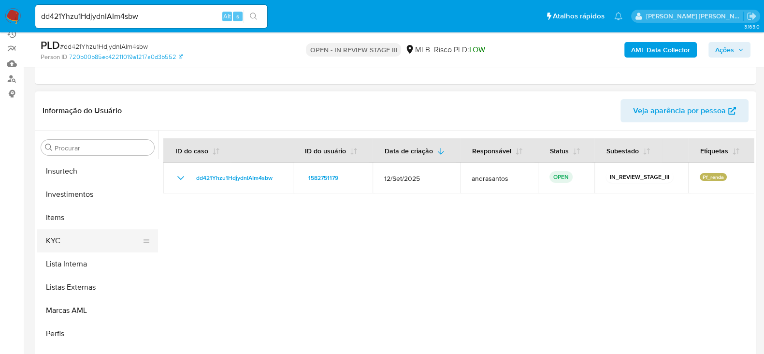
click at [62, 238] on button "KYC" at bounding box center [93, 240] width 113 height 23
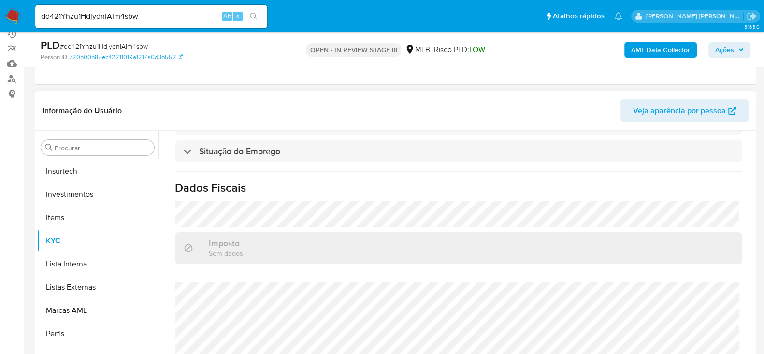
scroll to position [431, 0]
click at [110, 16] on input "dd421Yhzu1HdjydnIAIm4sbw" at bounding box center [151, 16] width 232 height 13
paste input "bsfLRKgn5CGQlw8n49bOYPpa"
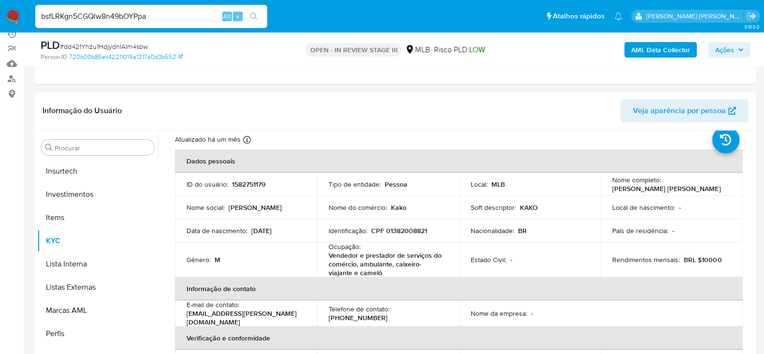
scroll to position [8, 0]
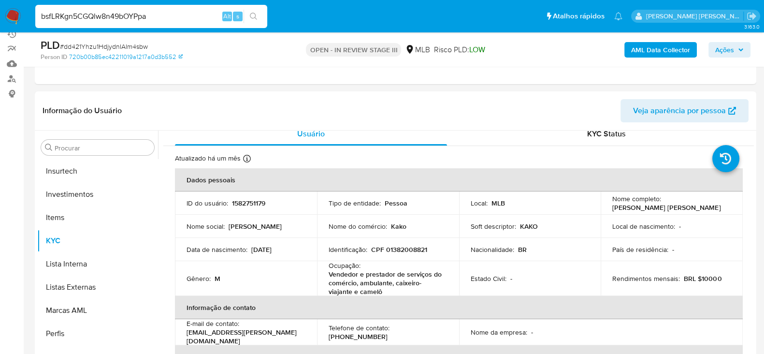
type input "bsfLRKgn5CGQlw8n49bOYPpa"
click at [254, 17] on icon "search-icon" at bounding box center [253, 16] width 7 height 7
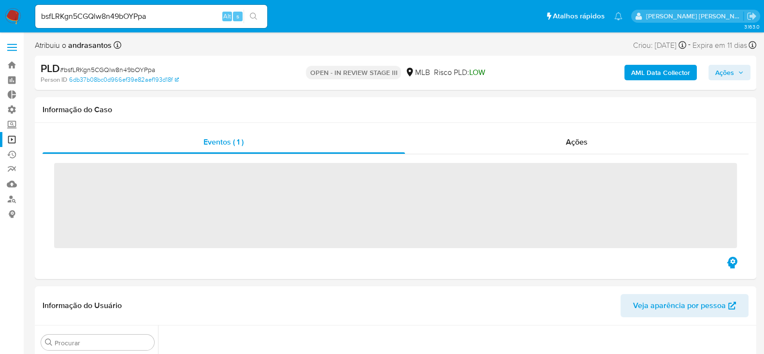
scroll to position [150, 0]
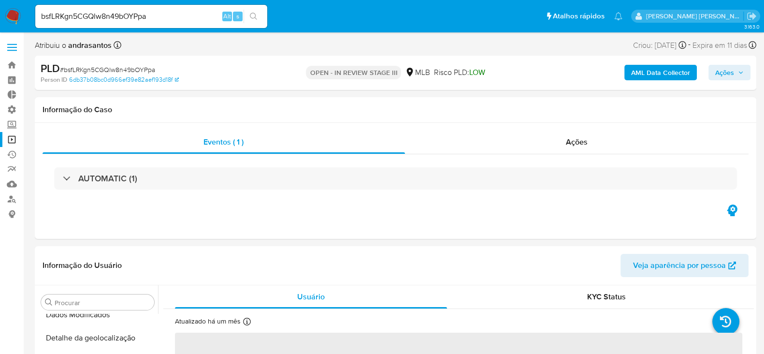
select select "10"
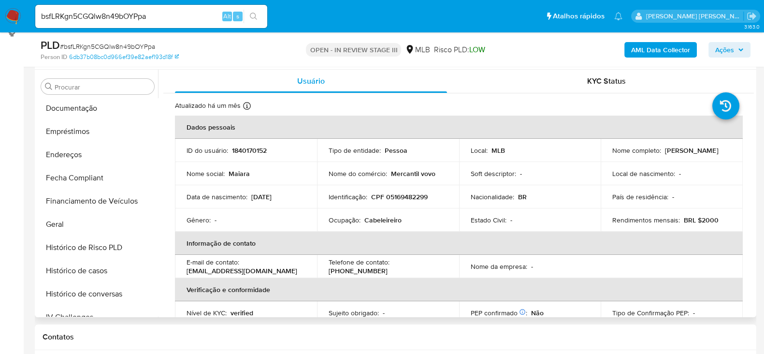
scroll to position [222, 0]
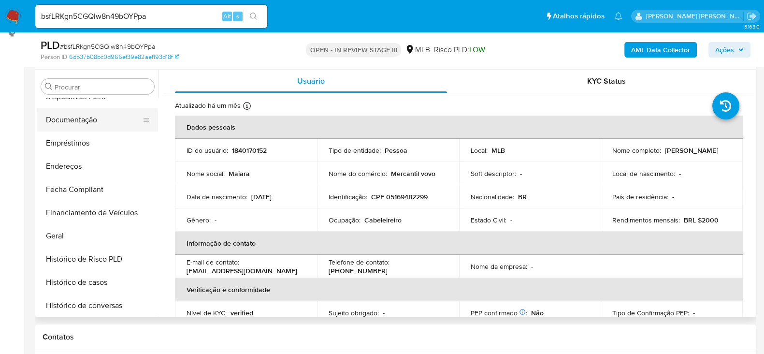
click at [80, 119] on button "Documentação" at bounding box center [93, 119] width 113 height 23
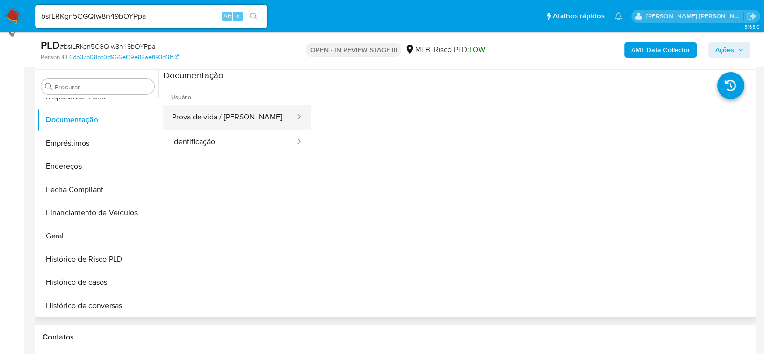
click at [228, 116] on button "Prova de vida / Selfie" at bounding box center [229, 117] width 132 height 25
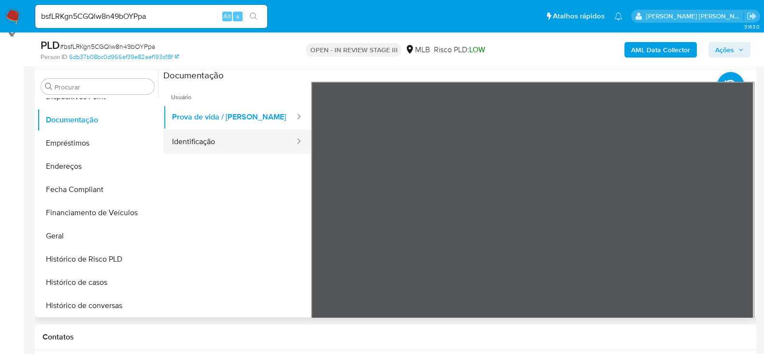
click at [192, 141] on button "Identificação" at bounding box center [229, 141] width 132 height 25
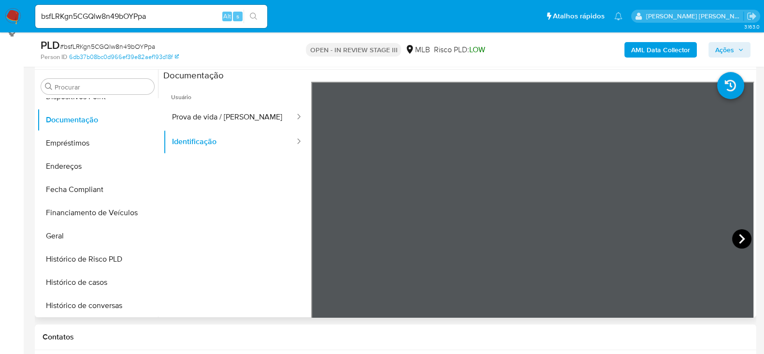
click at [734, 238] on icon at bounding box center [741, 238] width 19 height 19
click at [73, 241] on button "Geral" at bounding box center [93, 235] width 113 height 23
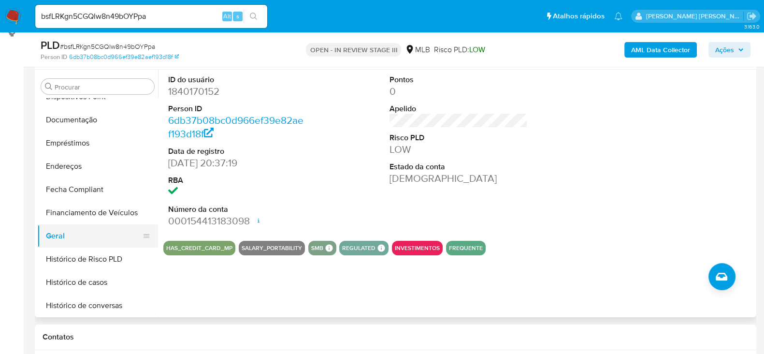
scroll to position [283, 0]
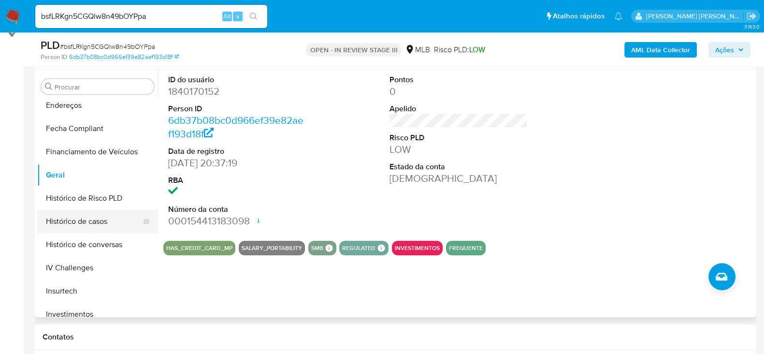
click at [87, 224] on button "Histórico de casos" at bounding box center [93, 221] width 113 height 23
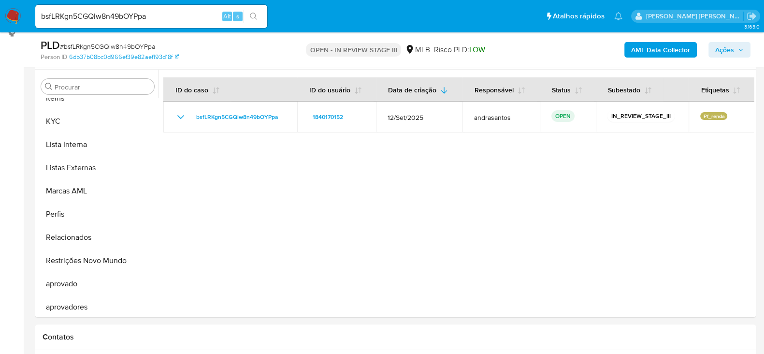
scroll to position [524, 0]
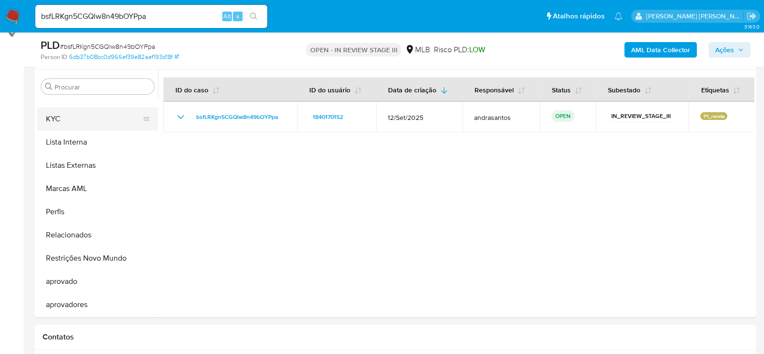
click at [51, 116] on button "KYC" at bounding box center [93, 118] width 113 height 23
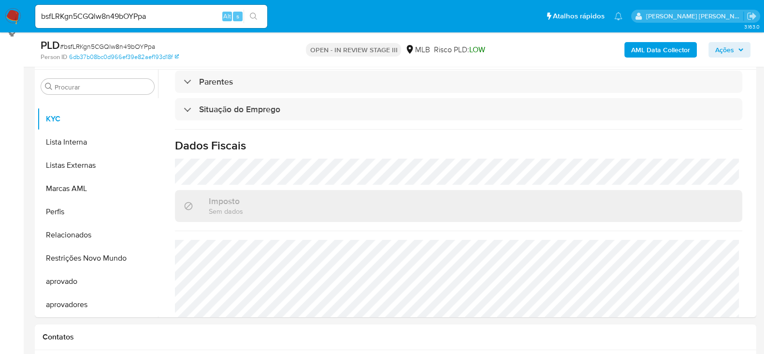
scroll to position [420, 0]
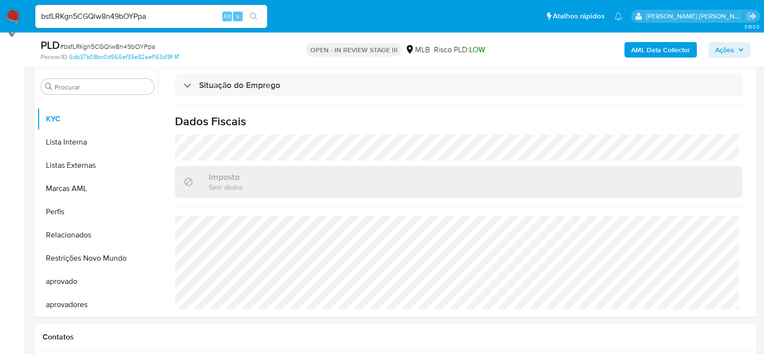
click at [116, 13] on input "bsfLRKgn5CGQlw8n49bOYPpa" at bounding box center [151, 16] width 232 height 13
paste input "7VWw108PtQTkZBfxevwj6sJA"
type input "7VWw108PtQTkZBfxevwj6sJA"
click at [260, 13] on button "search-icon" at bounding box center [253, 17] width 20 height 14
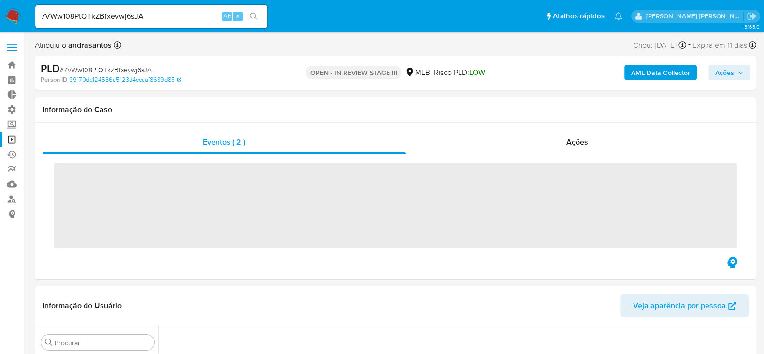
scroll to position [409, 0]
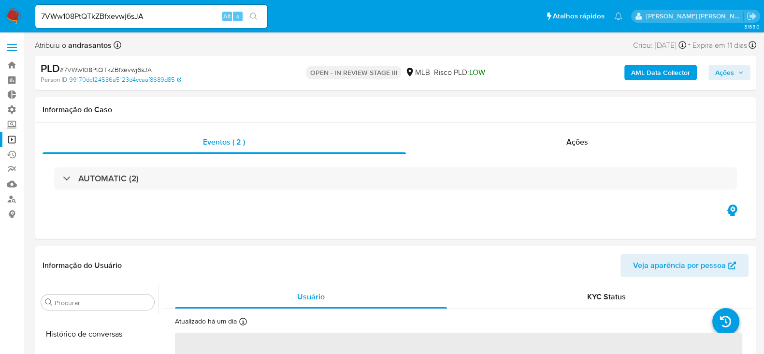
select select "10"
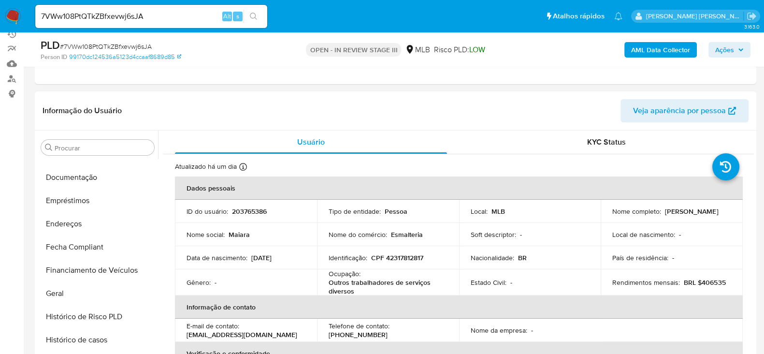
scroll to position [222, 0]
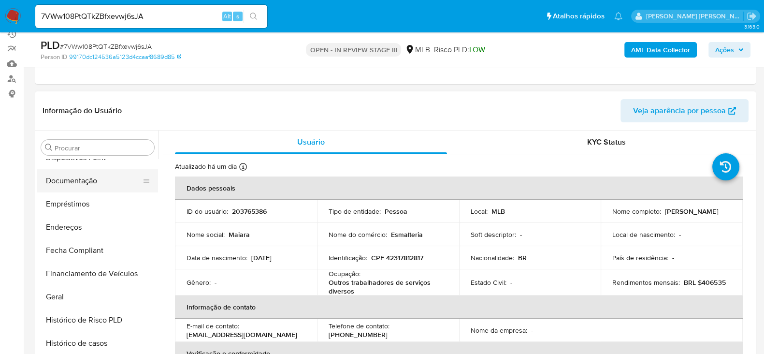
click at [88, 181] on button "Documentação" at bounding box center [93, 180] width 113 height 23
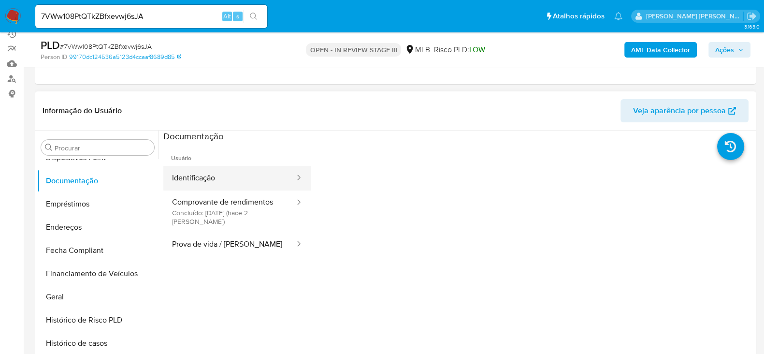
click at [246, 173] on button "Identificação" at bounding box center [229, 178] width 132 height 25
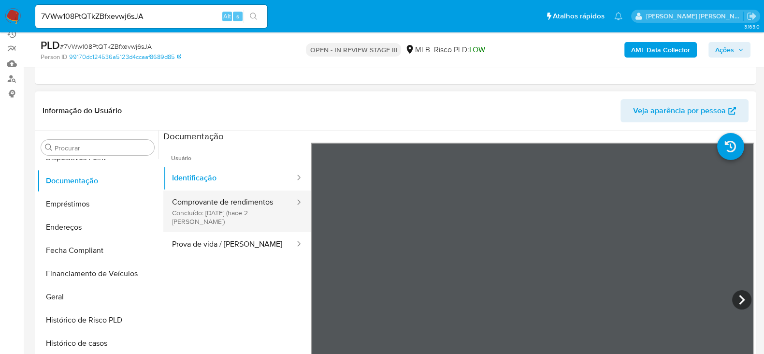
click at [213, 218] on button "Comprovante de rendimentos Concluído: 14/10/2025 (hace 2 días)" at bounding box center [229, 211] width 132 height 42
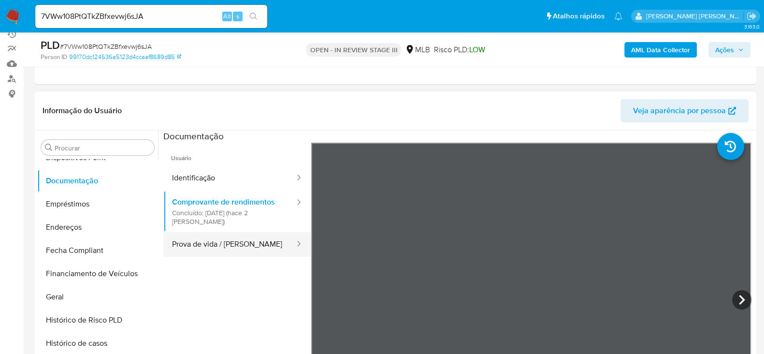
click at [239, 246] on button "Prova de vida / Selfie" at bounding box center [229, 244] width 132 height 25
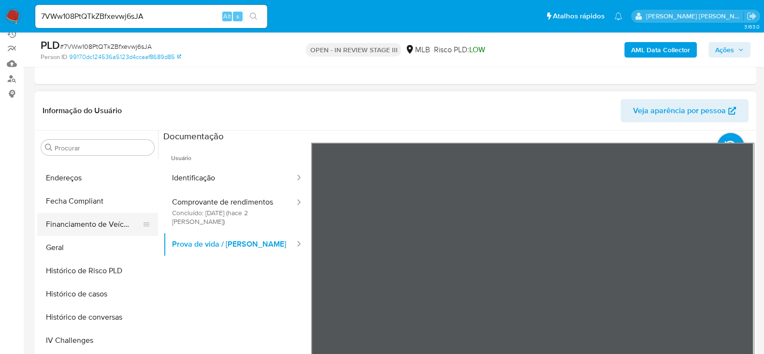
scroll to position [283, 0]
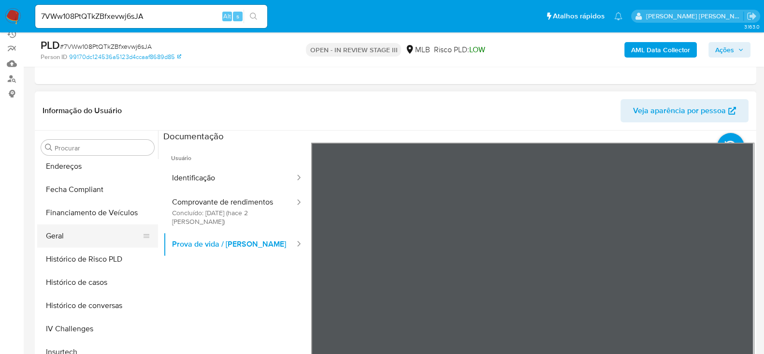
click at [69, 242] on button "Geral" at bounding box center [93, 235] width 113 height 23
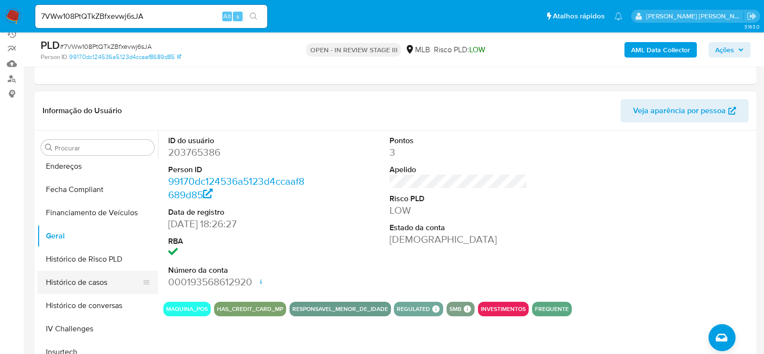
click at [82, 284] on button "Histórico de casos" at bounding box center [93, 281] width 113 height 23
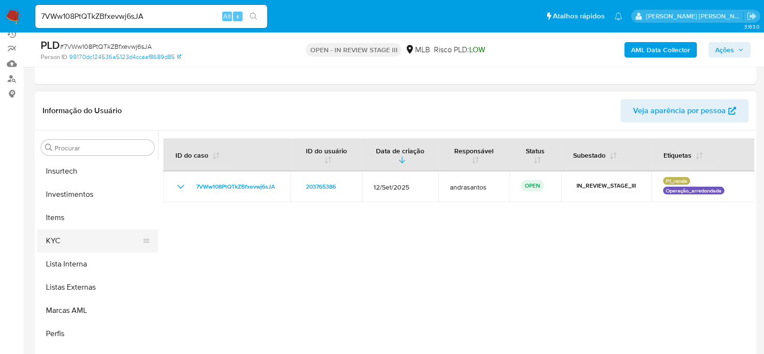
scroll to position [463, 0]
click at [61, 241] on button "KYC" at bounding box center [93, 240] width 113 height 23
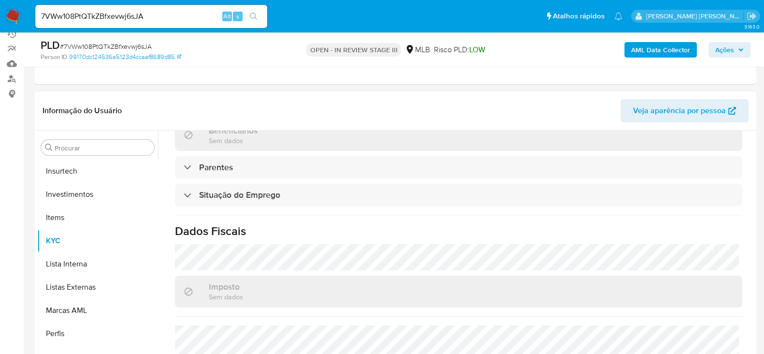
scroll to position [422, 0]
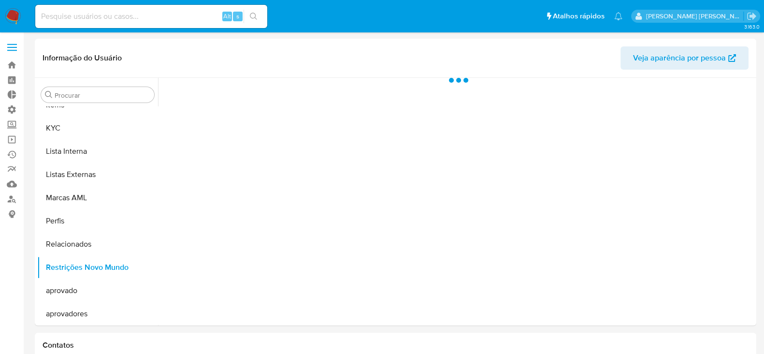
scroll to position [524, 0]
